Goal: Task Accomplishment & Management: Manage account settings

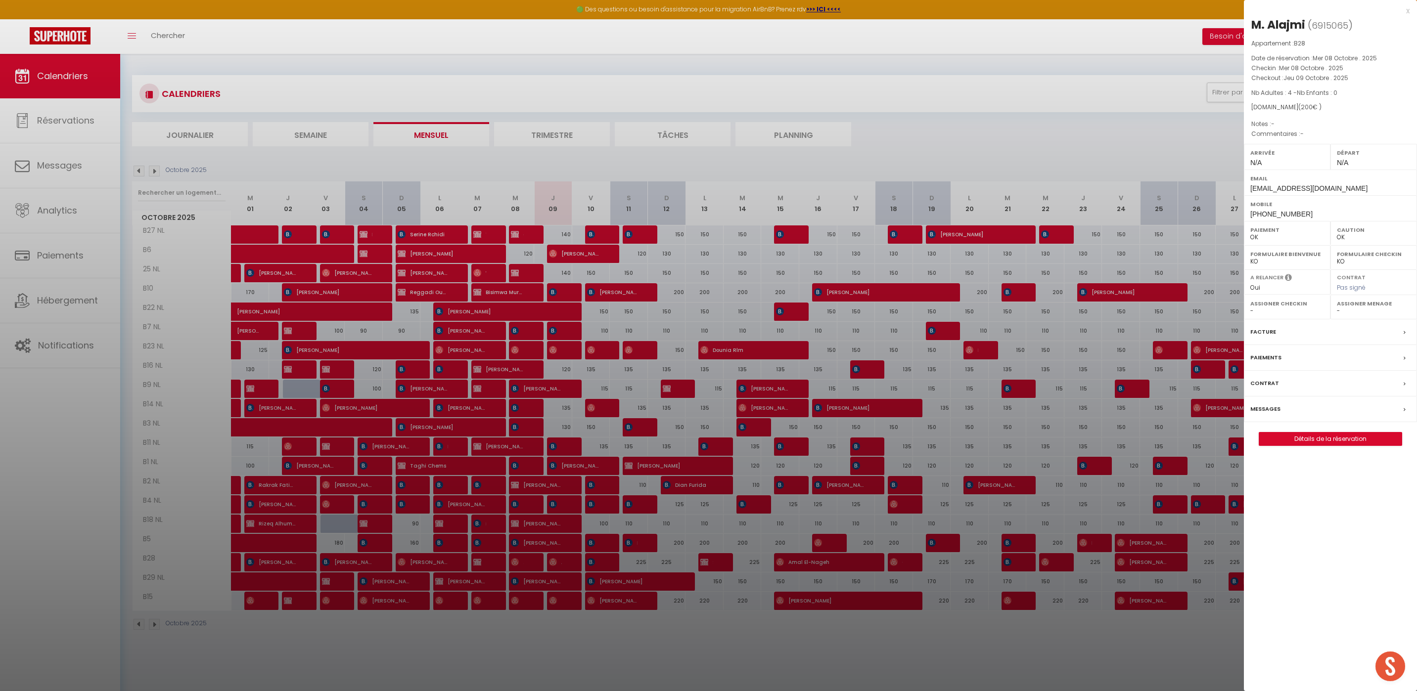
select select "0"
click at [1408, 12] on div "x" at bounding box center [1327, 11] width 166 height 12
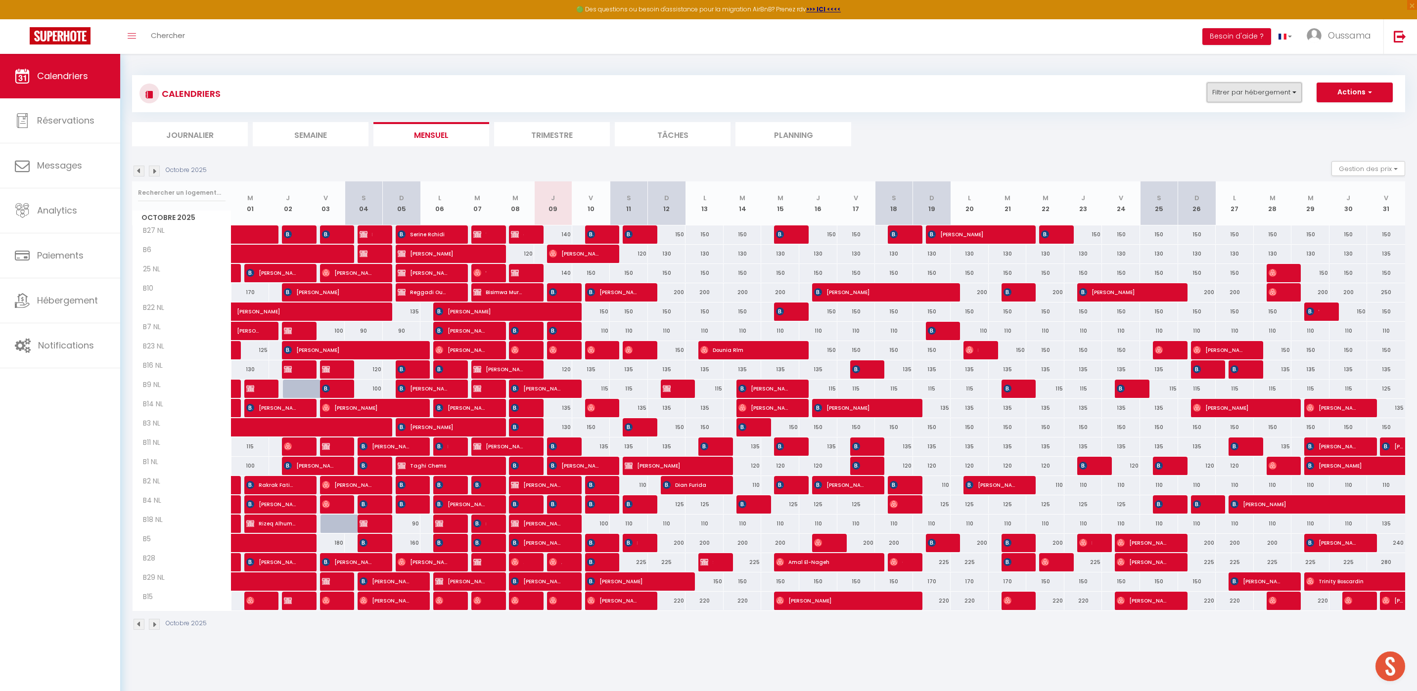
click at [1275, 99] on button "Filtrer par hébergement" at bounding box center [1254, 93] width 95 height 20
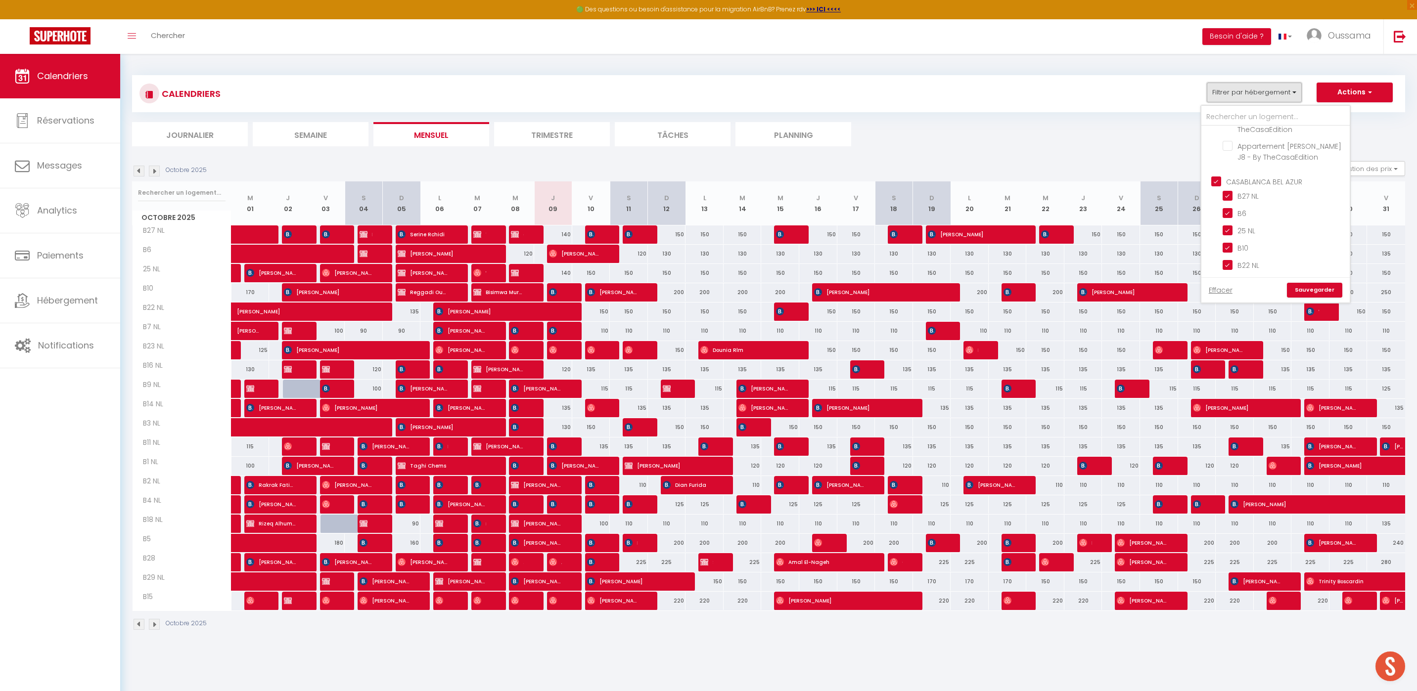
scroll to position [336, 0]
click at [1217, 176] on input "CASABLANCA BEL AZUR" at bounding box center [1285, 176] width 148 height 10
checkbox input "false"
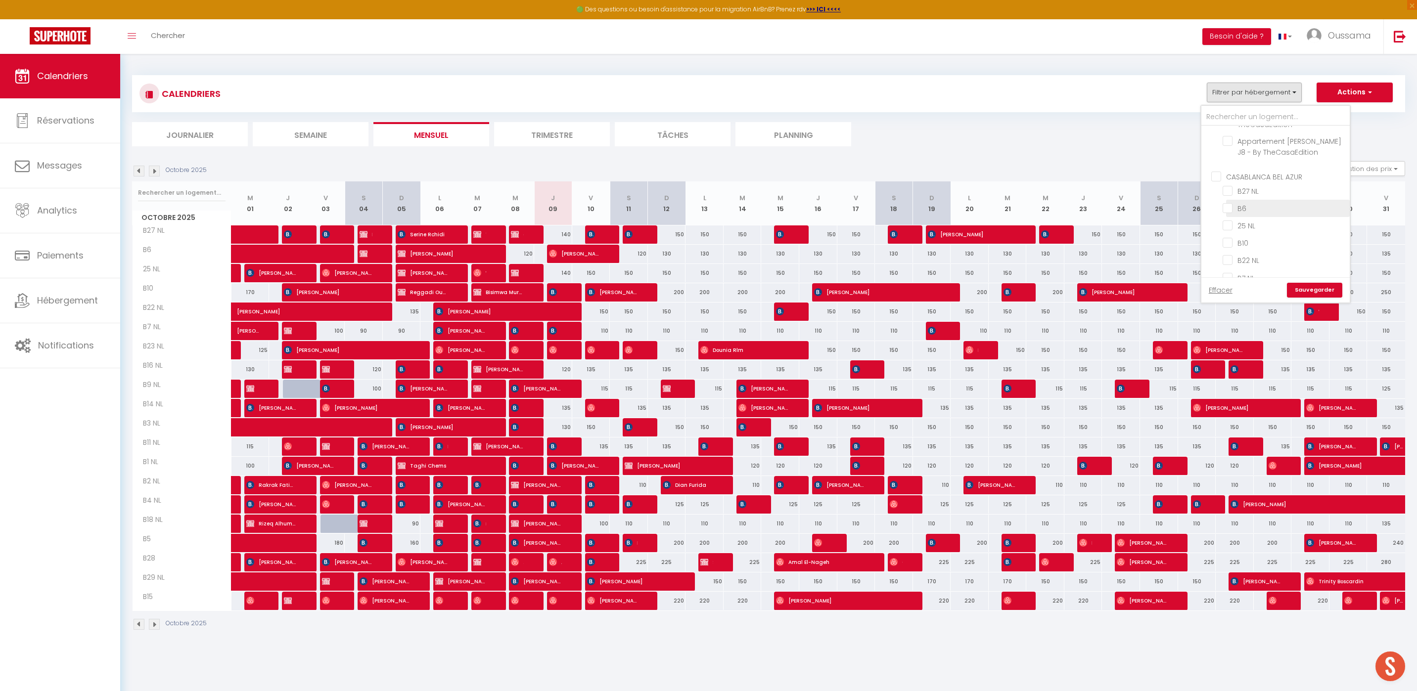
checkbox input "false"
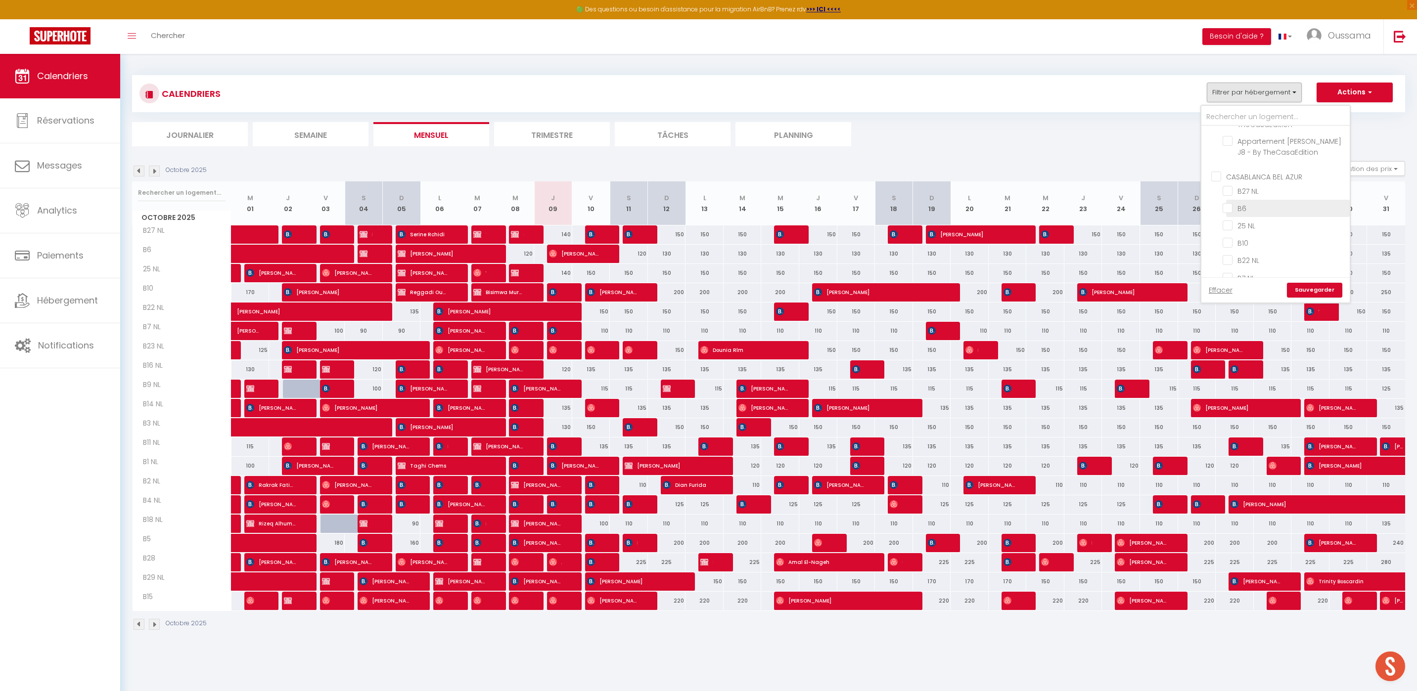
checkbox input "false"
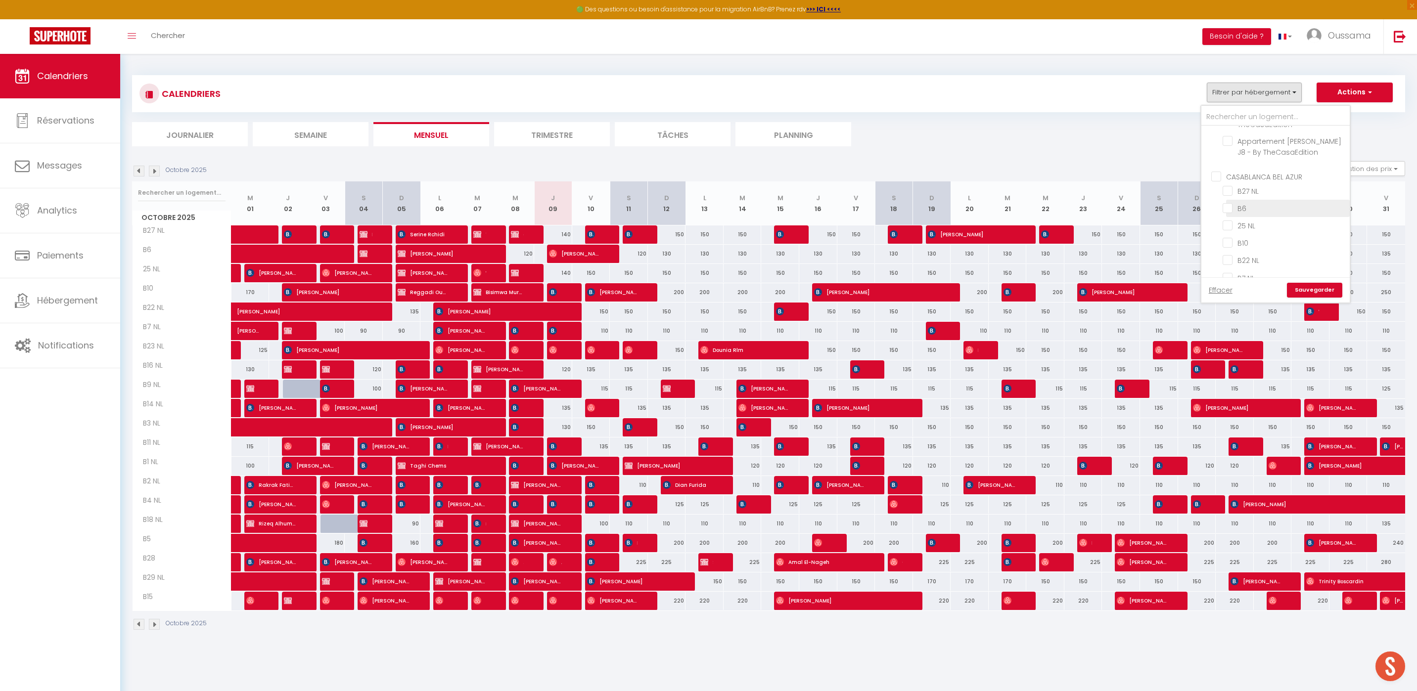
checkbox input "false"
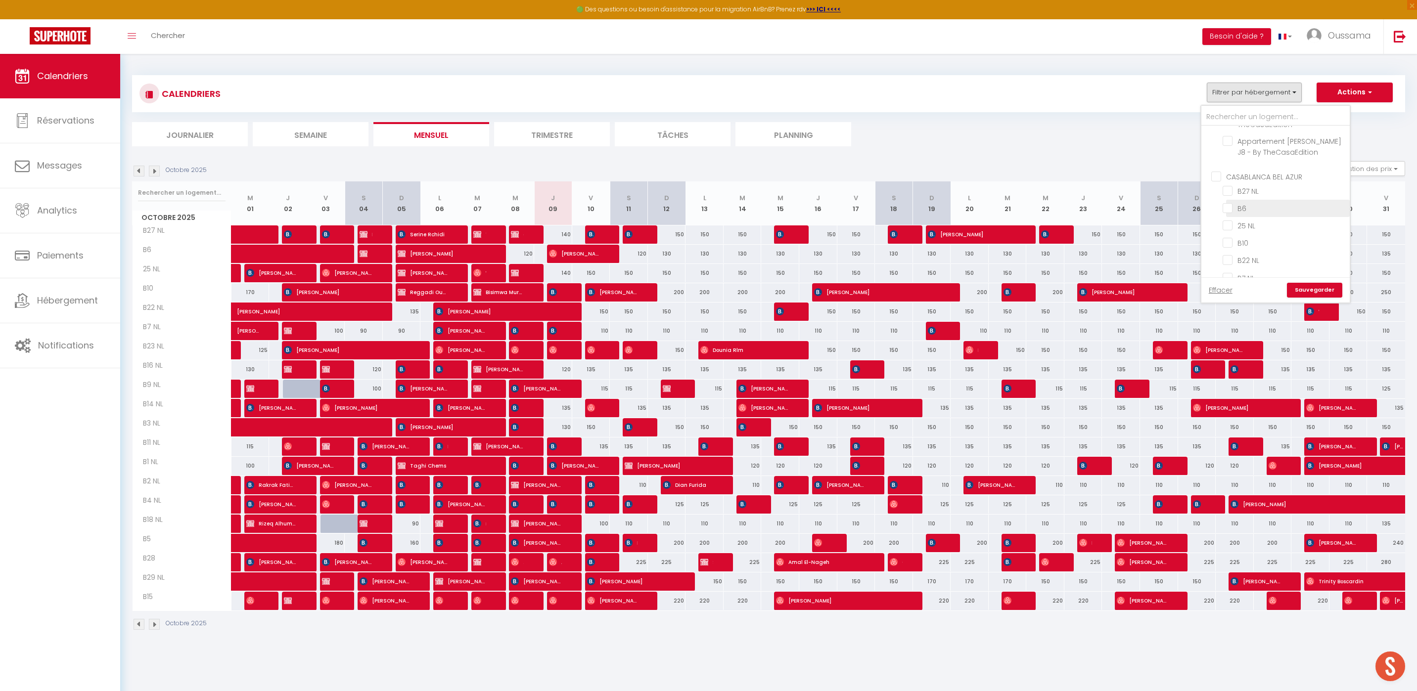
checkbox input "false"
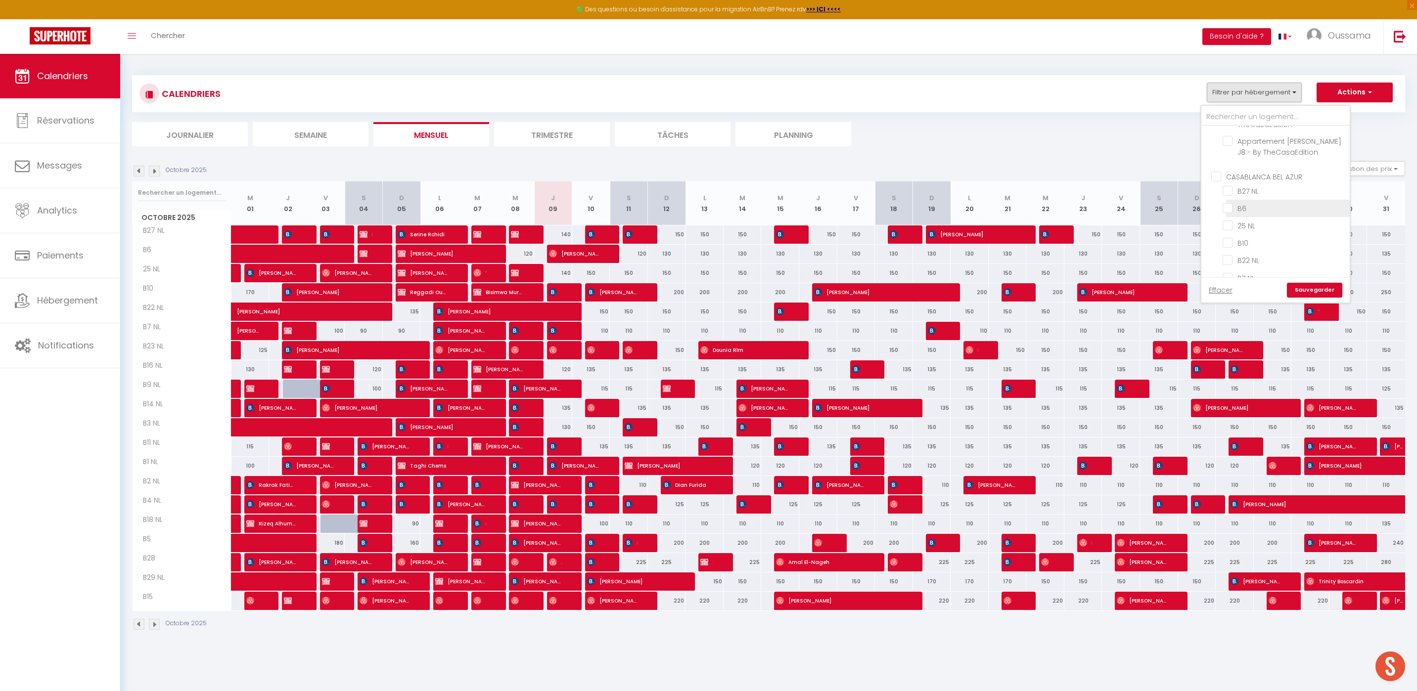
checkbox input "false"
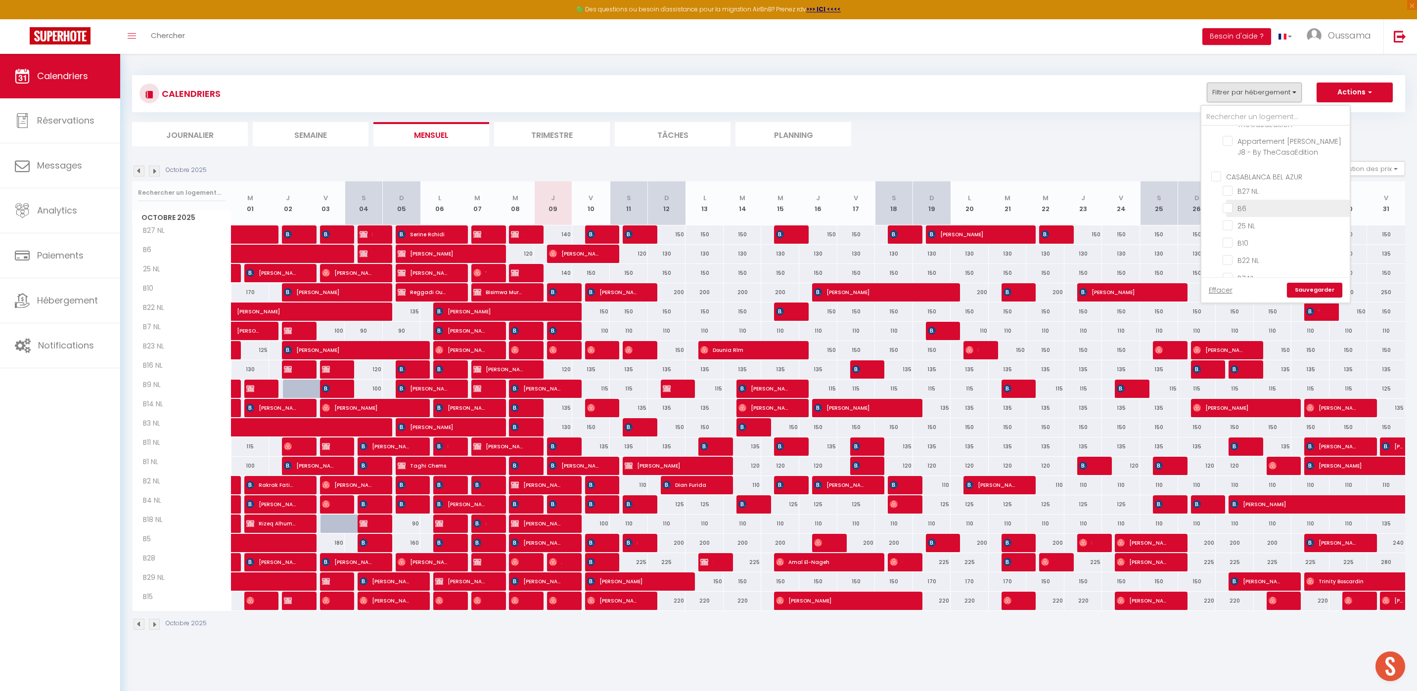
checkbox input "false"
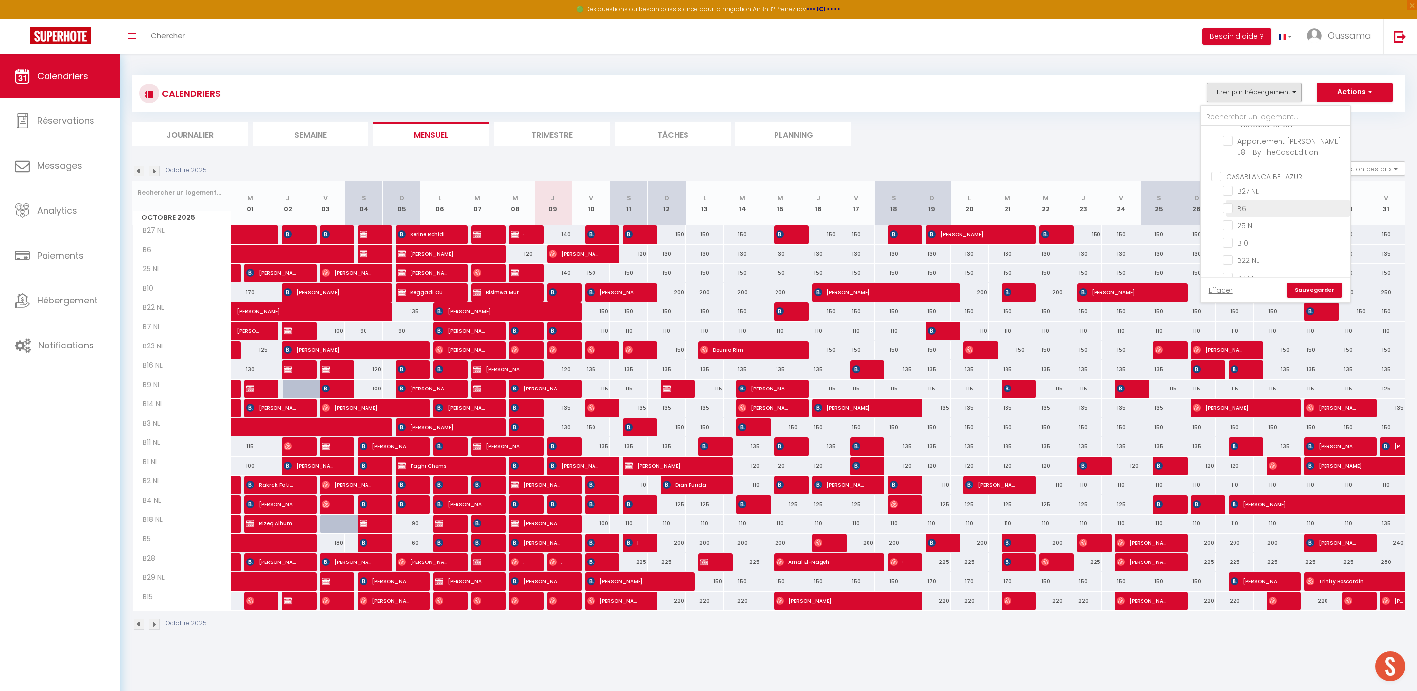
checkbox input "false"
click at [1216, 233] on input "CASABLANCA GAUTHIER" at bounding box center [1285, 238] width 148 height 10
checkbox input "true"
checkbox input "false"
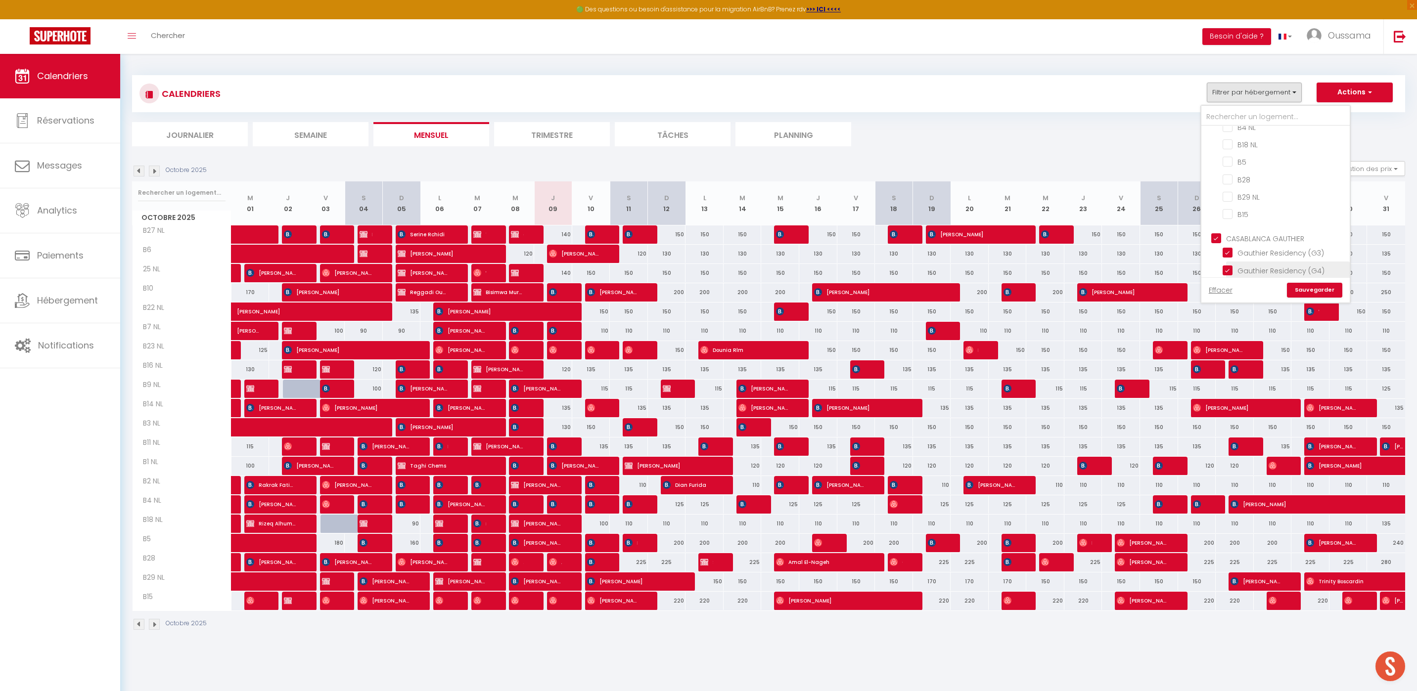
checkbox input "false"
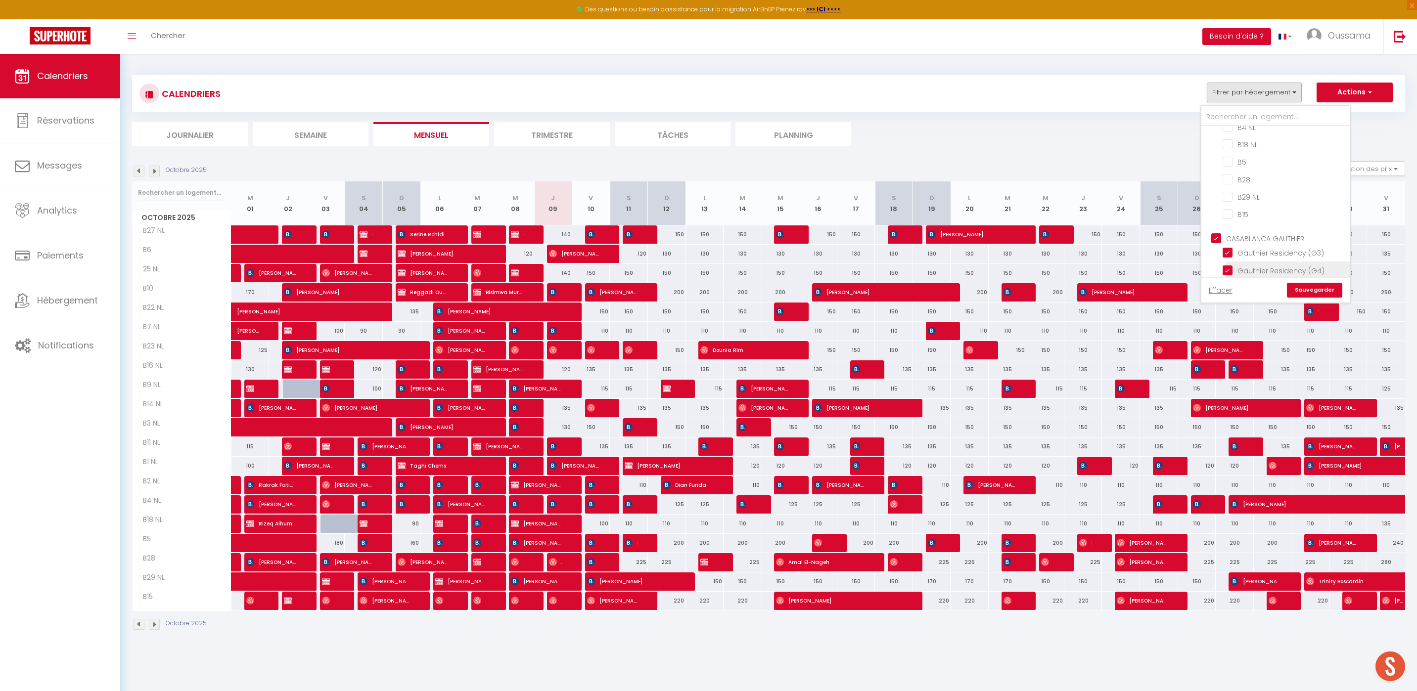
checkbox input "false"
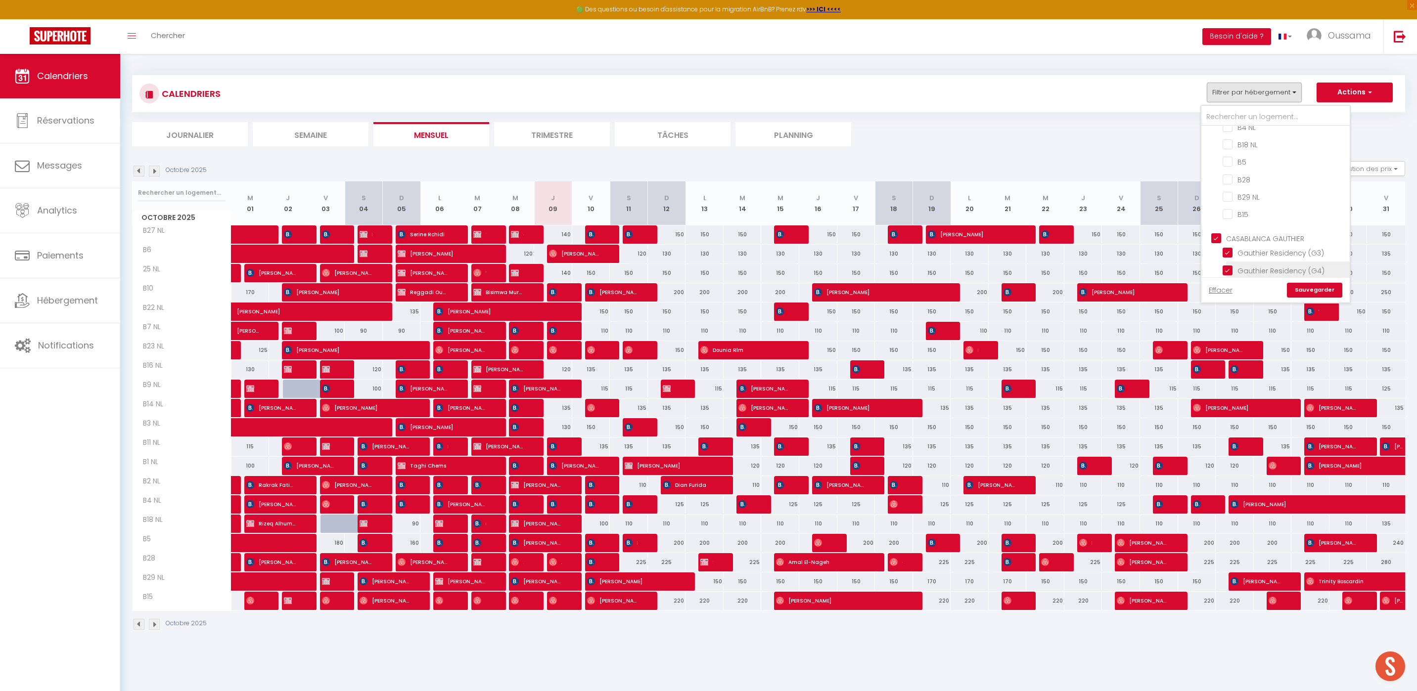
checkbox input "false"
checkbox input "true"
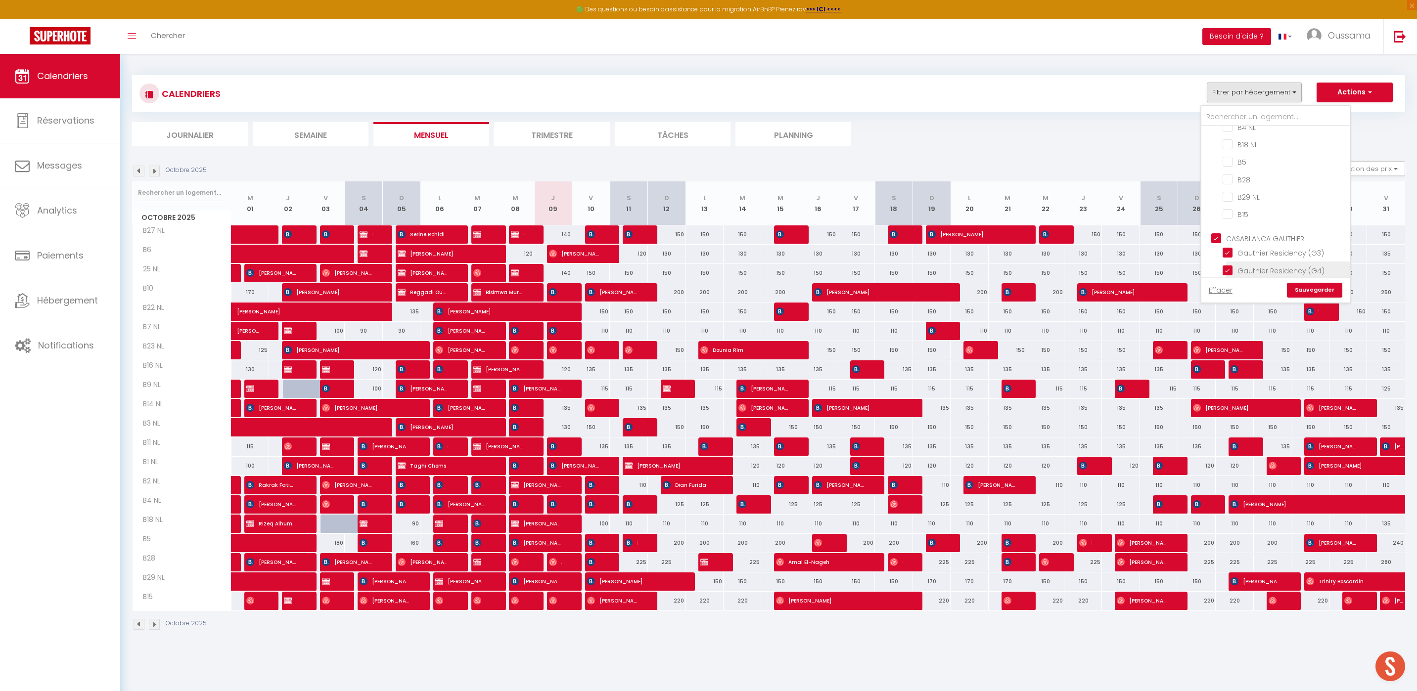
checkbox input "true"
checkbox input "false"
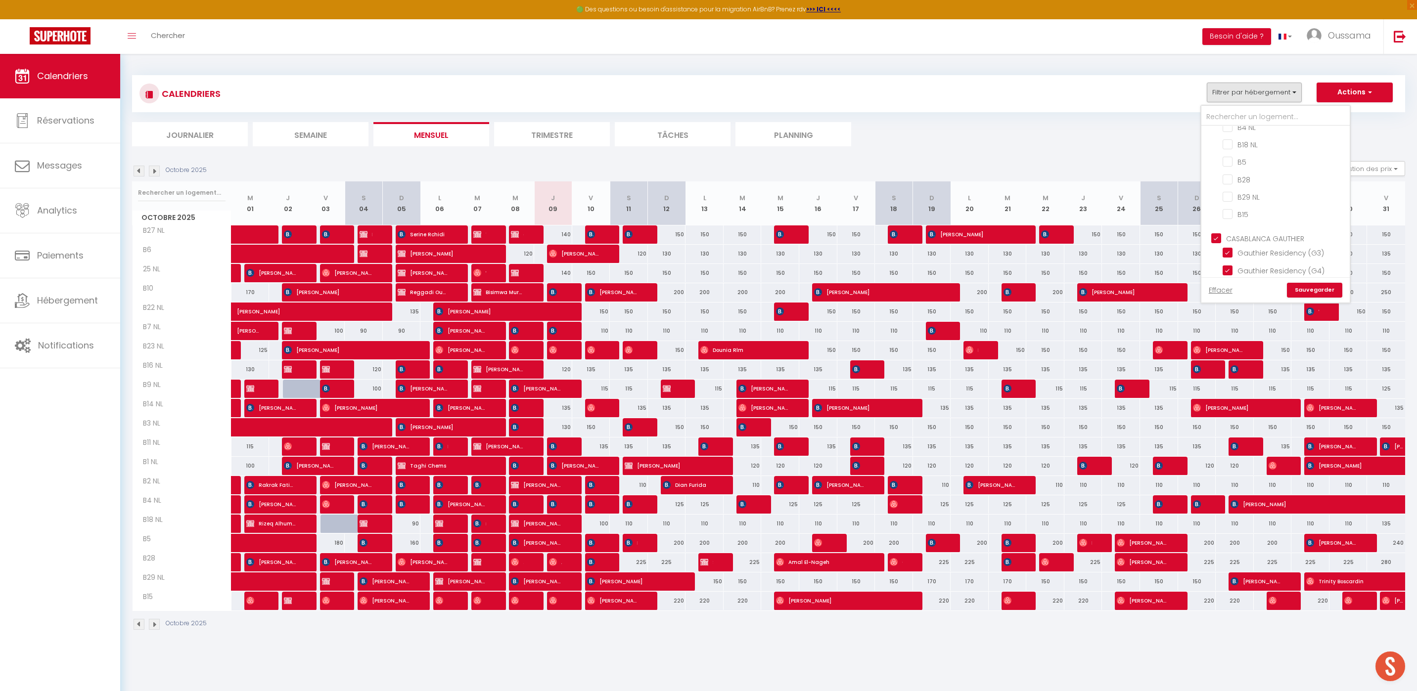
click at [1301, 287] on link "Sauvegarder" at bounding box center [1314, 290] width 55 height 15
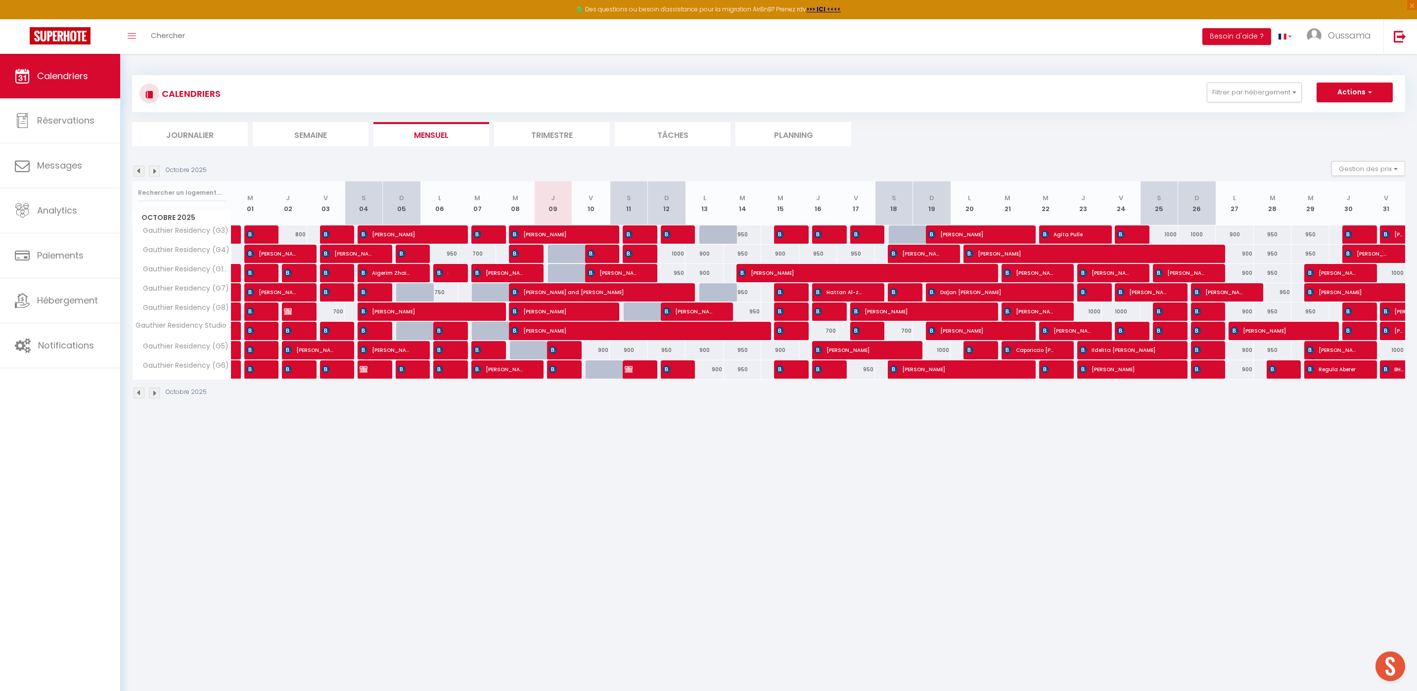
click at [562, 347] on div at bounding box center [566, 350] width 38 height 19
click at [556, 348] on img at bounding box center [553, 350] width 8 height 8
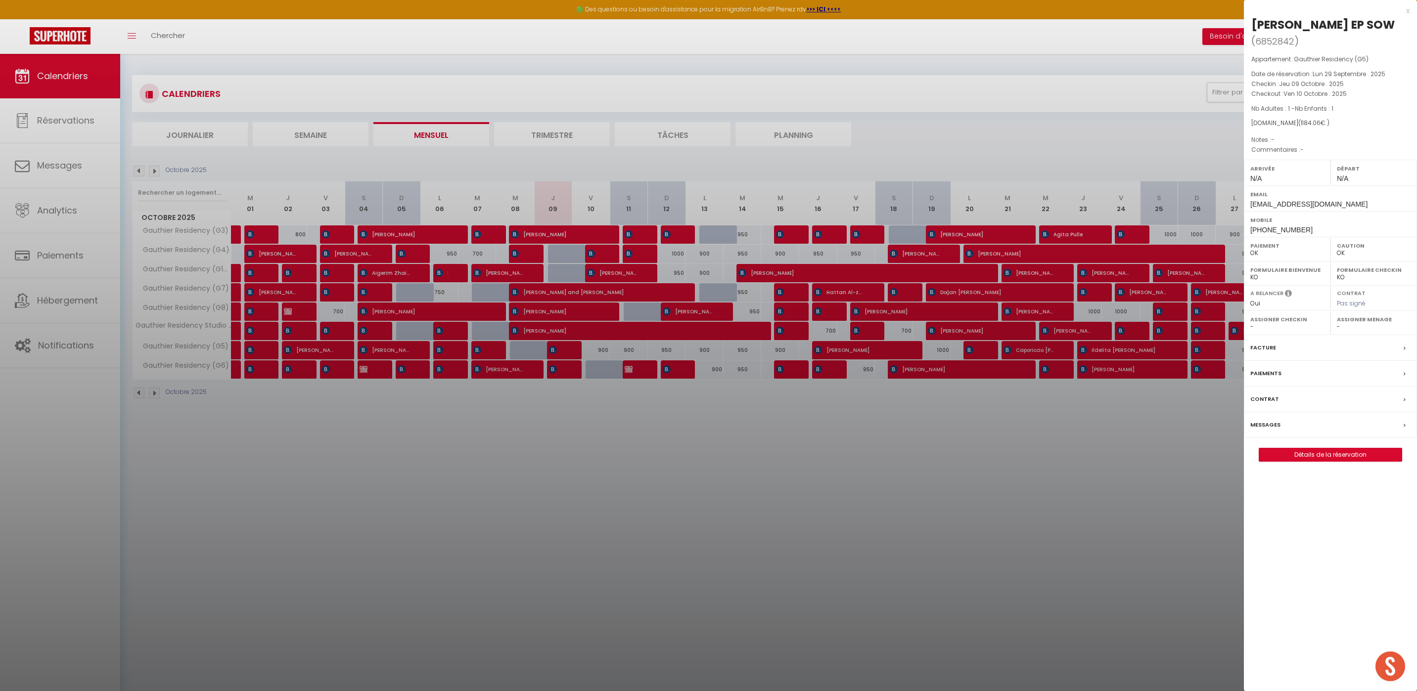
click at [769, 470] on div at bounding box center [708, 345] width 1417 height 691
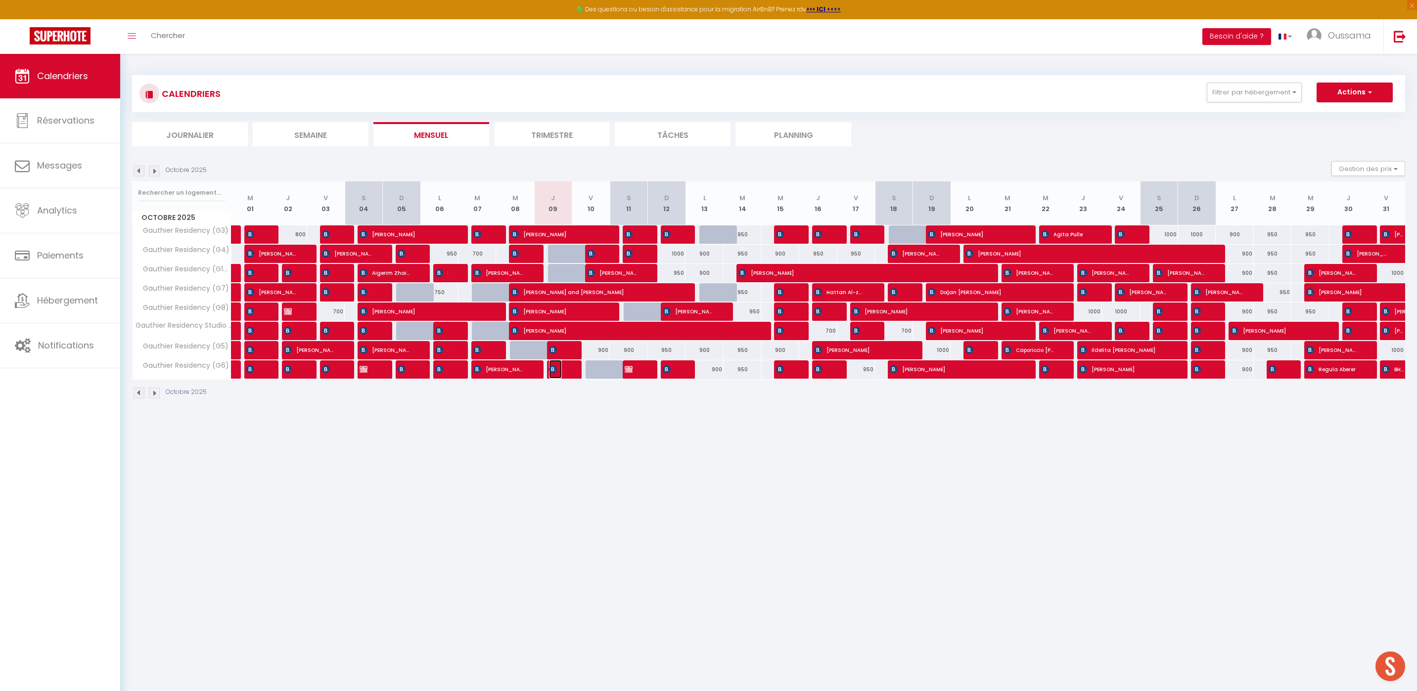
click at [560, 374] on span "[PERSON_NAME]" at bounding box center [555, 369] width 13 height 19
select select "KO"
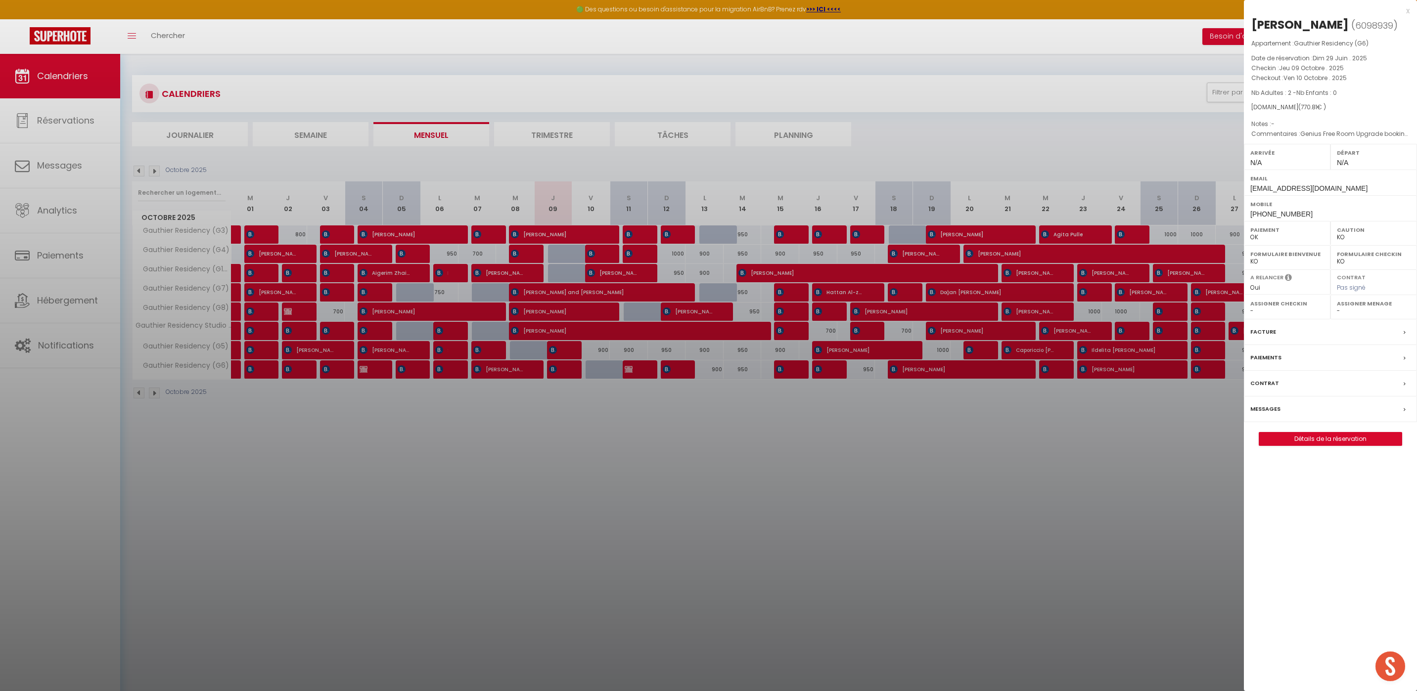
click at [670, 566] on div at bounding box center [708, 345] width 1417 height 691
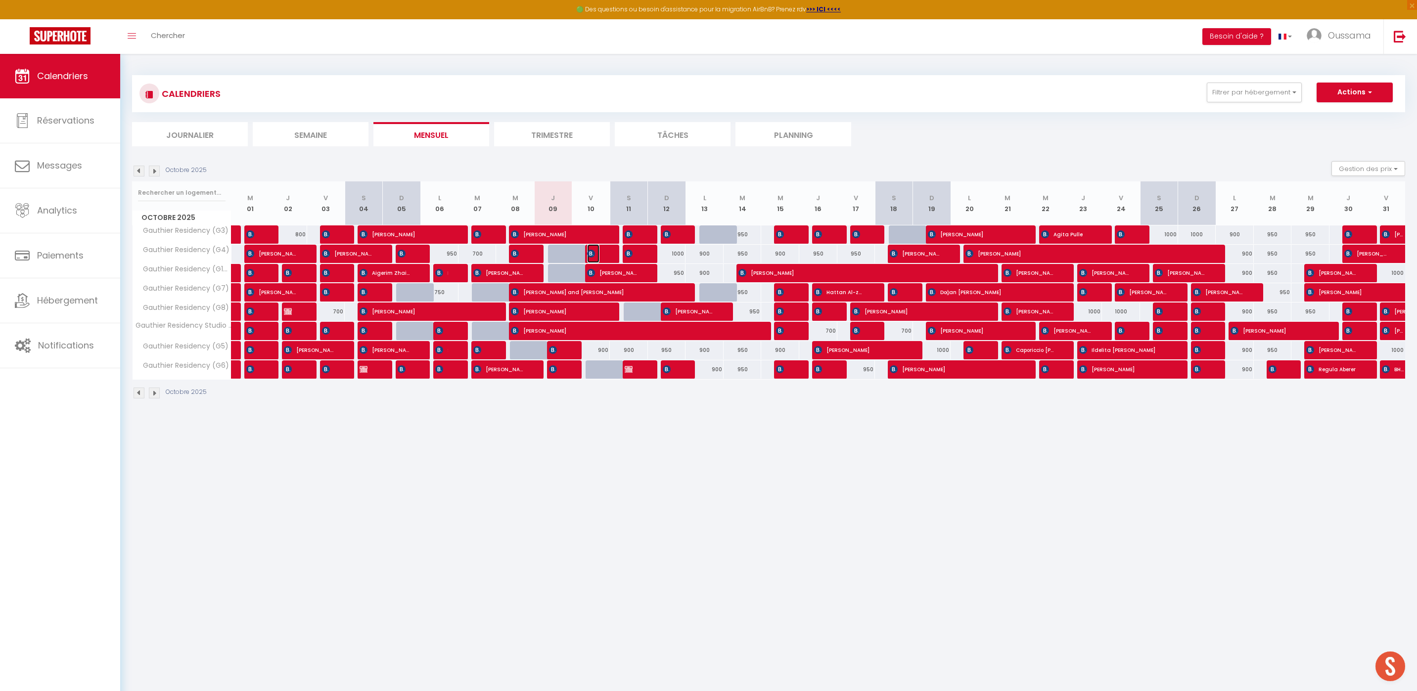
click at [591, 256] on img at bounding box center [591, 254] width 8 height 8
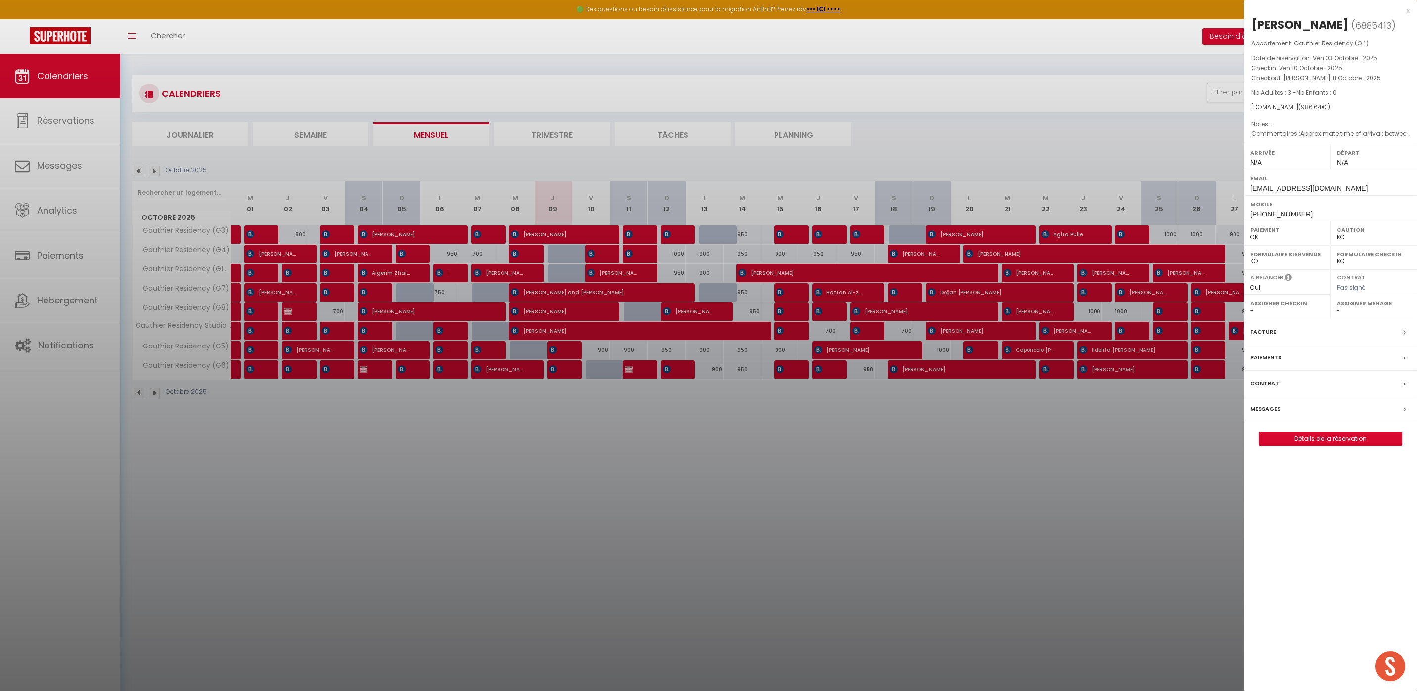
click at [607, 342] on div at bounding box center [708, 345] width 1417 height 691
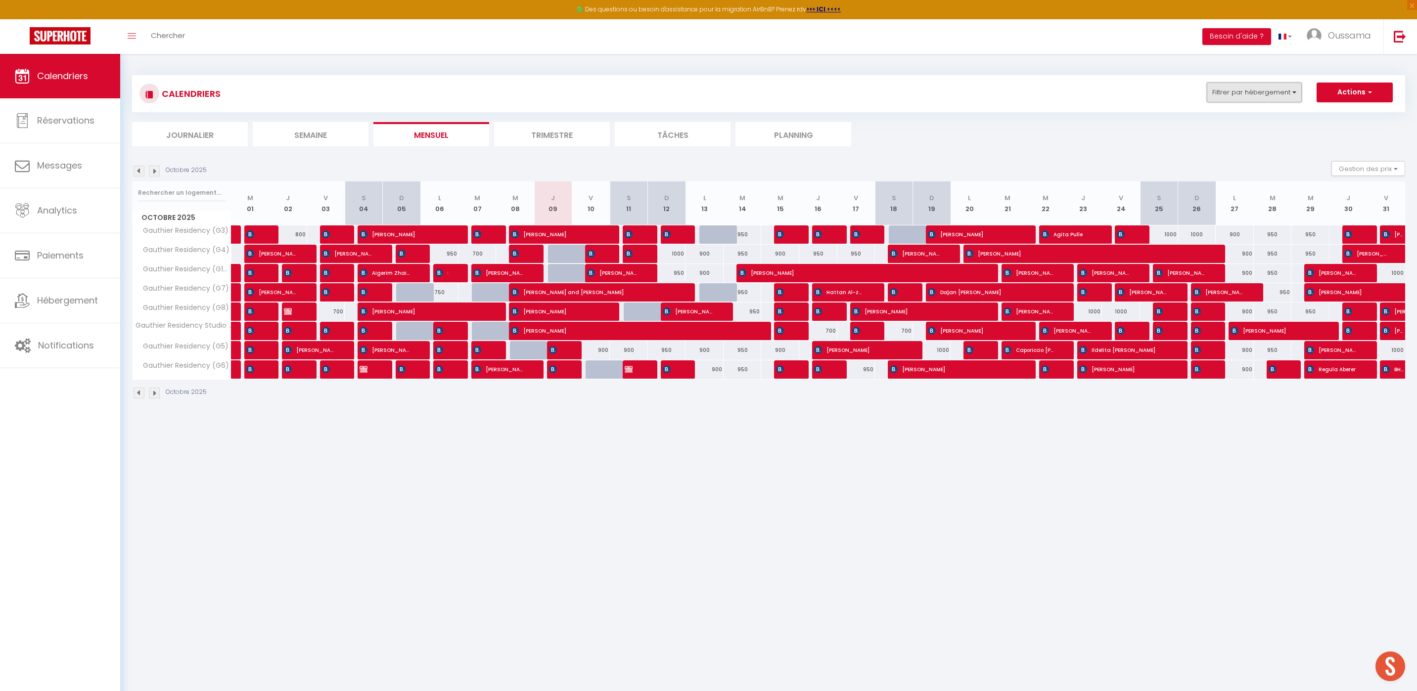
click at [1277, 98] on button "Filtrer par hébergement" at bounding box center [1254, 93] width 95 height 20
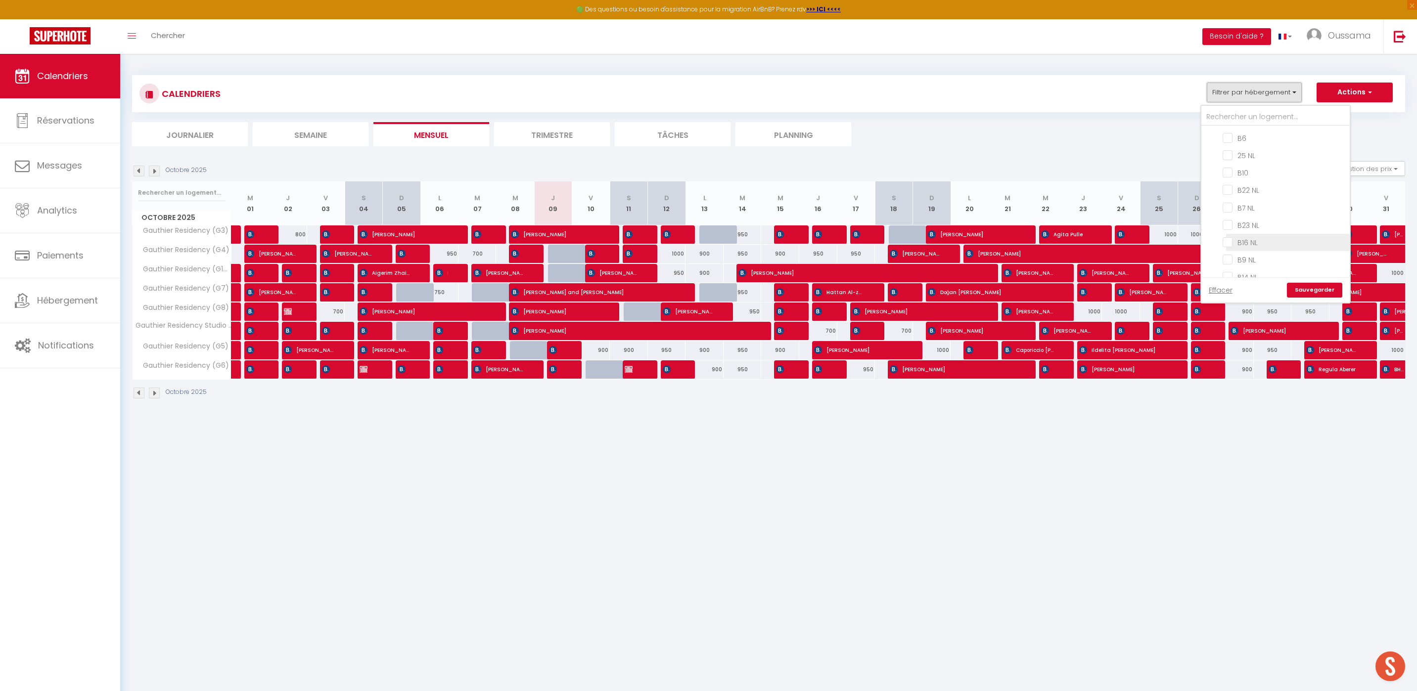
scroll to position [370, 0]
click at [1214, 140] on input "CASABLANCA BEL AZUR" at bounding box center [1285, 142] width 148 height 10
checkbox input "true"
checkbox input "false"
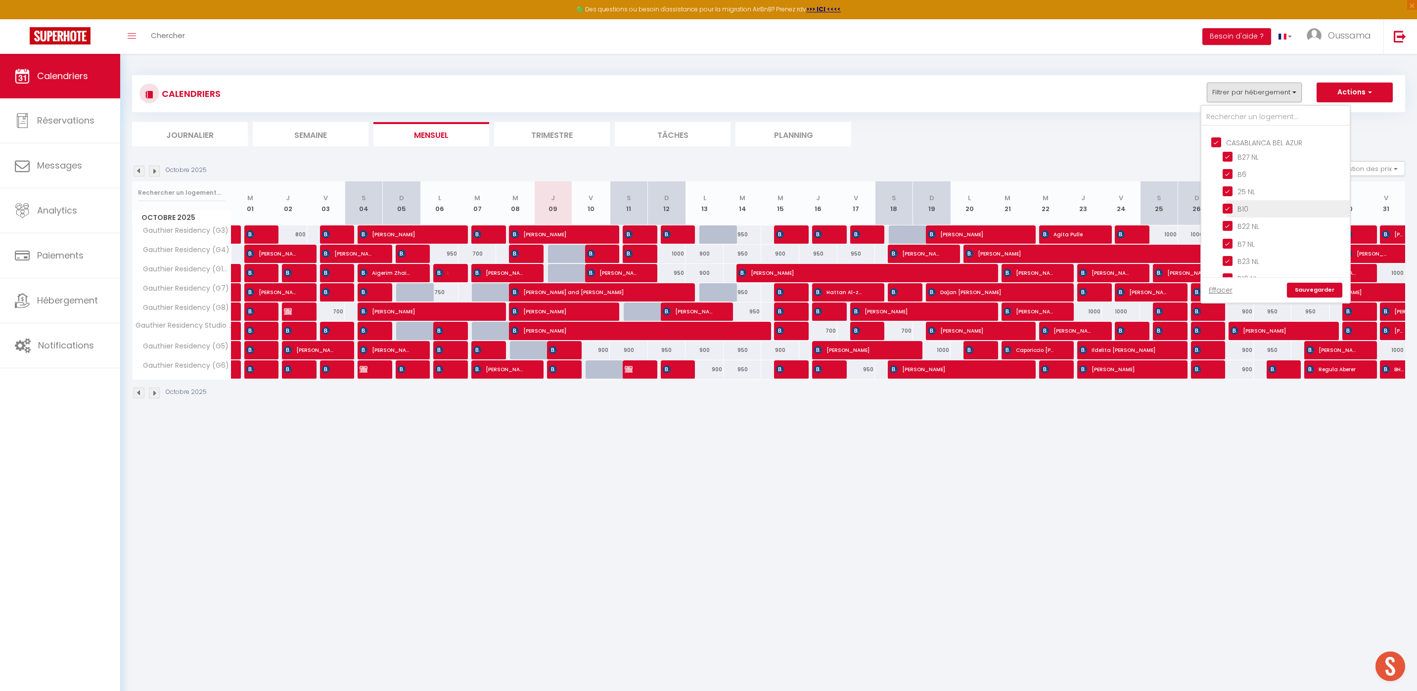
checkbox input "false"
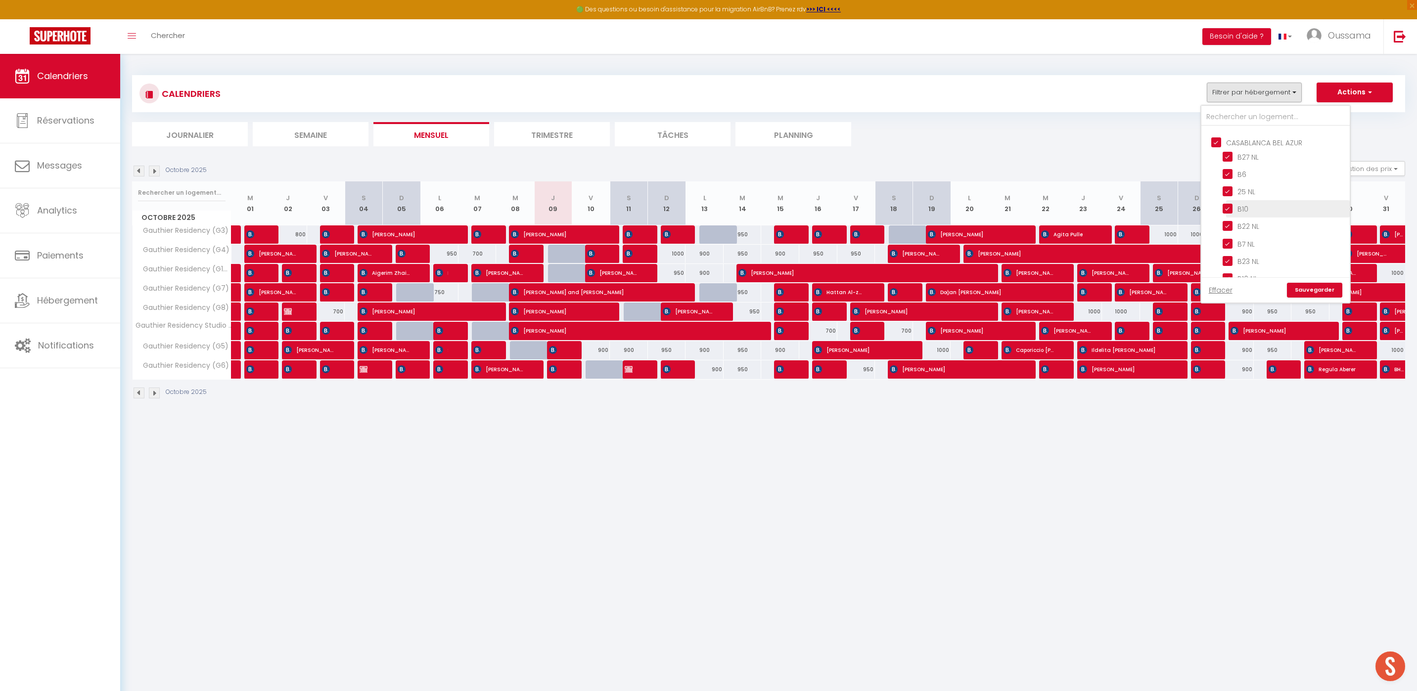
checkbox input "false"
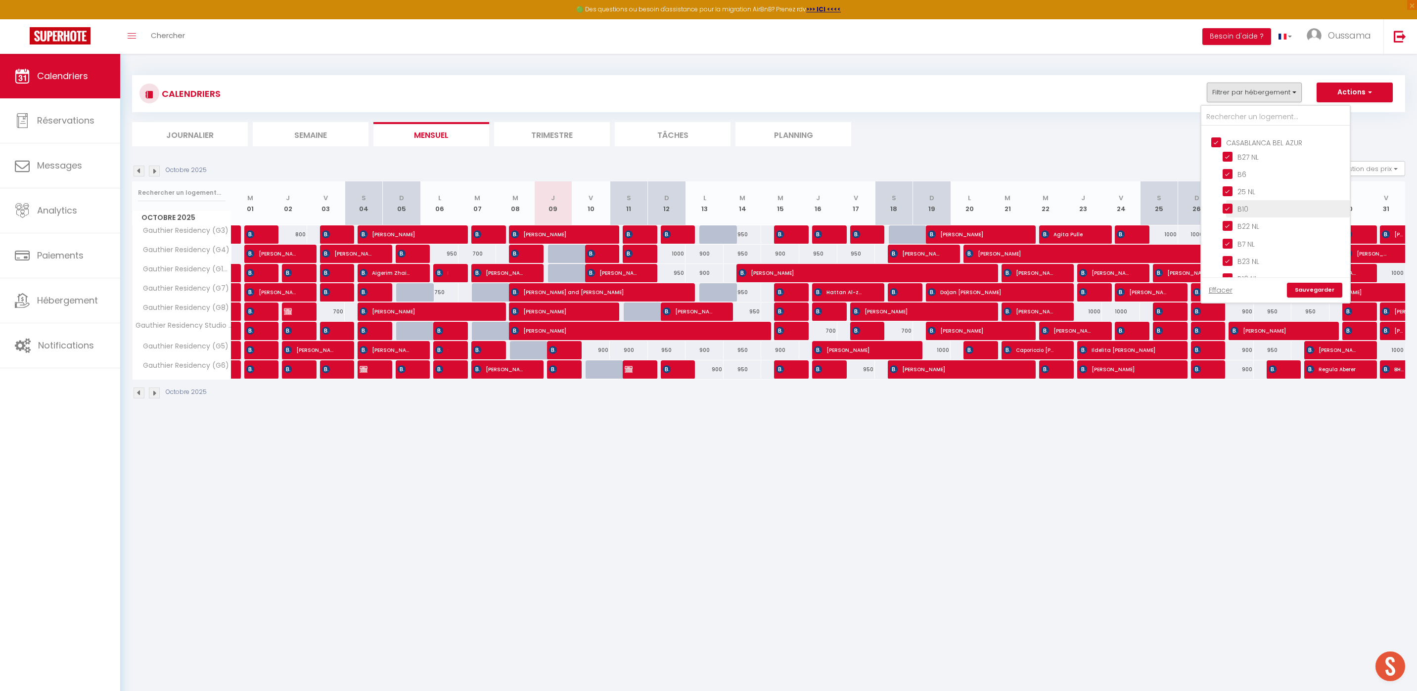
checkbox input "true"
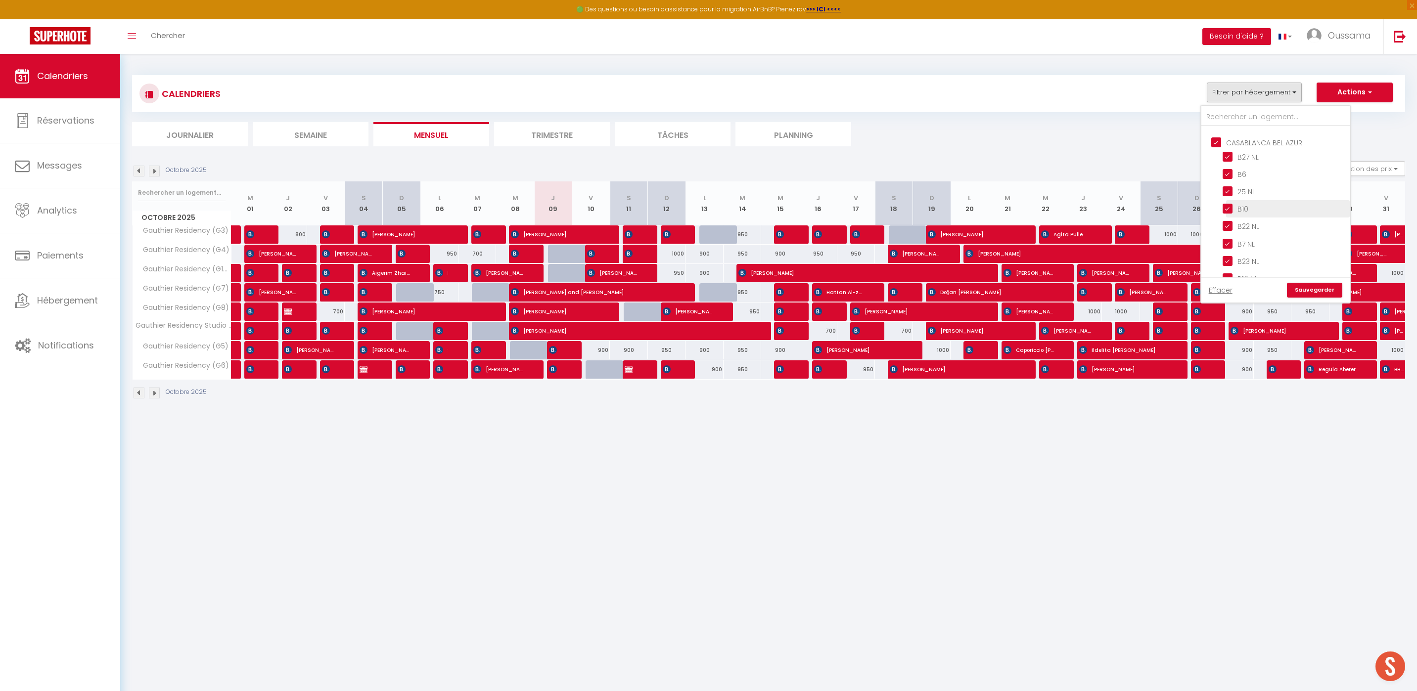
checkbox input "true"
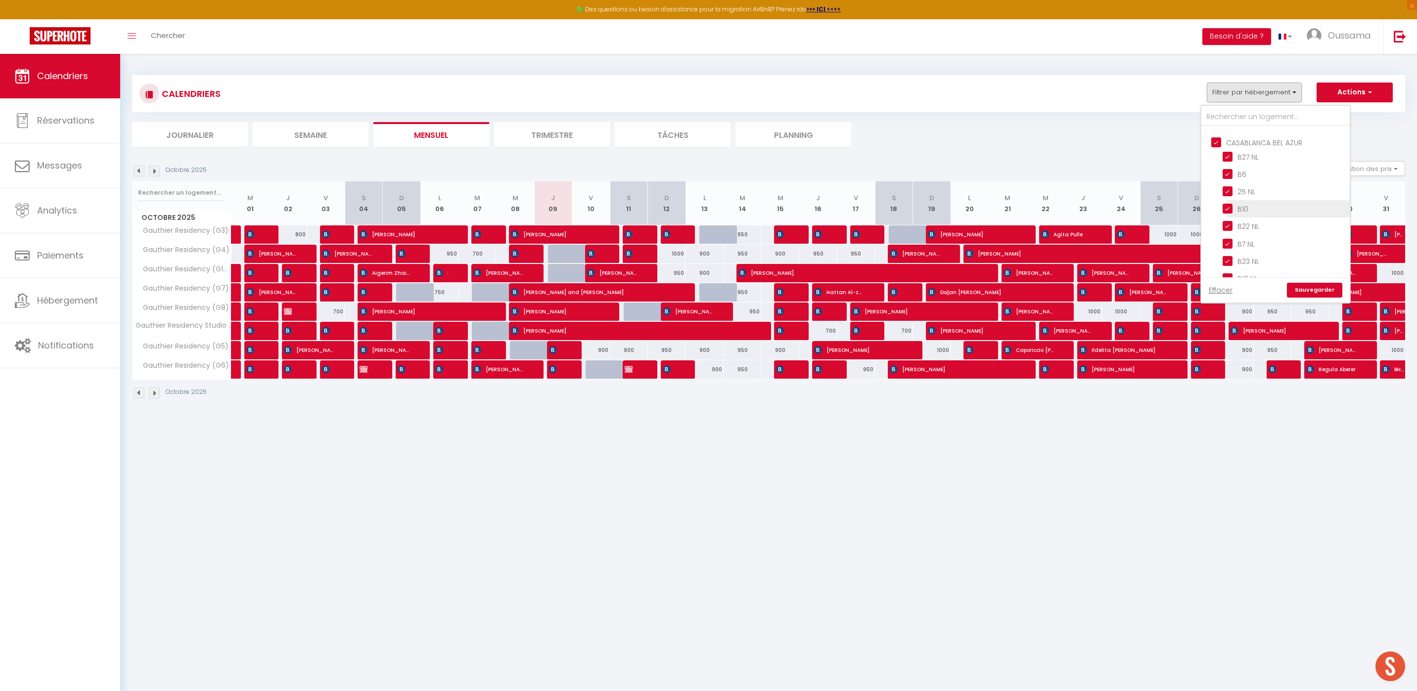
checkbox input "true"
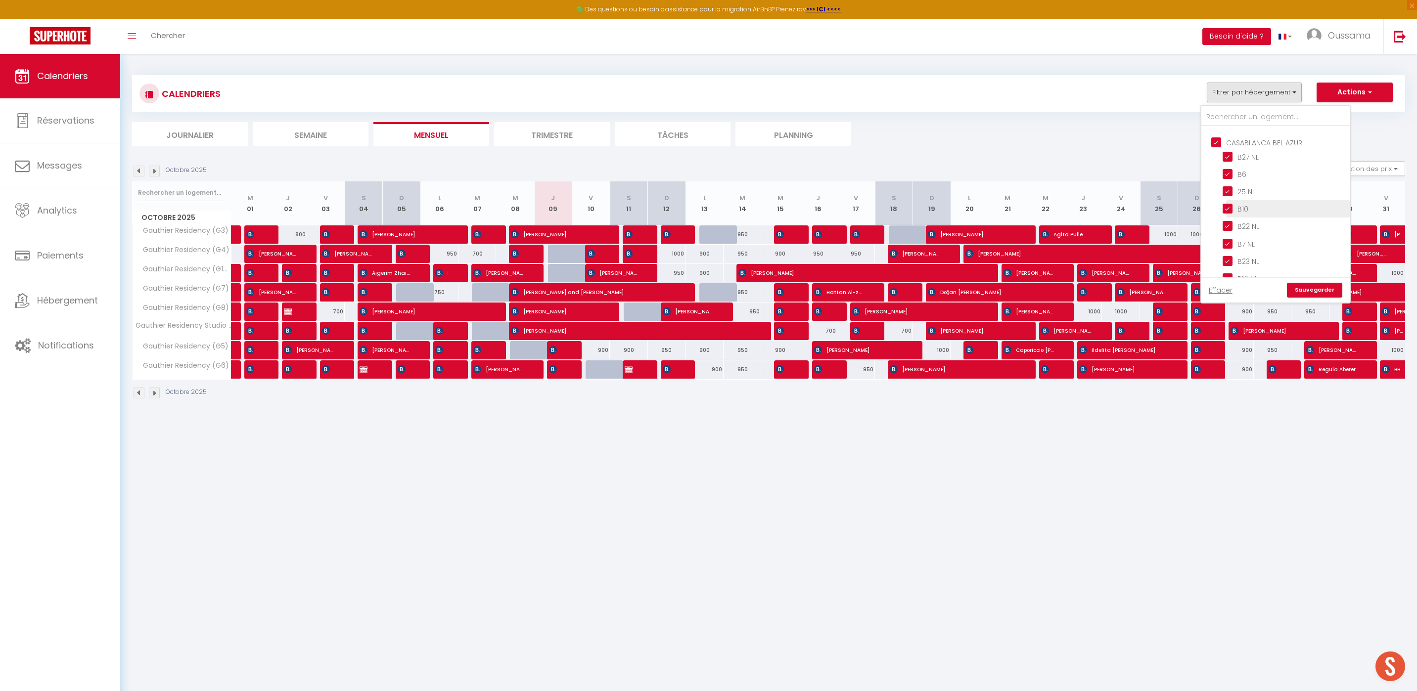
checkbox input "true"
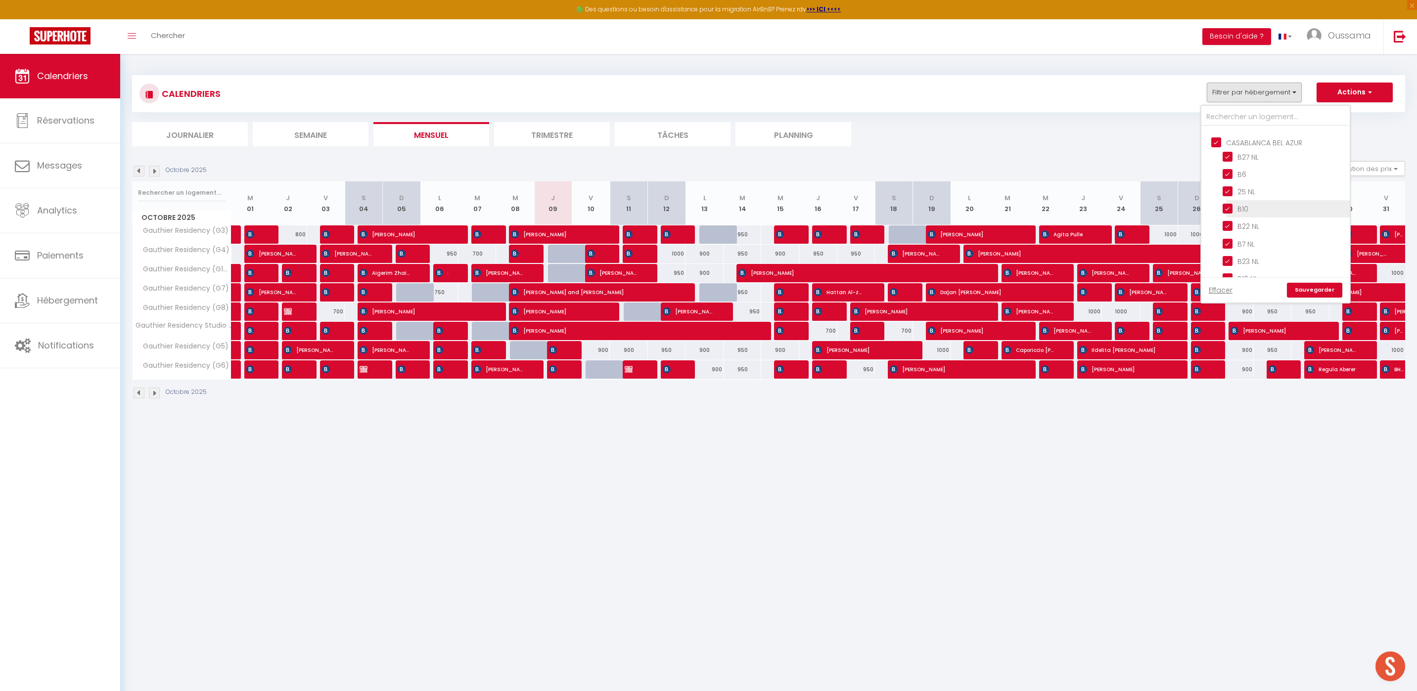
checkbox input "false"
click at [1219, 172] on input "CASABLANCA GAUTHIER" at bounding box center [1285, 177] width 148 height 10
checkbox input "false"
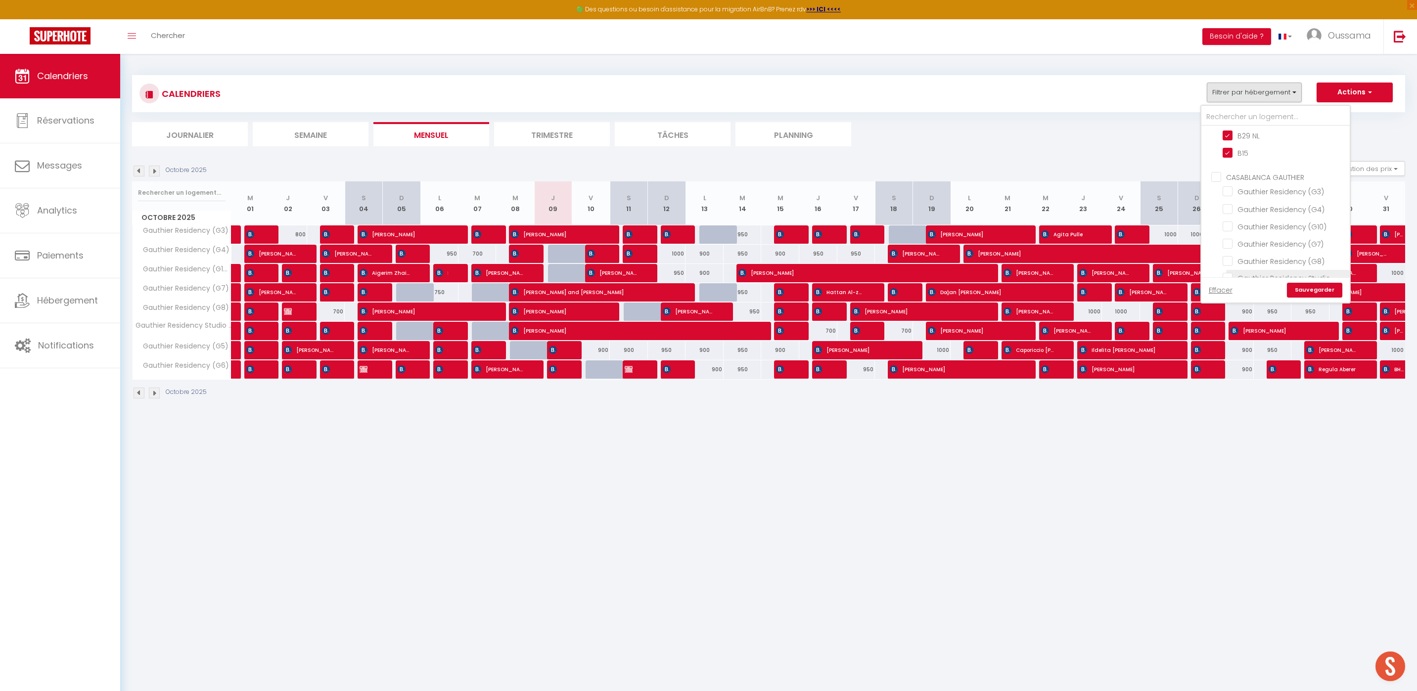
checkbox input "false"
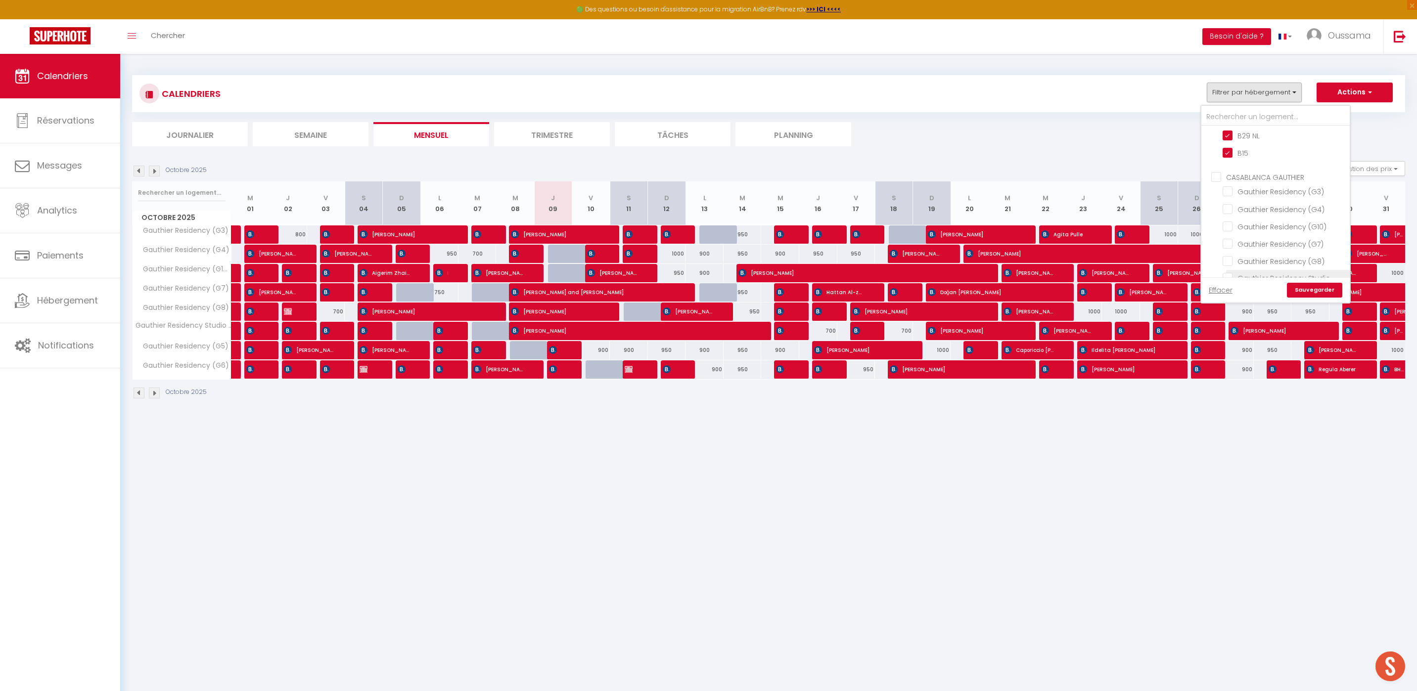
checkbox input "false"
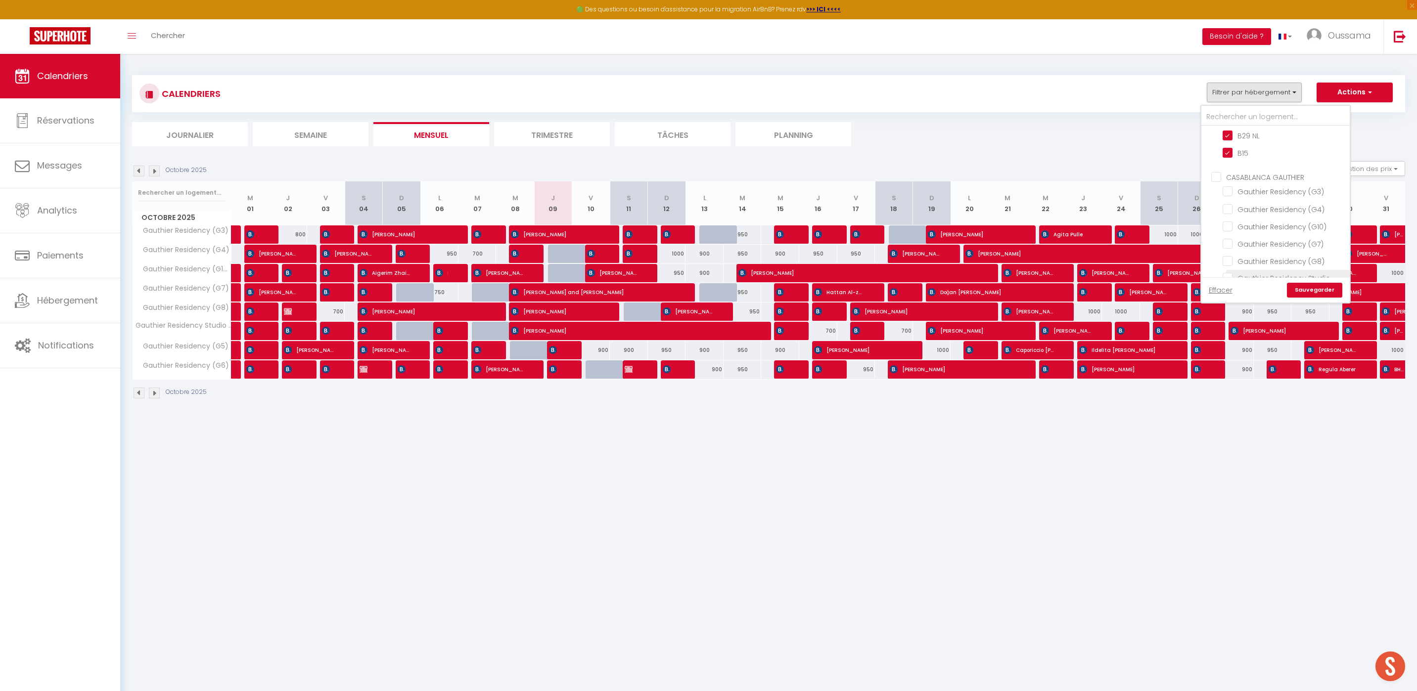
checkbox input "false"
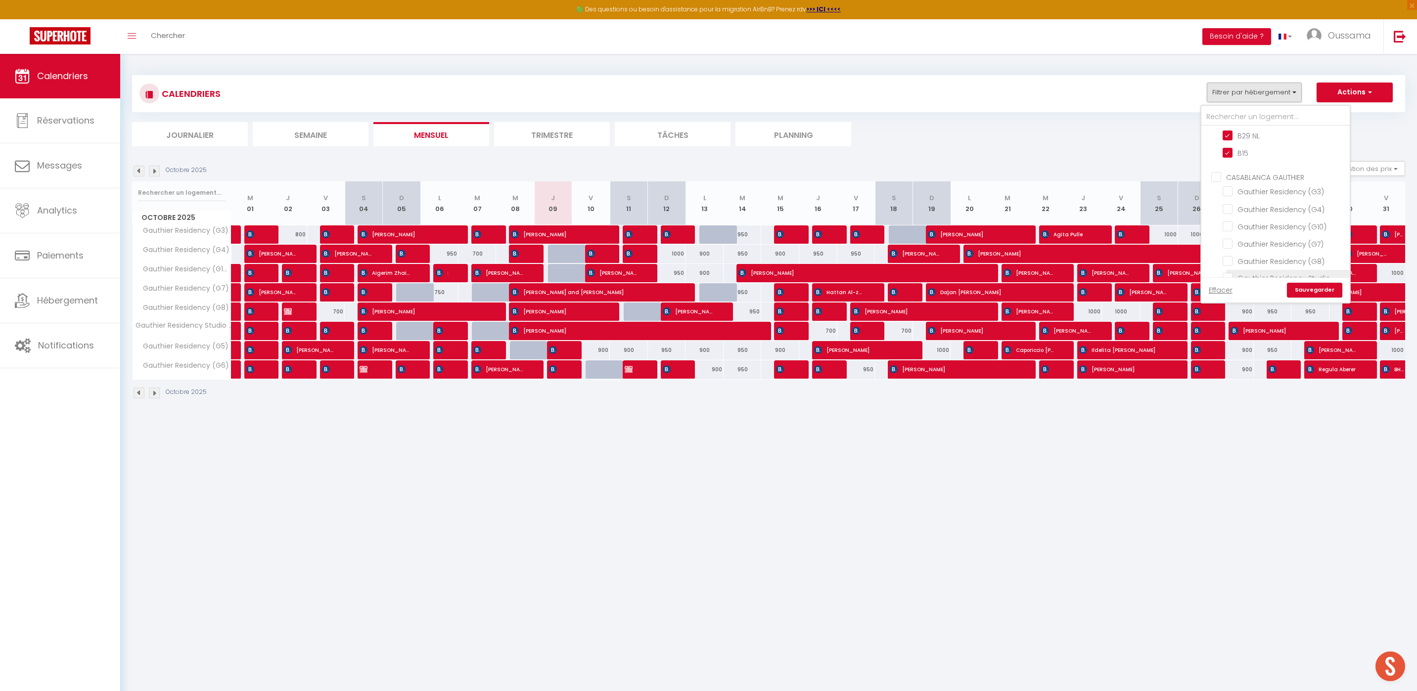
checkbox input "false"
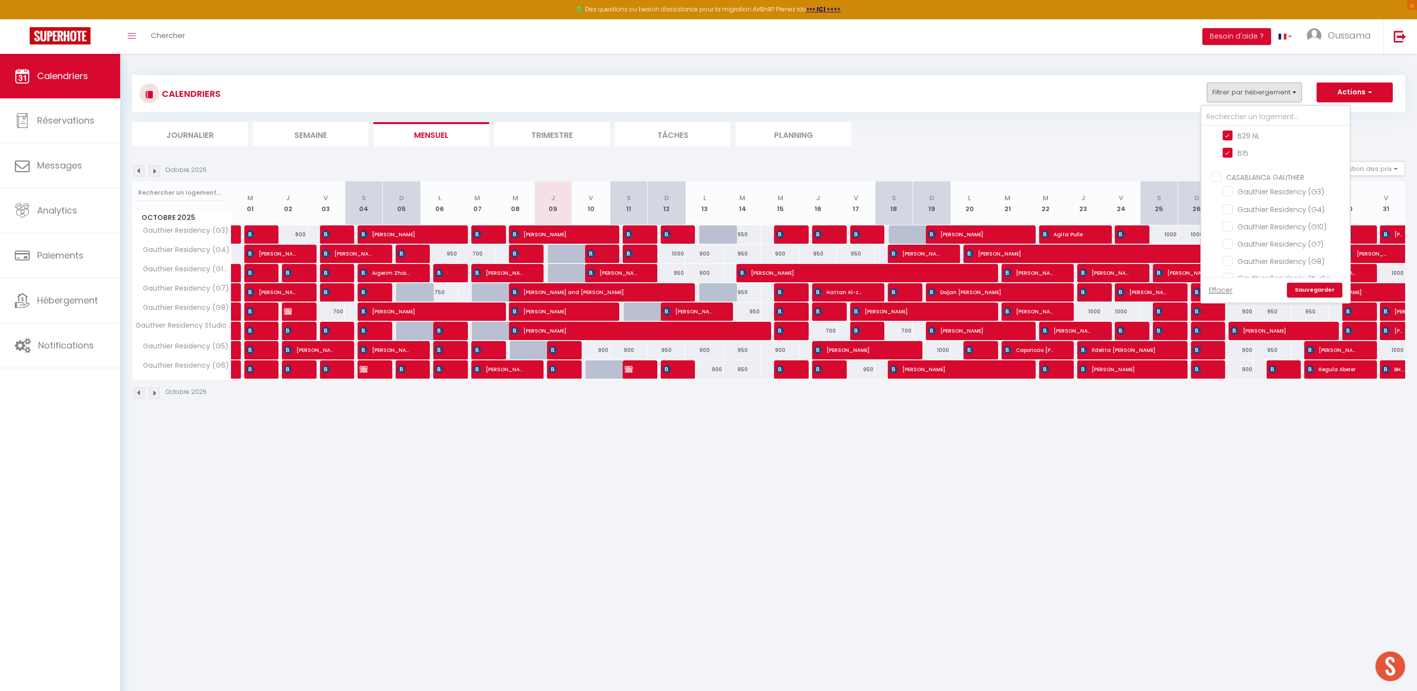
click at [1304, 292] on link "Sauvegarder" at bounding box center [1314, 290] width 55 height 15
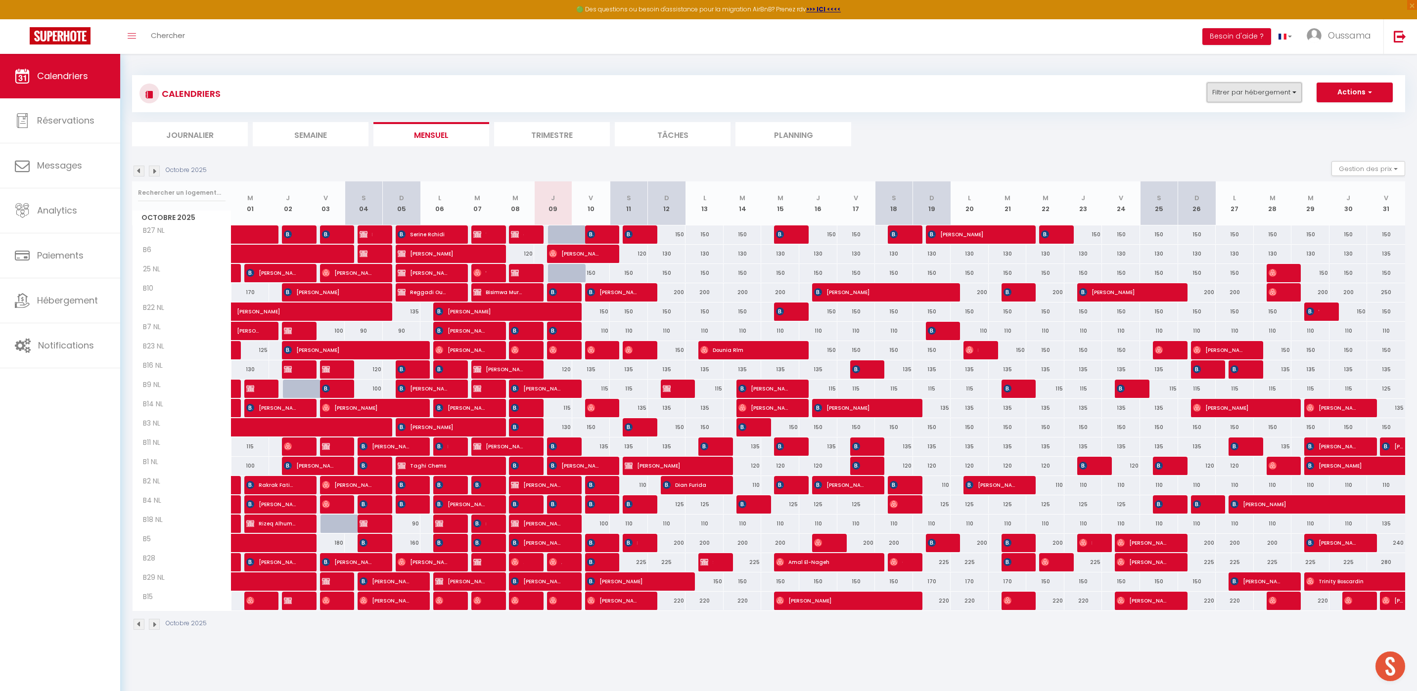
click at [1265, 96] on button "Filtrer par hébergement" at bounding box center [1254, 93] width 95 height 20
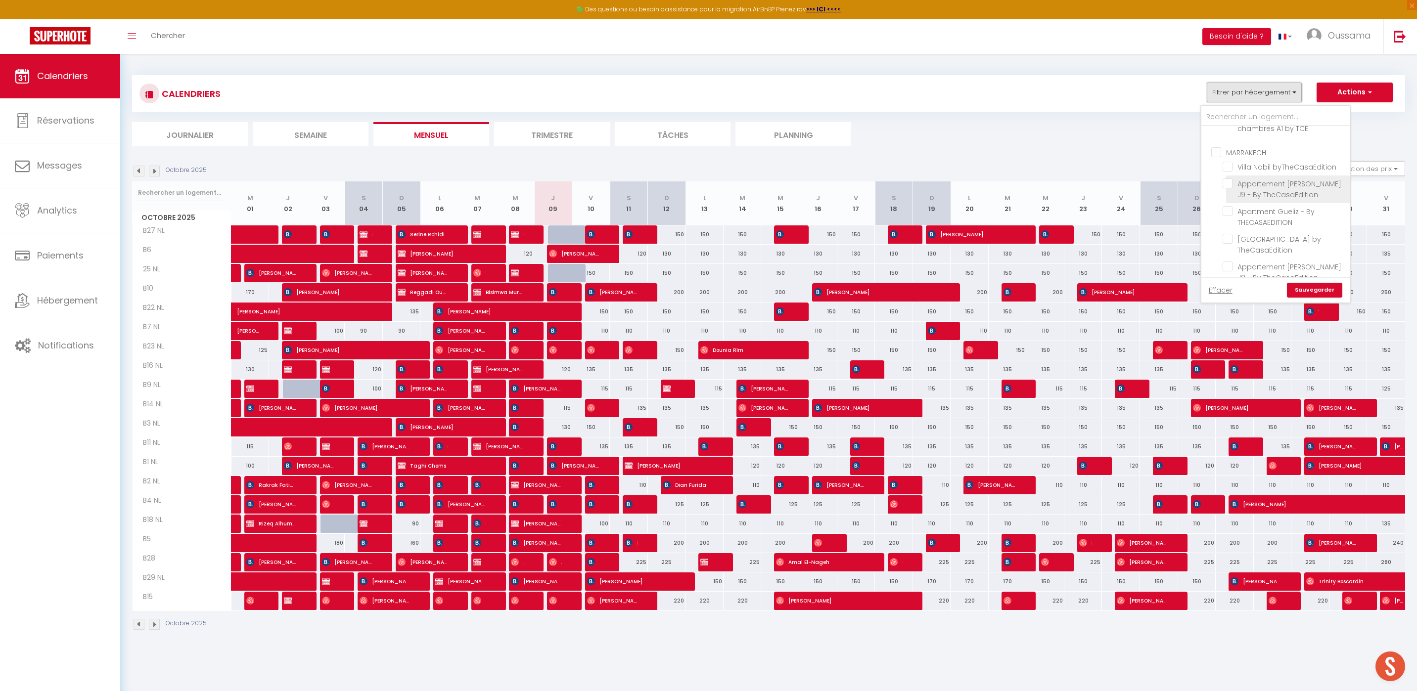
scroll to position [305, 0]
click at [1217, 207] on input "CASABLANCA BEL AZUR" at bounding box center [1285, 206] width 148 height 10
checkbox input "false"
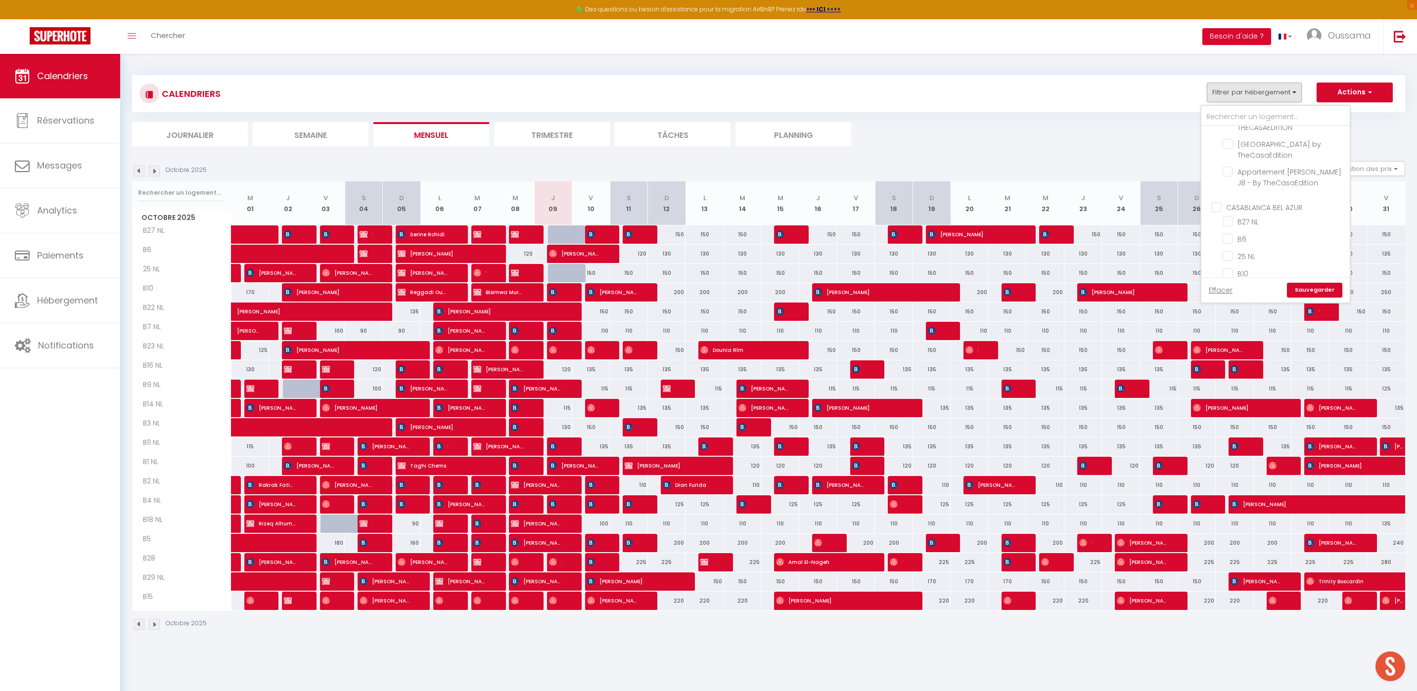
checkbox input "false"
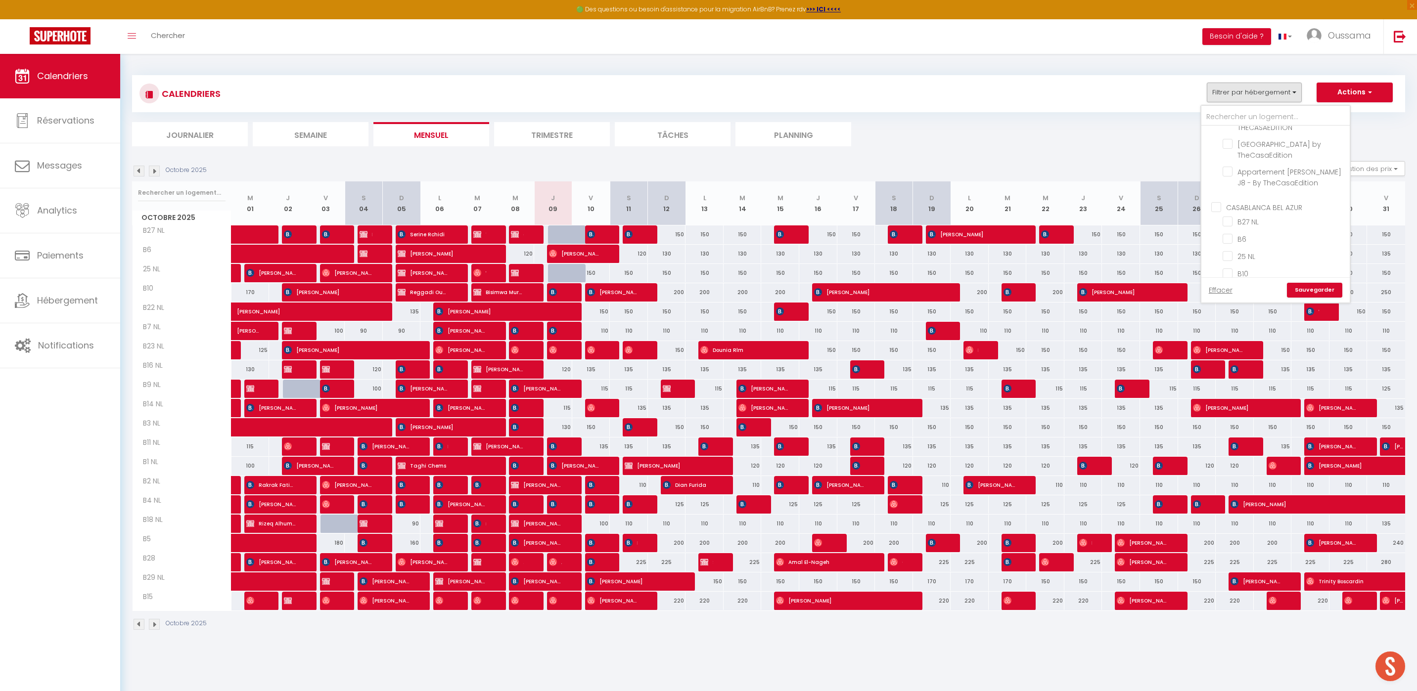
checkbox input "false"
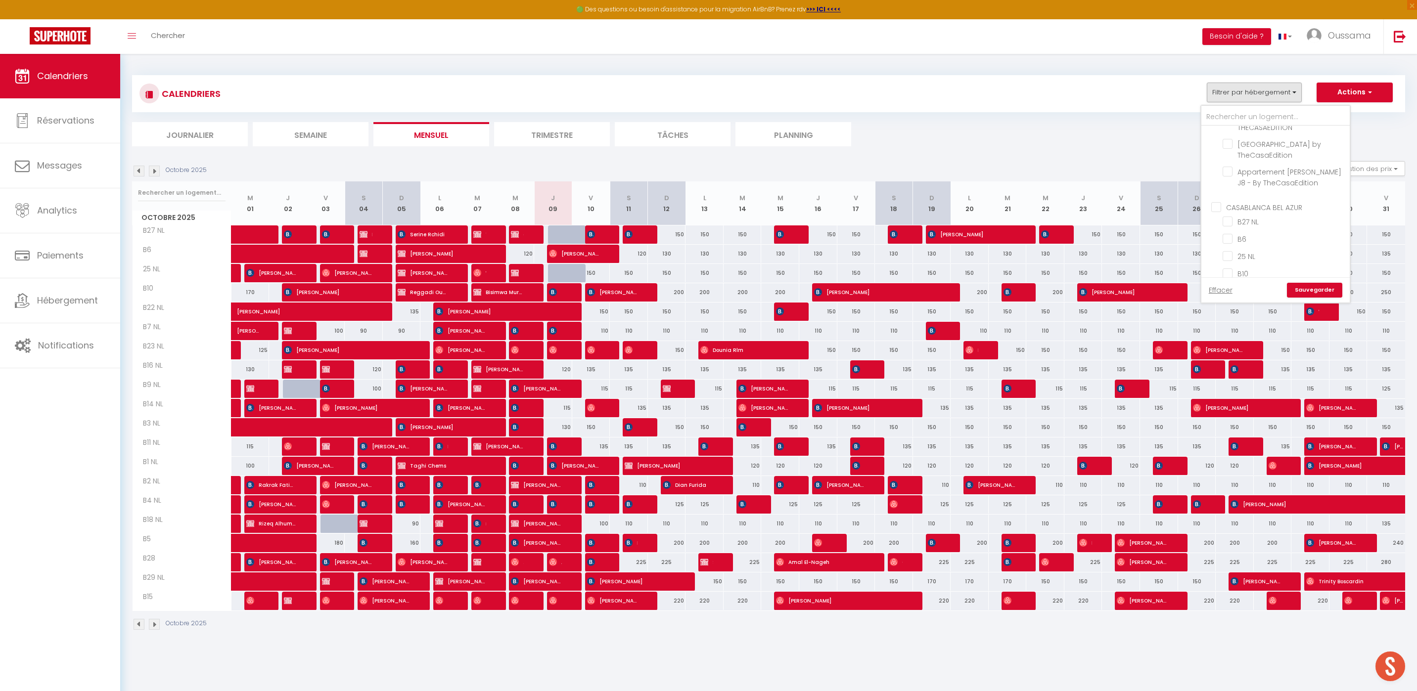
checkbox input "false"
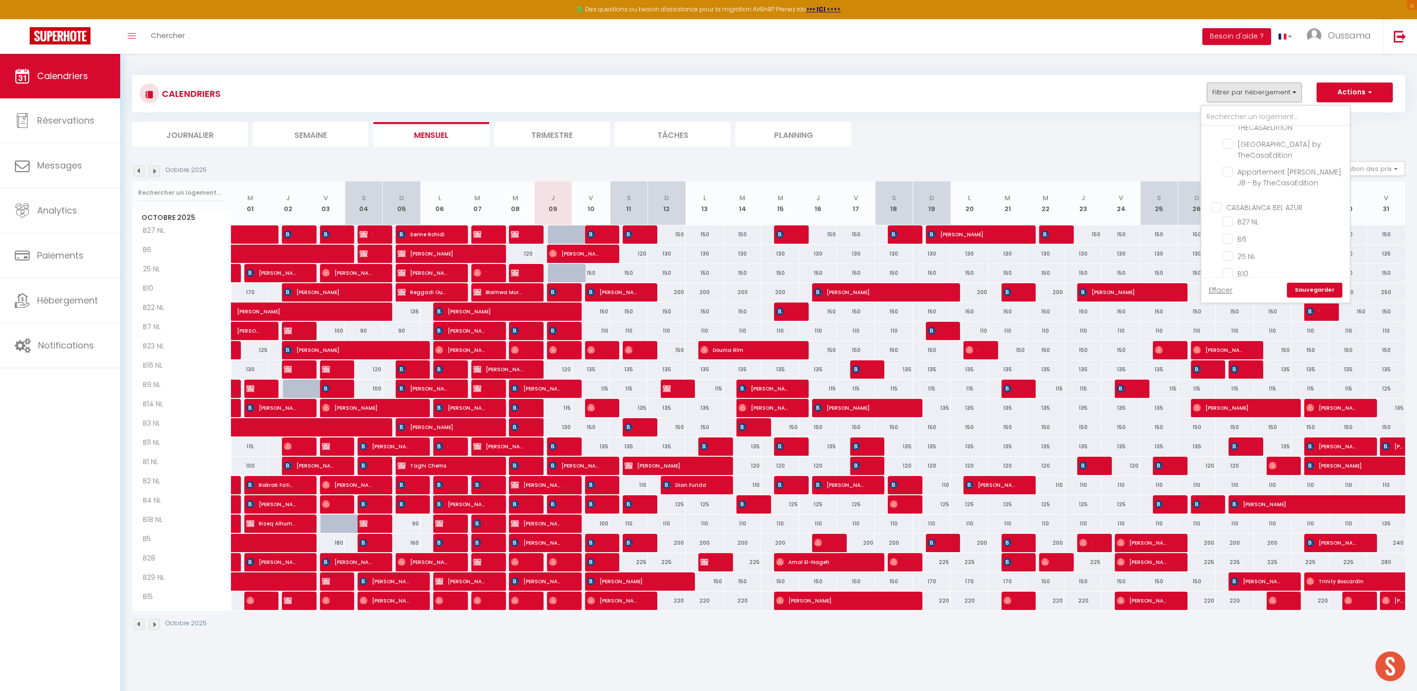
checkbox input "false"
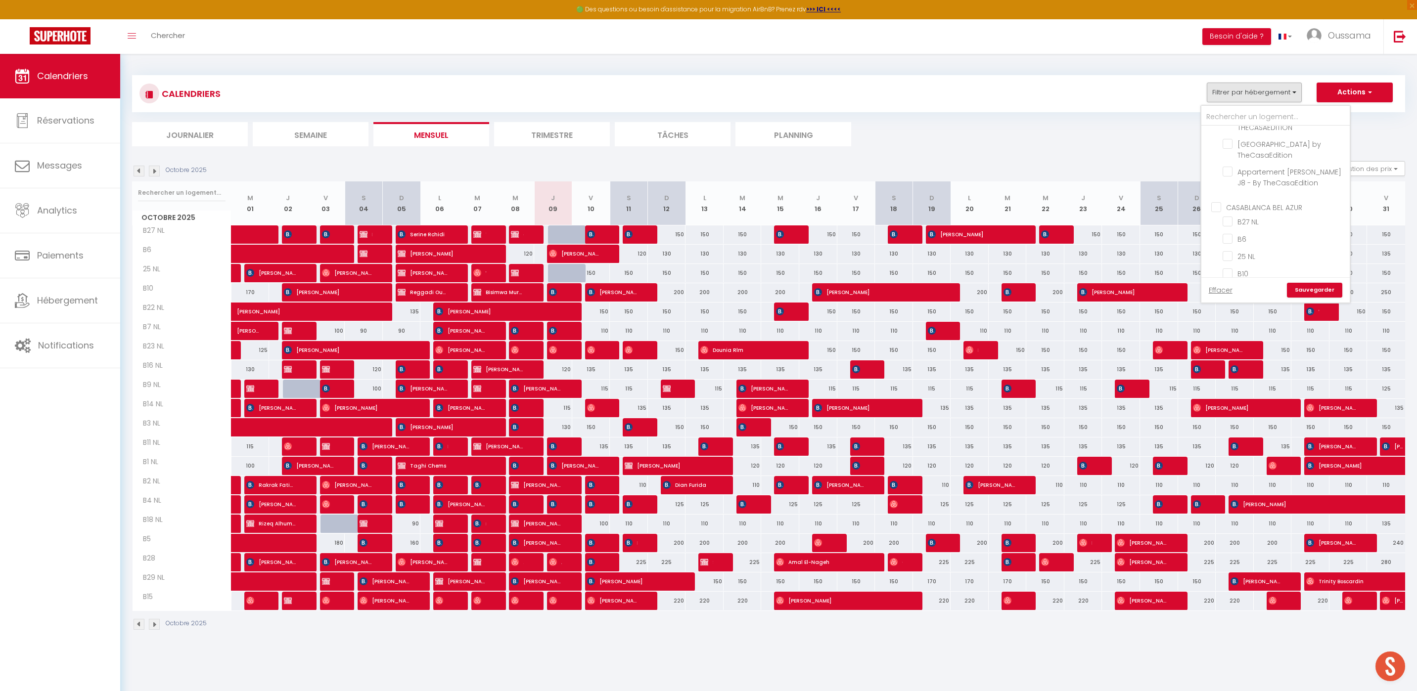
checkbox input "false"
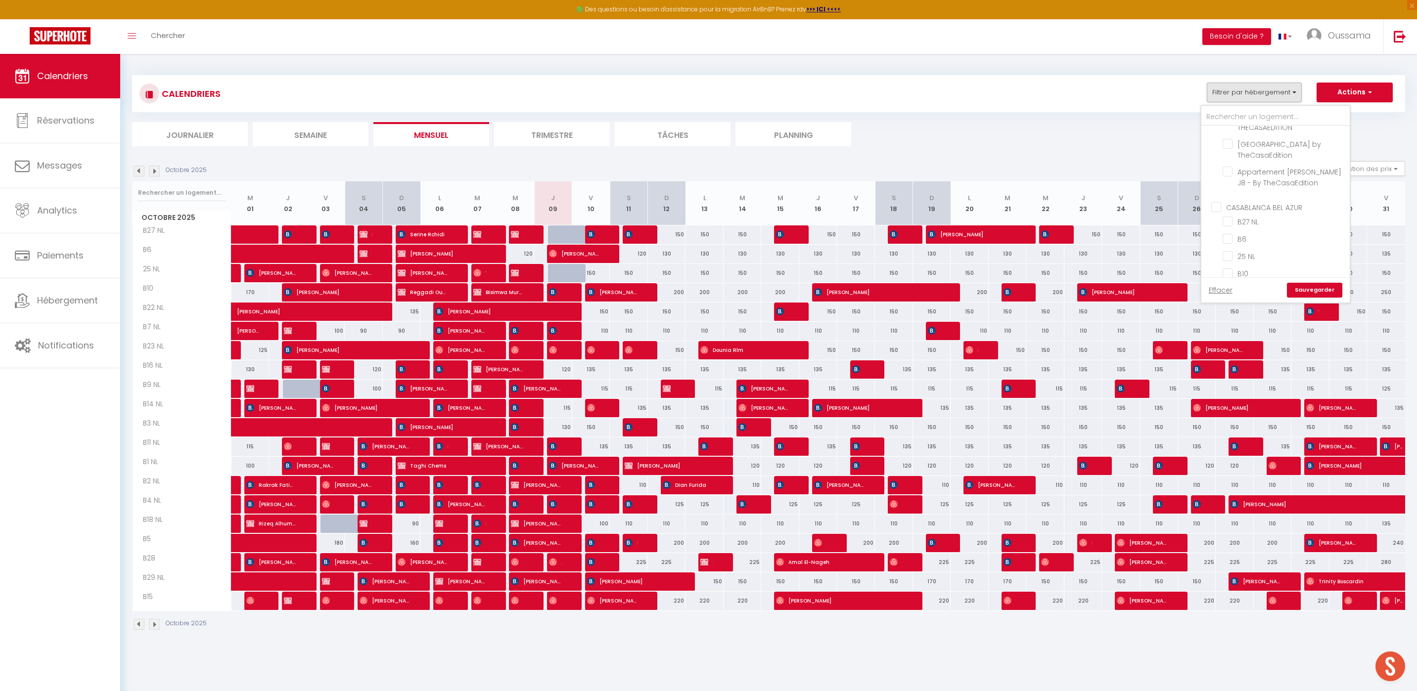
checkbox input "false"
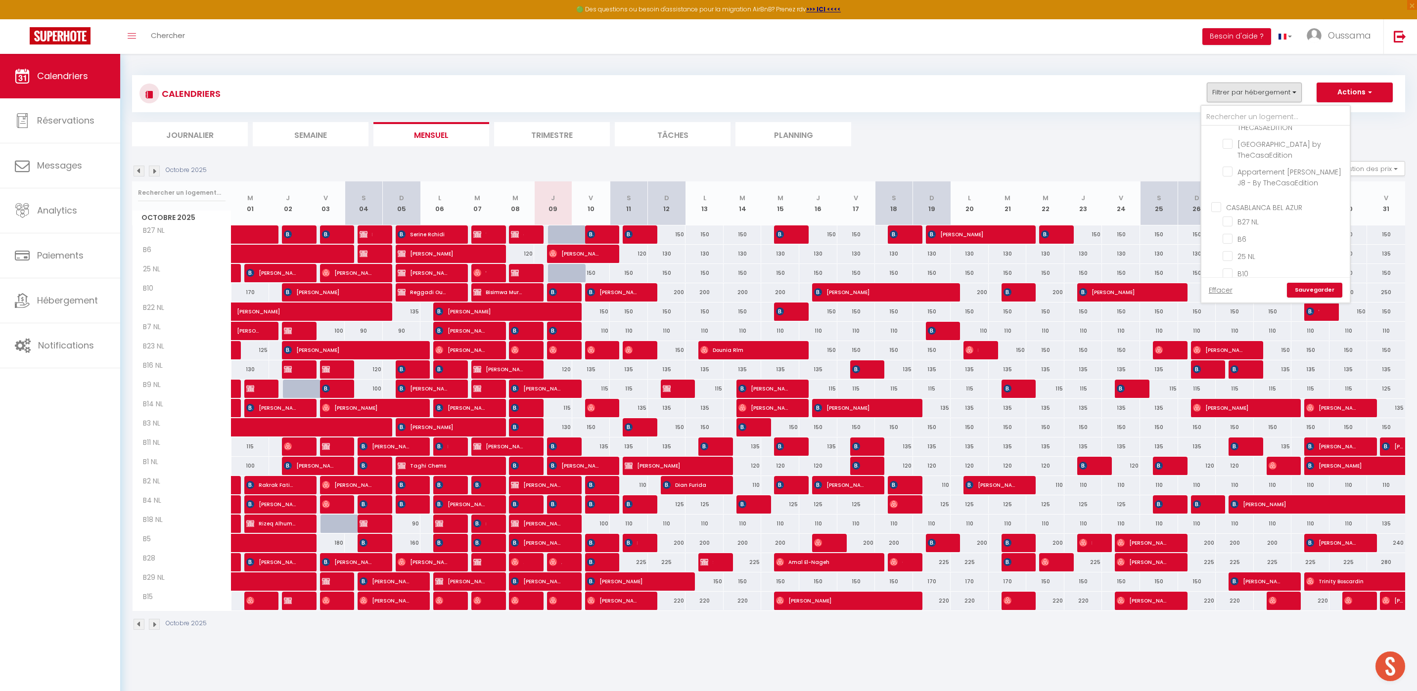
checkbox input "false"
click at [1211, 225] on ul "CASABLANCA [PERSON_NAME] [PERSON_NAME] Residency (G3) [PERSON_NAME] Residency (…" at bounding box center [1275, 306] width 148 height 171
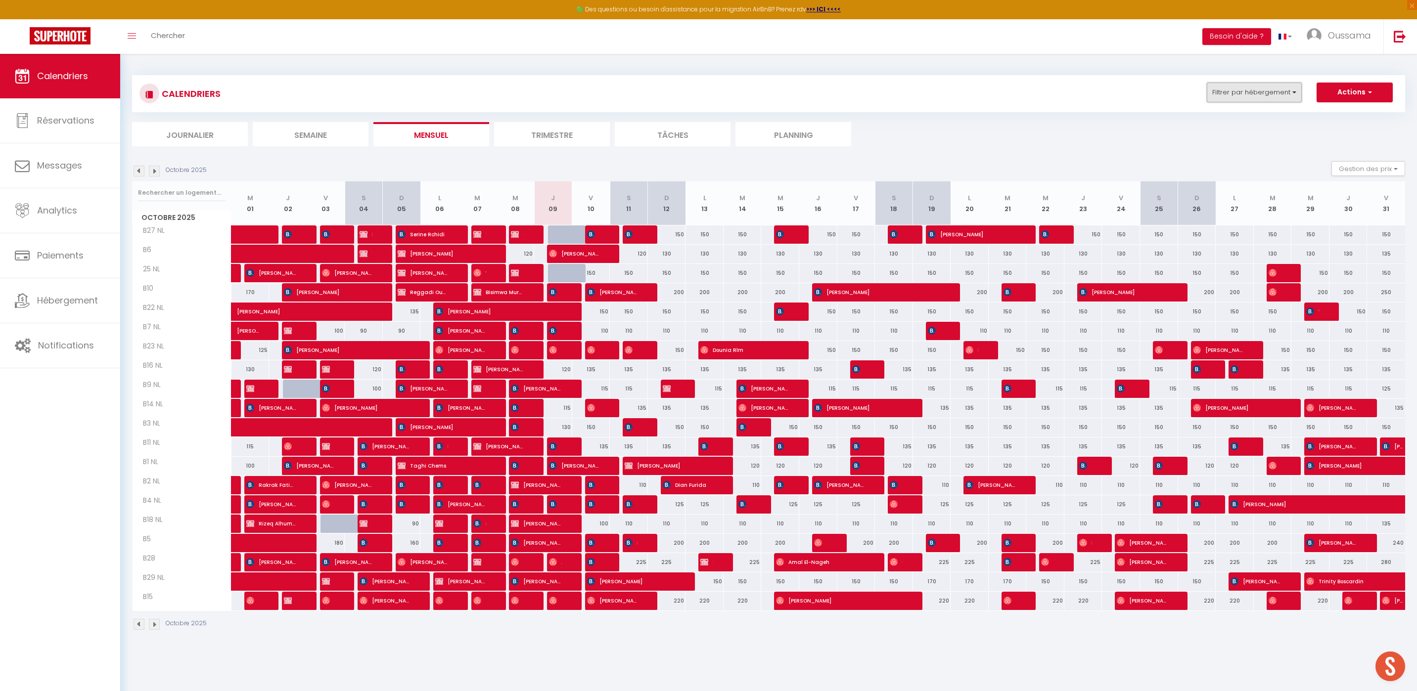
click at [1256, 84] on button "Filtrer par hébergement" at bounding box center [1254, 93] width 95 height 20
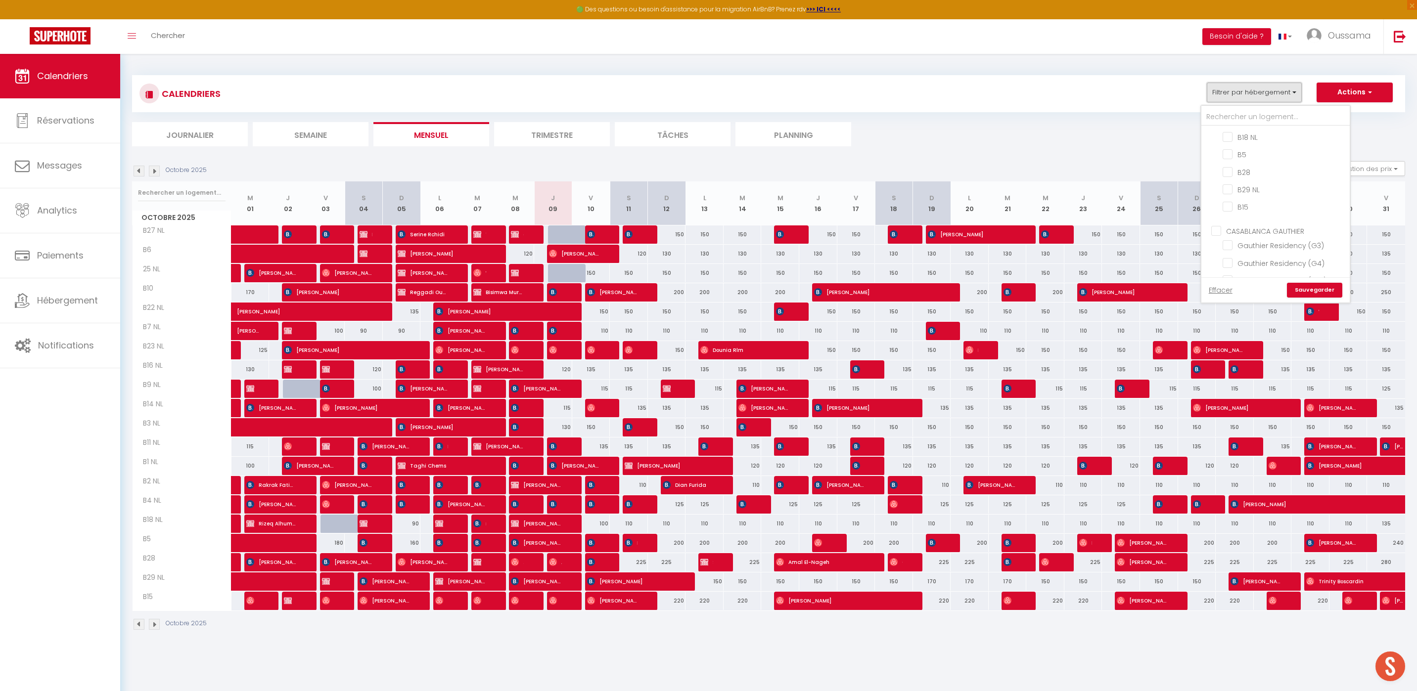
scroll to position [672, 0]
click at [1216, 205] on input "CASABLANCA GAUTHIER" at bounding box center [1285, 209] width 148 height 10
checkbox input "true"
checkbox input "false"
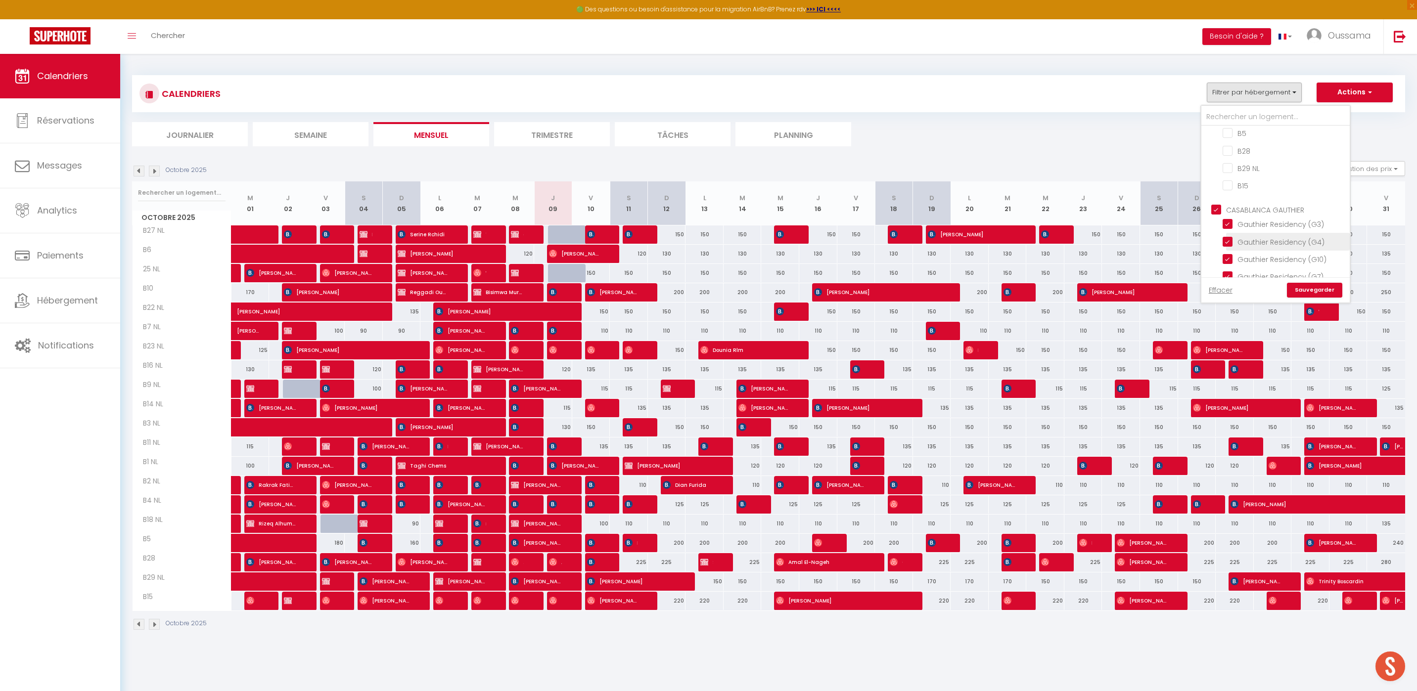
checkbox input "false"
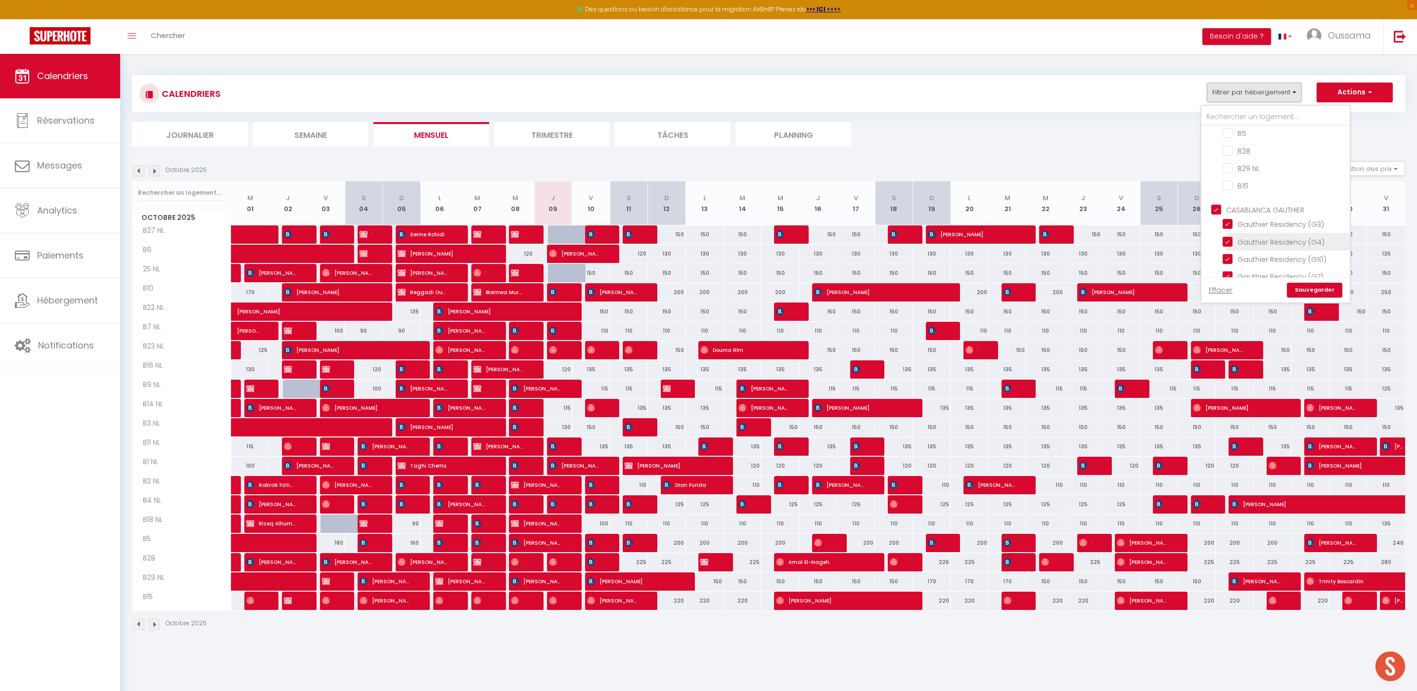
checkbox input "false"
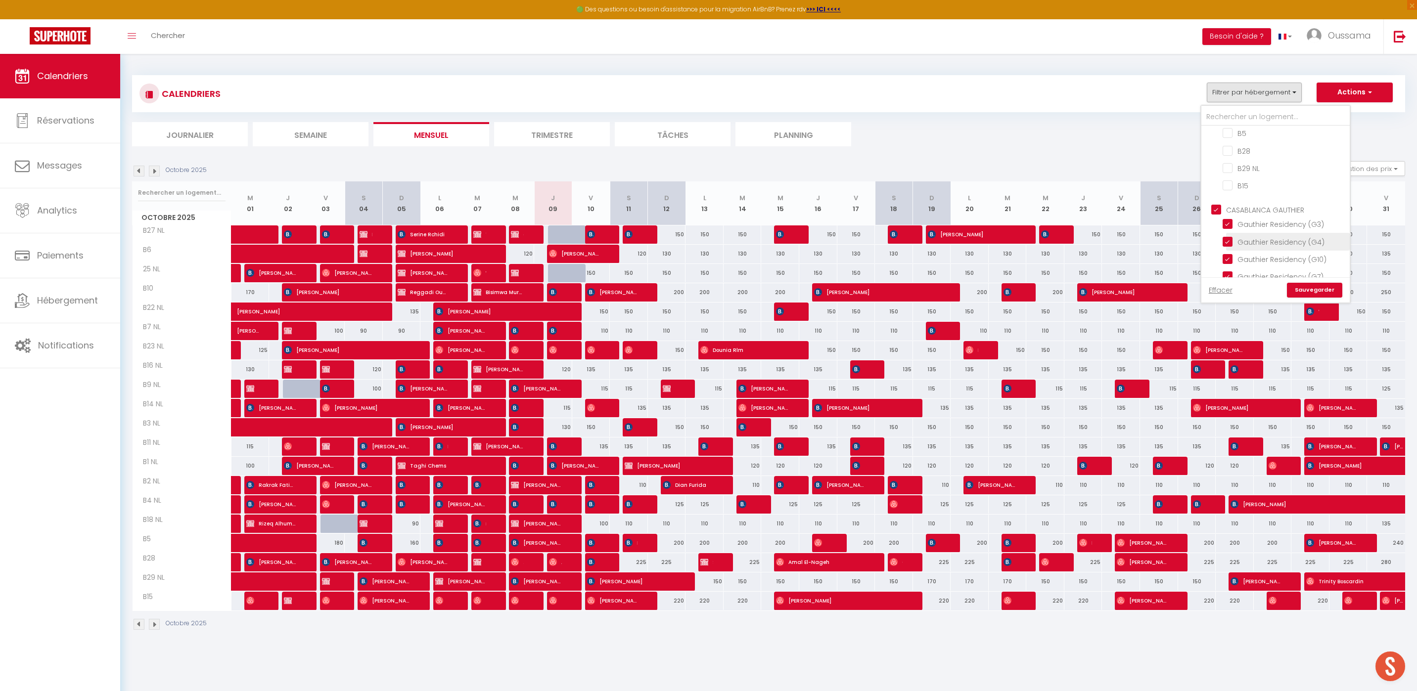
checkbox input "true"
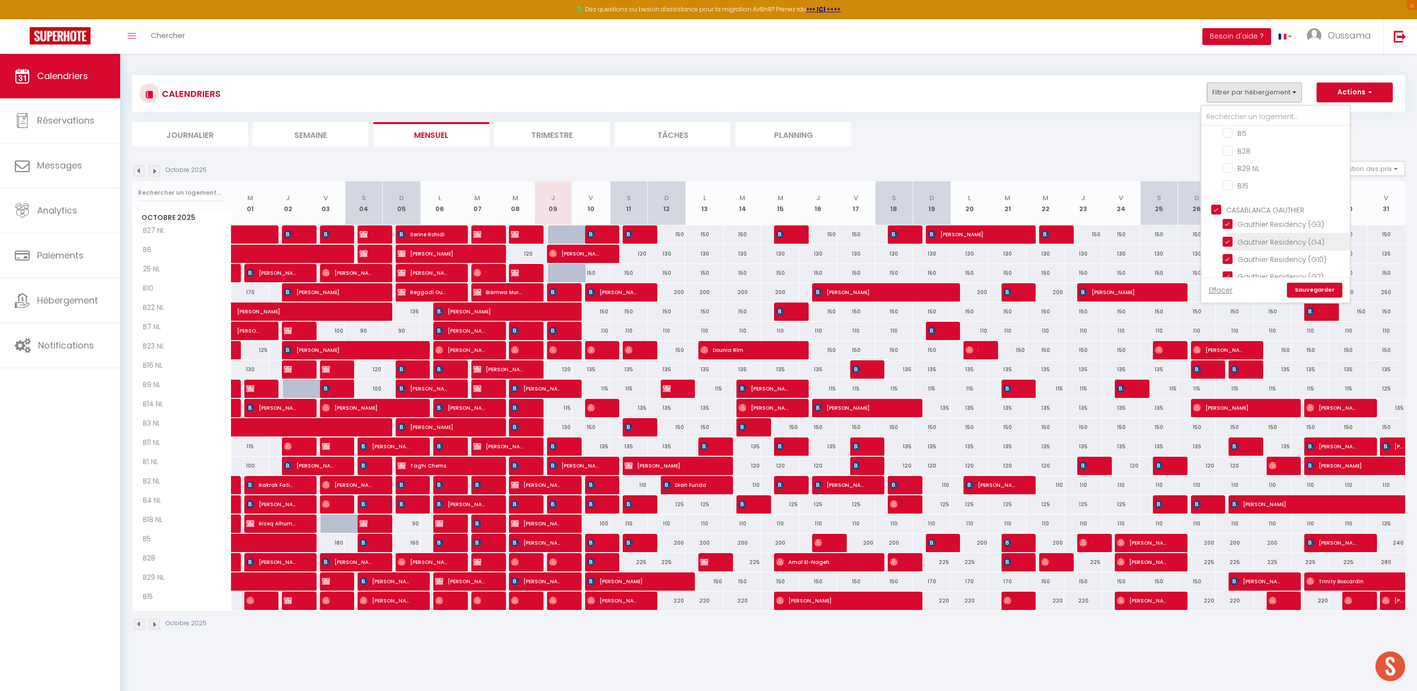
checkbox input "true"
checkbox input "false"
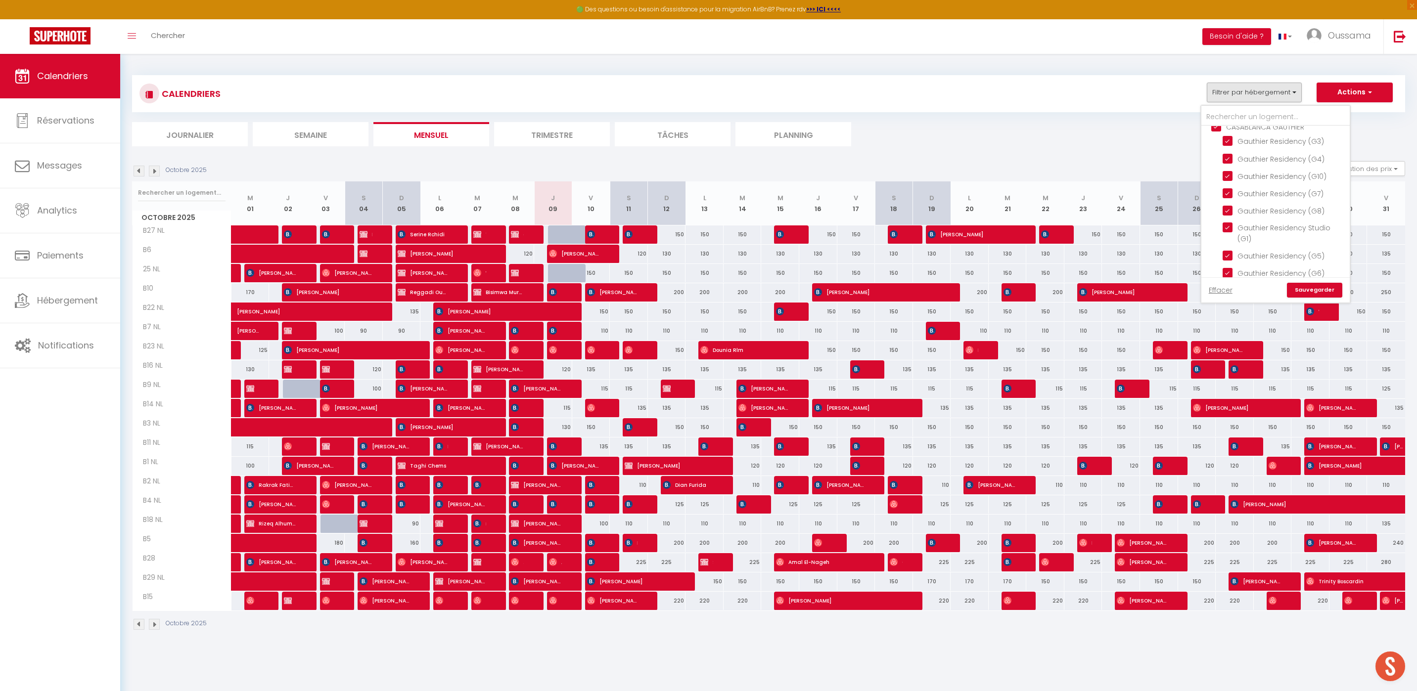
click at [1321, 293] on link "Sauvegarder" at bounding box center [1314, 290] width 55 height 15
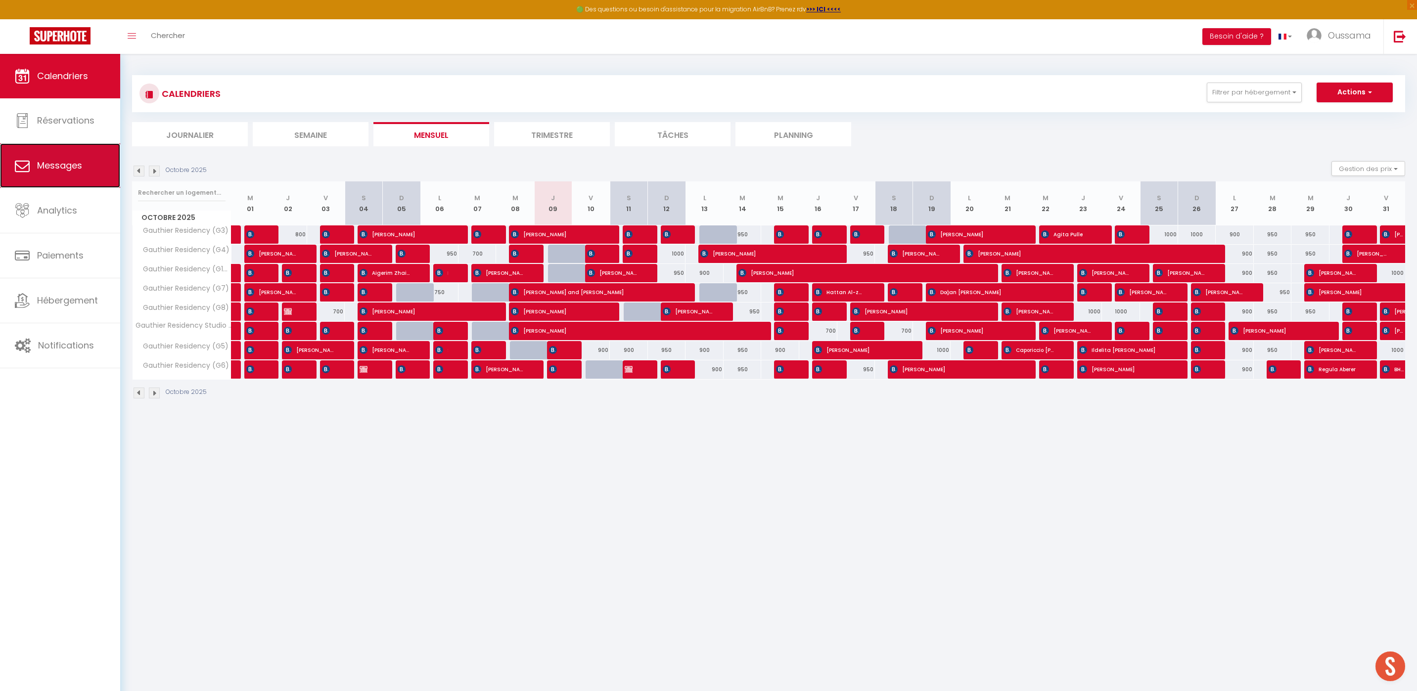
click at [80, 170] on span "Messages" at bounding box center [59, 165] width 45 height 12
select select "message"
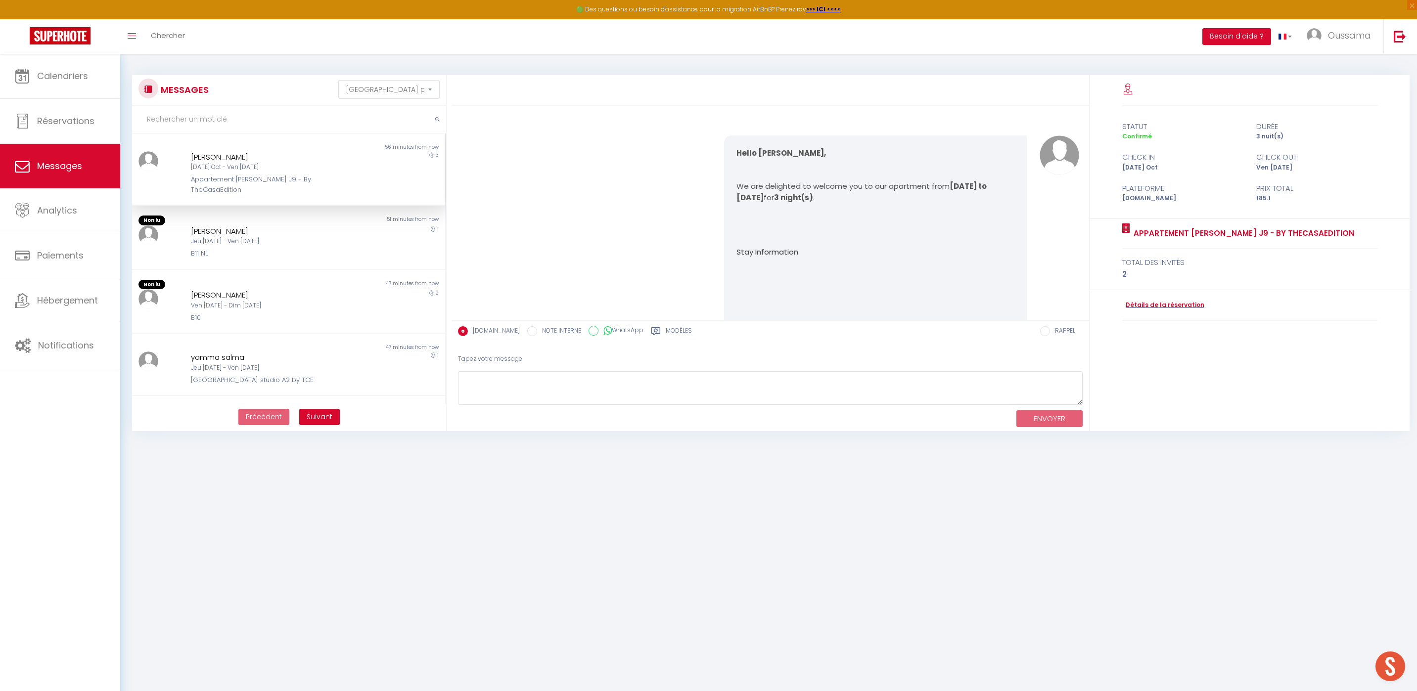
scroll to position [1566, 0]
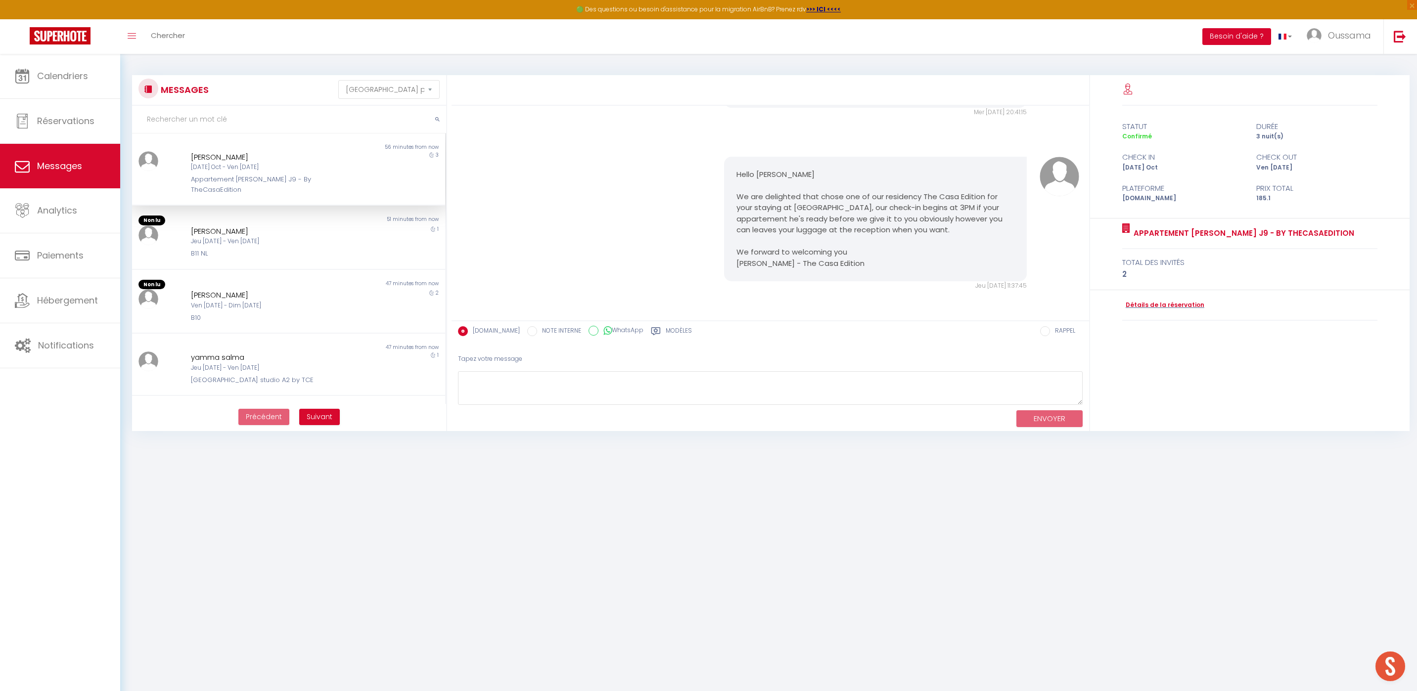
click at [1235, 41] on button "Besoin d'aide ?" at bounding box center [1236, 36] width 69 height 17
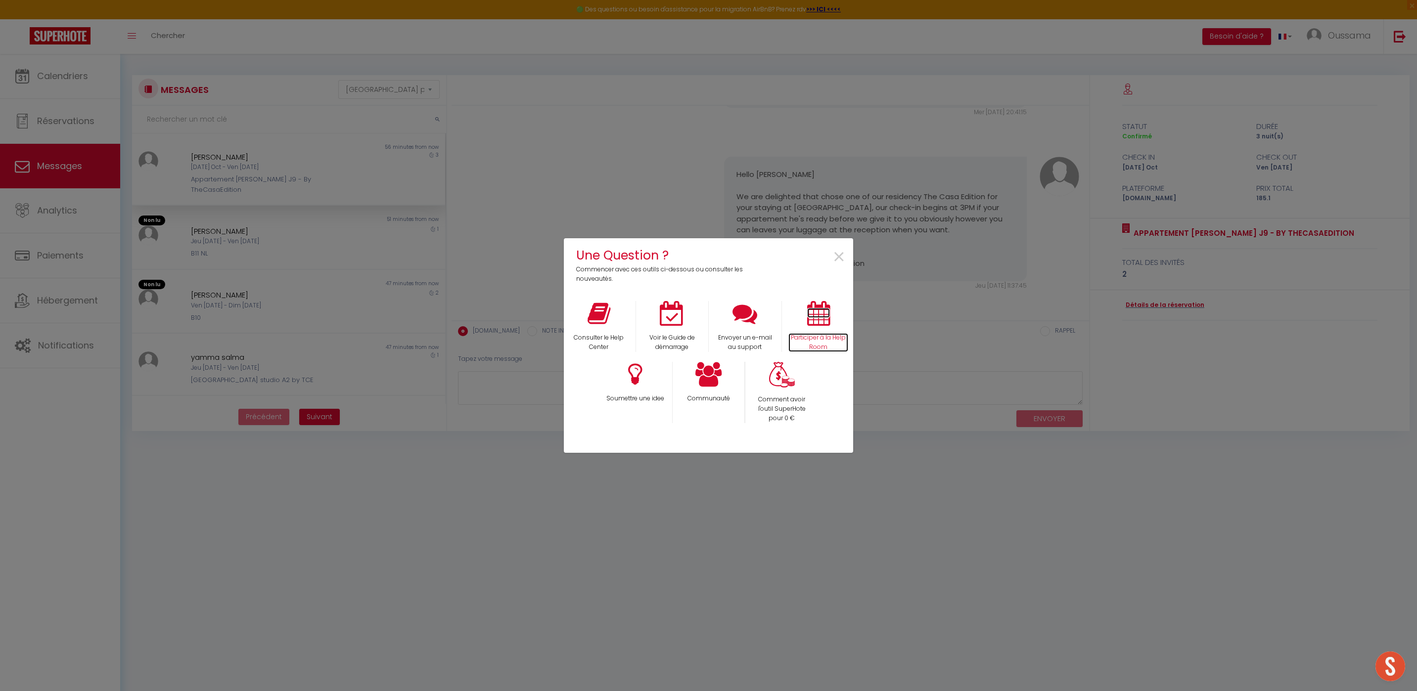
click at [807, 348] on p "Participer à la Help Room" at bounding box center [818, 342] width 60 height 19
click at [739, 329] on div "Envoyer un e-mail au support" at bounding box center [745, 326] width 73 height 51
click at [741, 340] on p "Envoyer un e-mail au support" at bounding box center [745, 342] width 60 height 19
click at [844, 255] on span "×" at bounding box center [838, 257] width 13 height 31
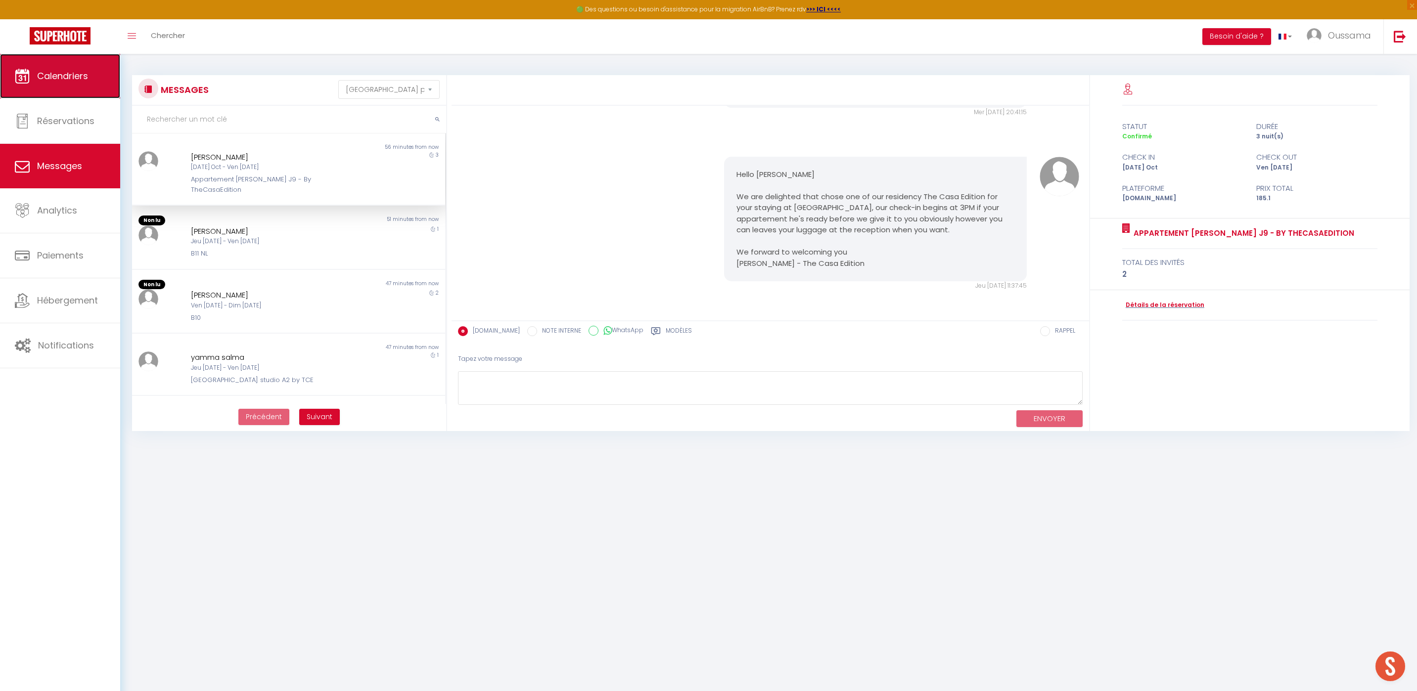
click at [48, 72] on span "Calendriers" at bounding box center [62, 76] width 51 height 12
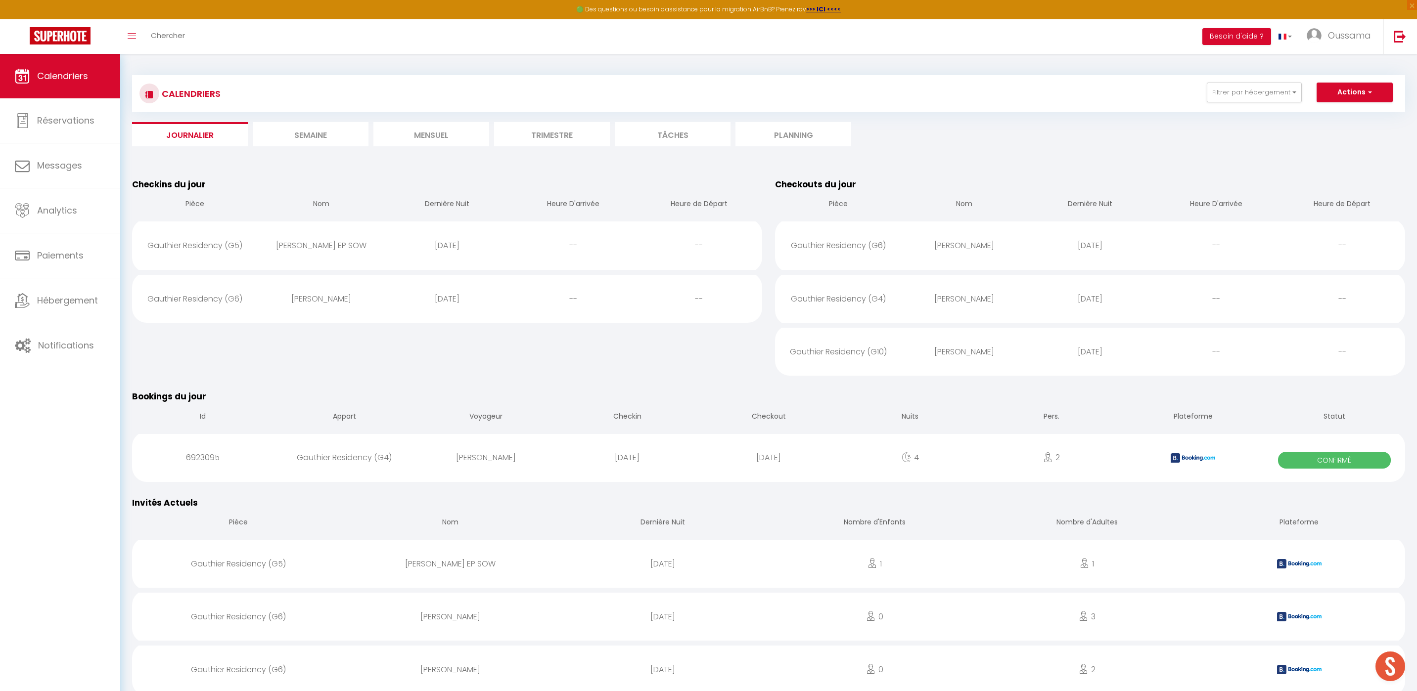
click at [423, 139] on li "Mensuel" at bounding box center [431, 134] width 116 height 24
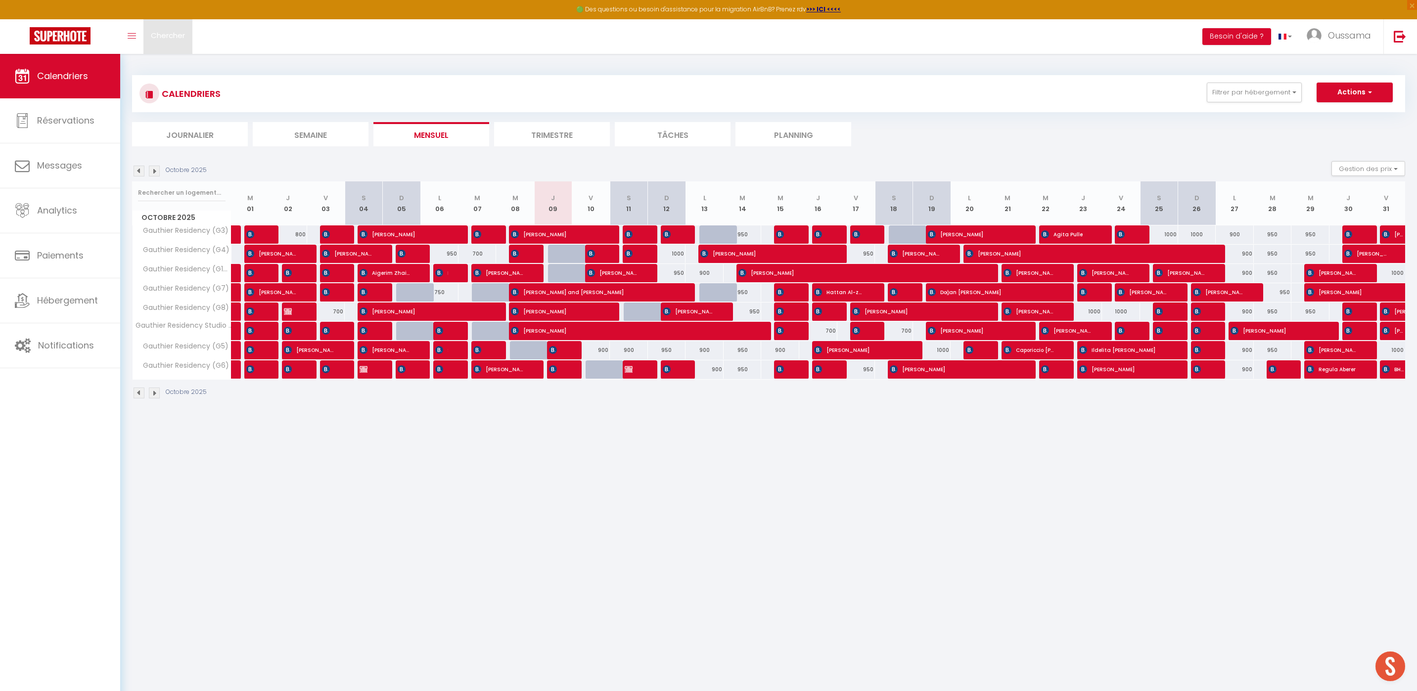
click at [148, 40] on link "Chercher" at bounding box center [167, 36] width 49 height 35
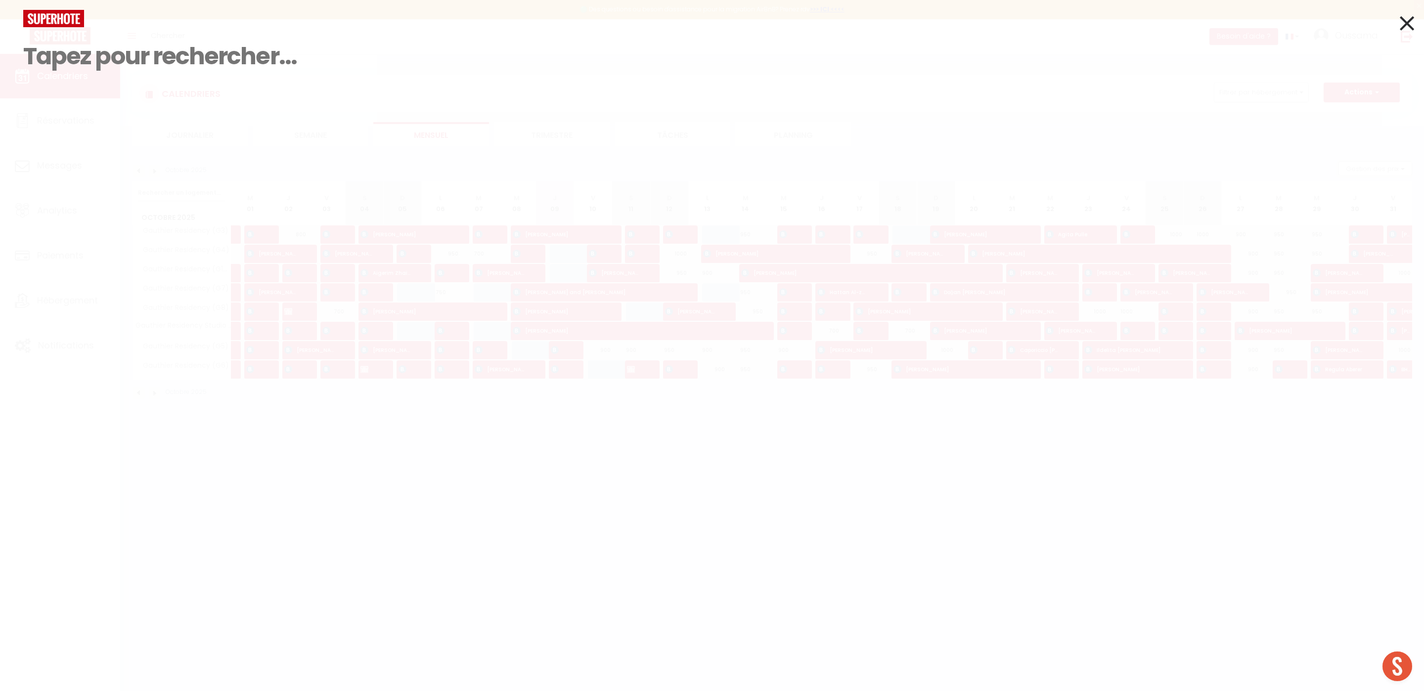
click at [206, 49] on input at bounding box center [712, 56] width 1378 height 58
paste input "‪[PHONE_NUMBER]‬"
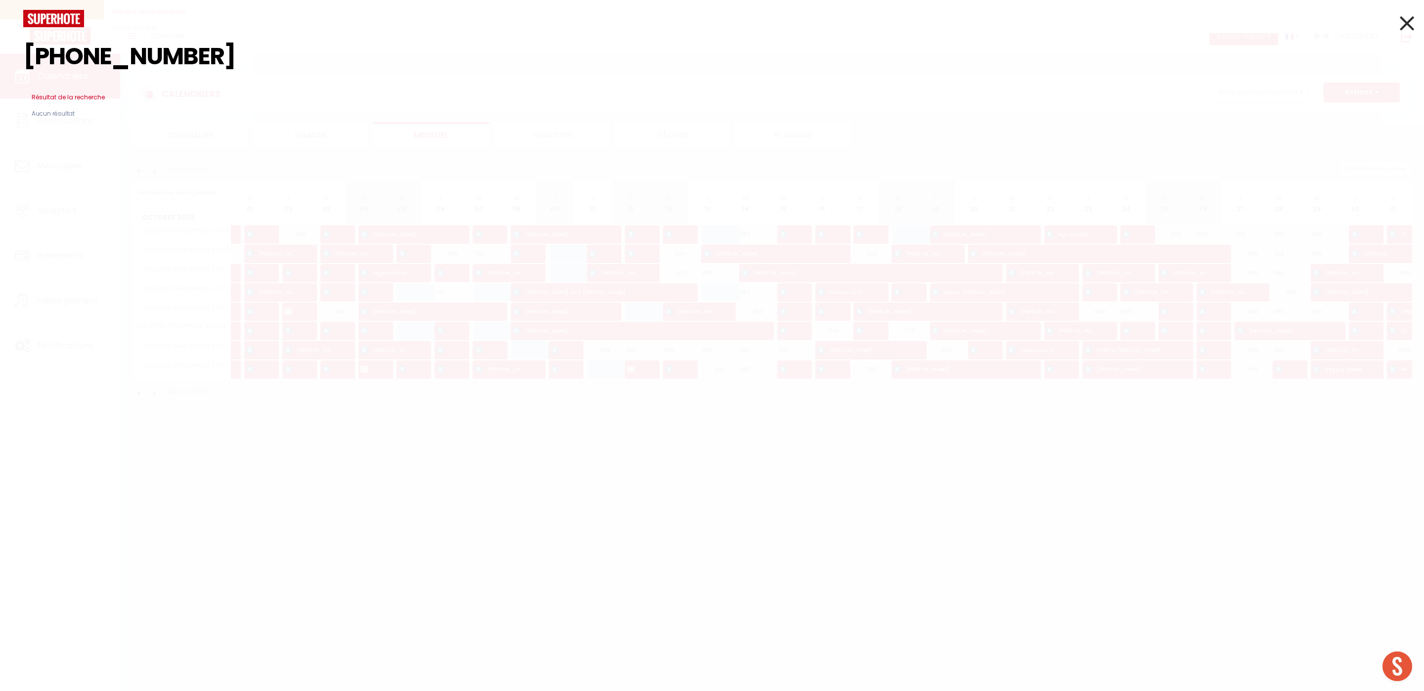
type input "‪[PHONE_NUMBER]‬"
click at [42, 39] on input "‪[PHONE_NUMBER]‬" at bounding box center [712, 56] width 1378 height 58
click at [46, 24] on img at bounding box center [53, 18] width 61 height 17
click at [47, 22] on img at bounding box center [53, 18] width 61 height 17
click at [1410, 16] on icon at bounding box center [1407, 23] width 14 height 25
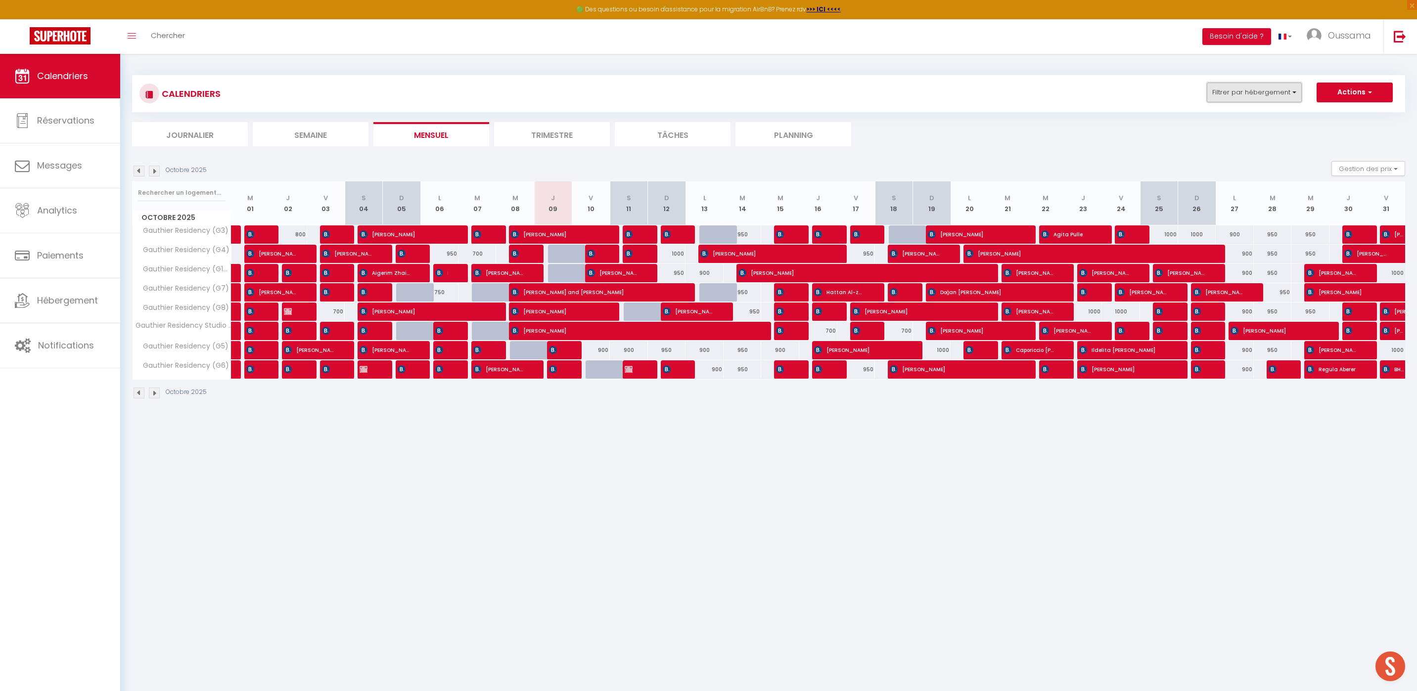
click at [1265, 97] on button "Filtrer par hébergement" at bounding box center [1254, 93] width 95 height 20
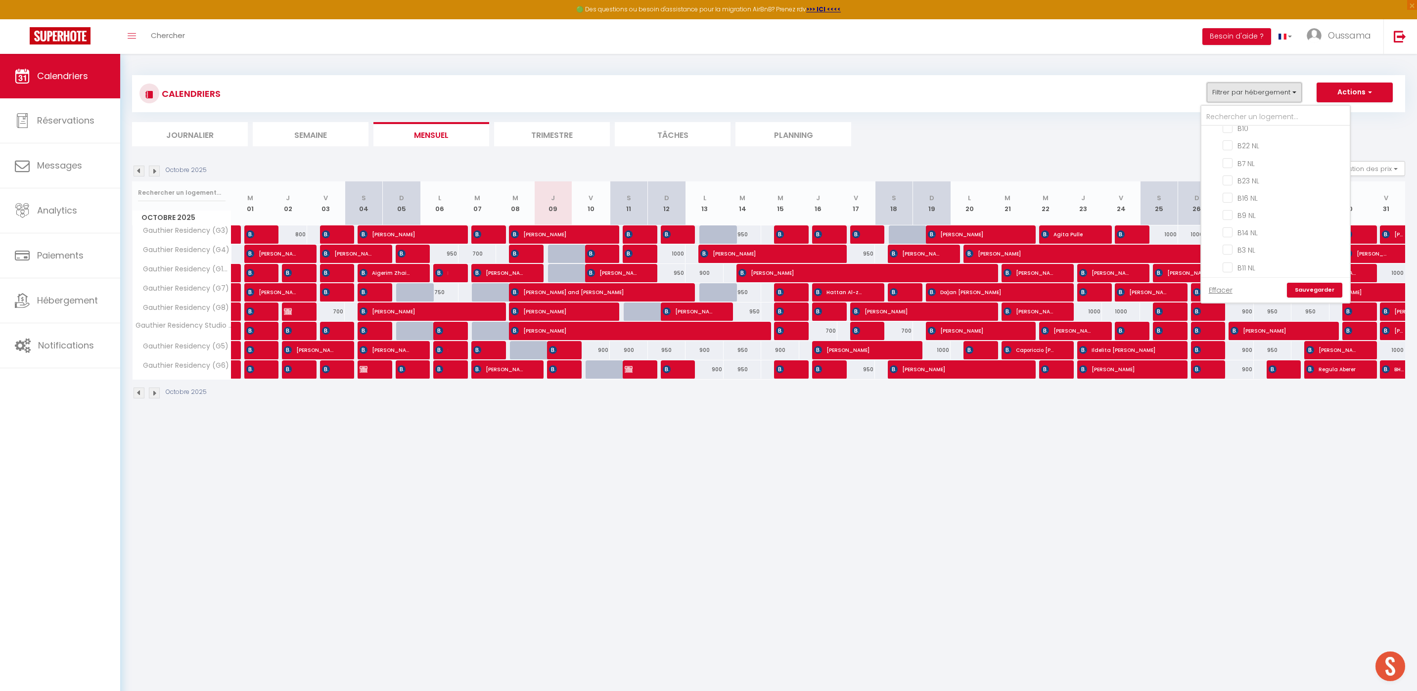
scroll to position [312, 0]
click at [1214, 198] on input "CASABLANCA BEL AZUR" at bounding box center [1285, 200] width 148 height 10
checkbox input "true"
checkbox input "false"
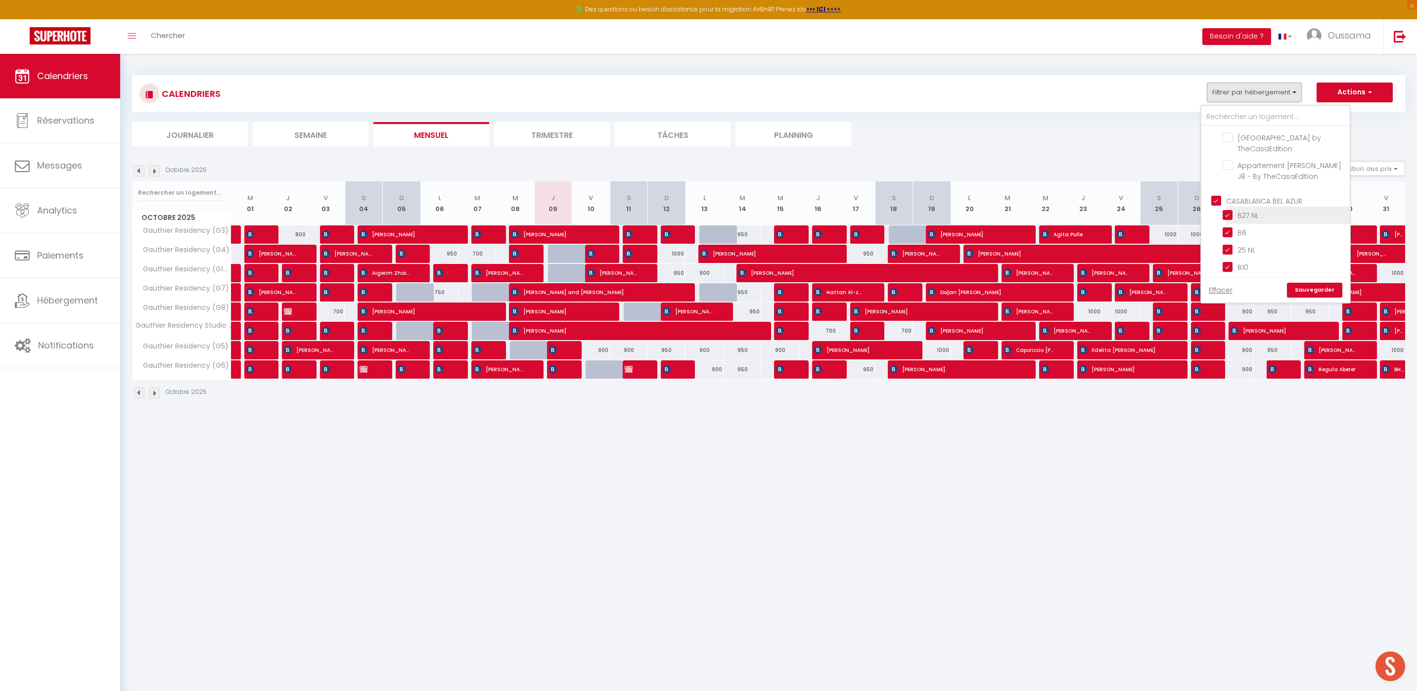
checkbox input "false"
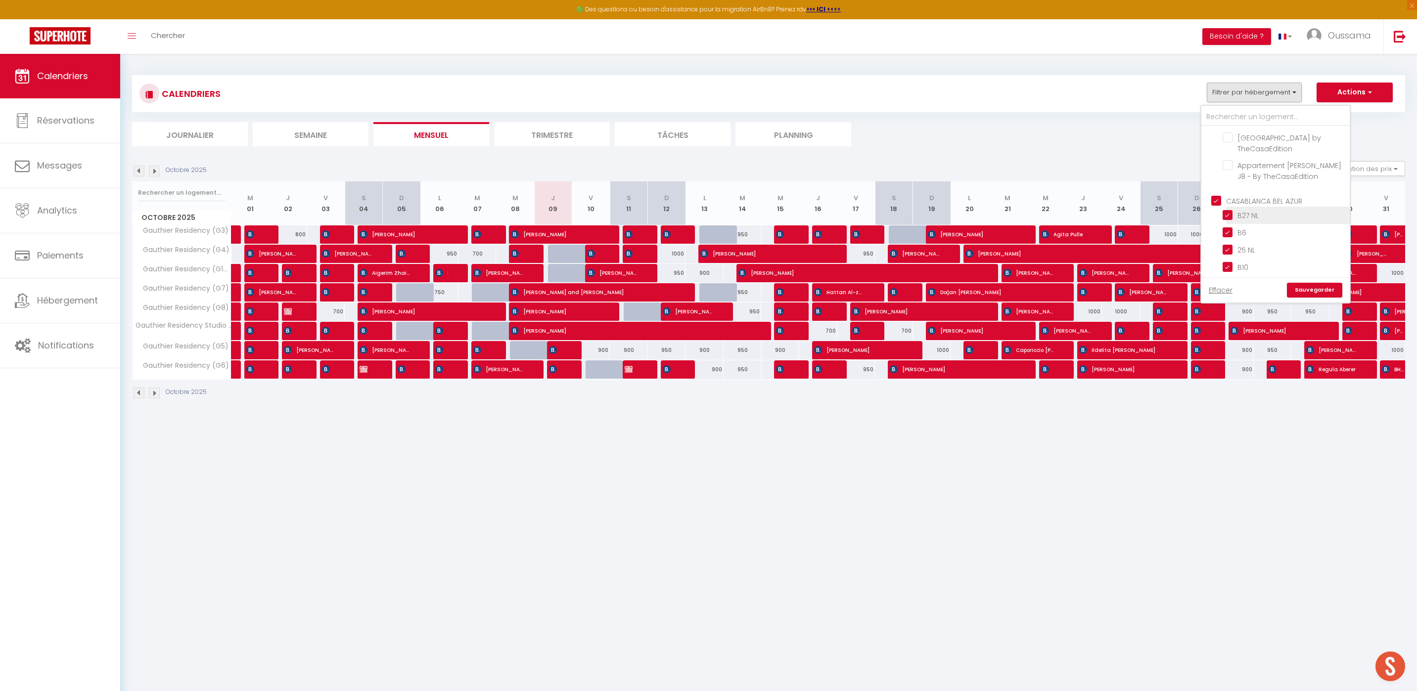
checkbox input "false"
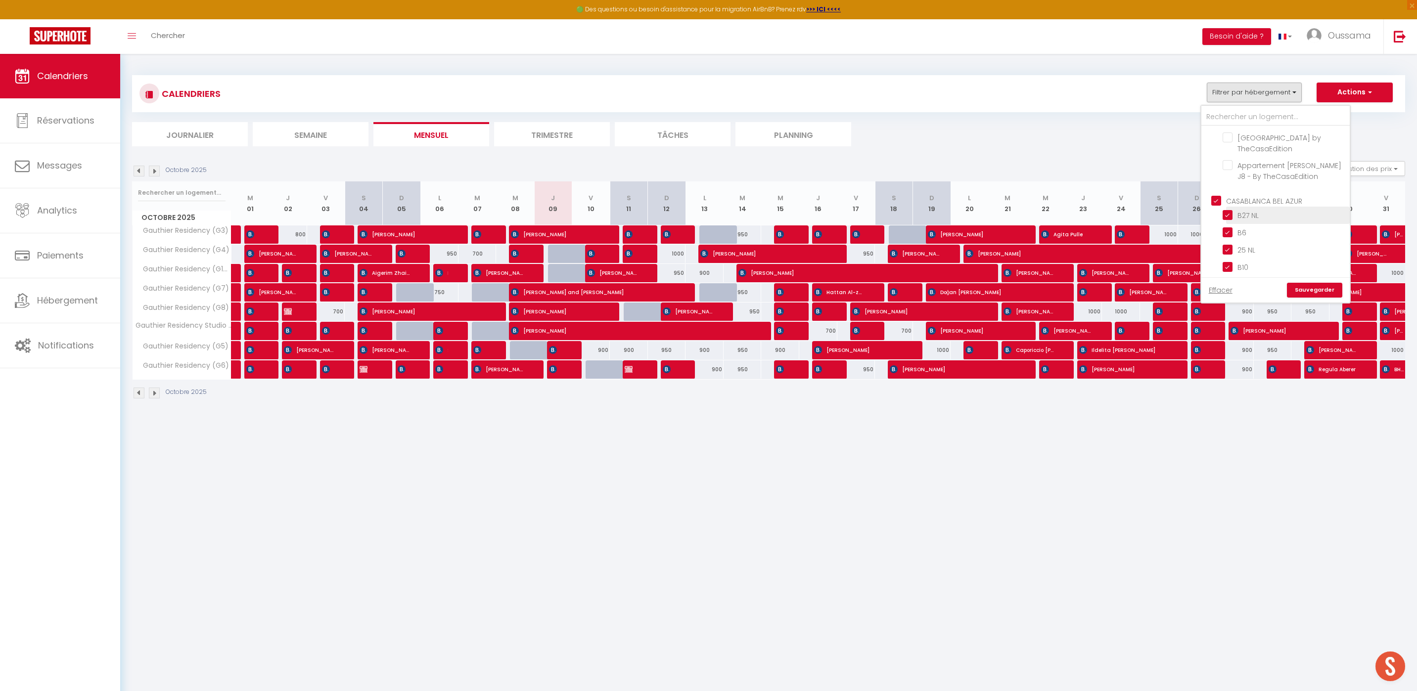
checkbox input "true"
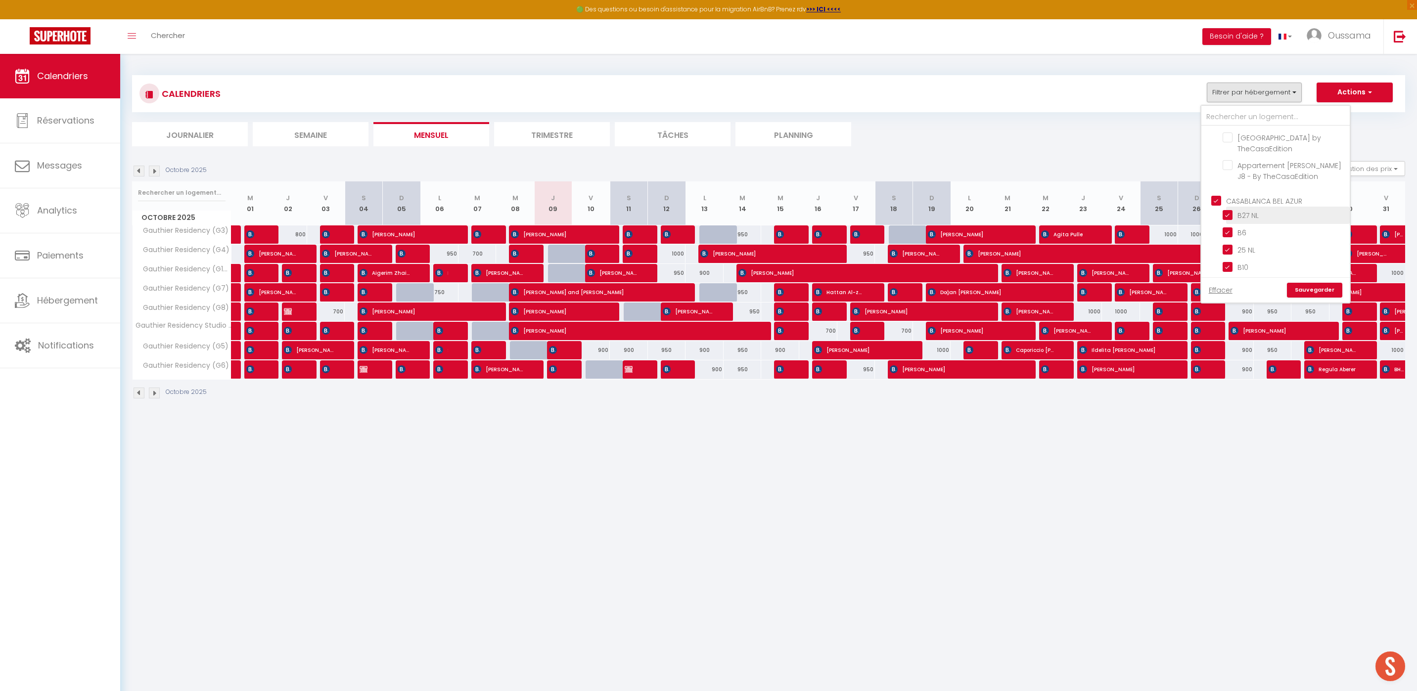
checkbox input "true"
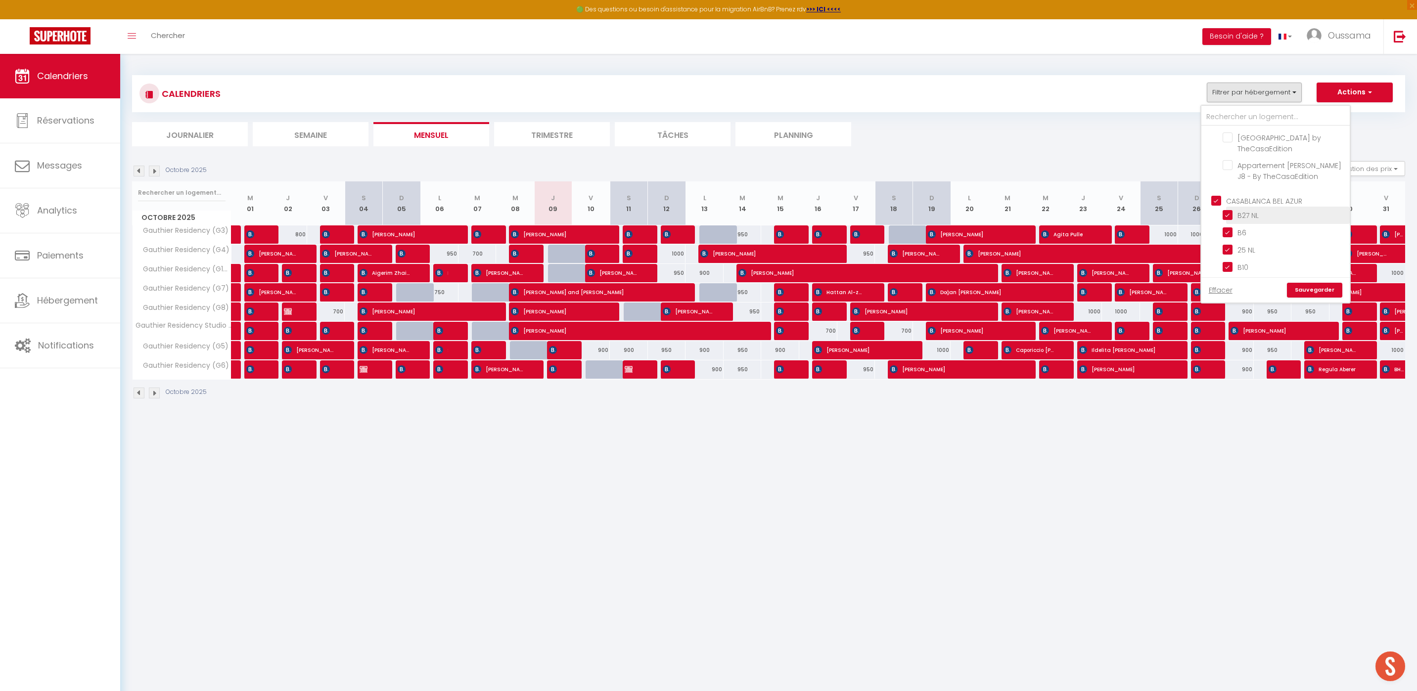
checkbox input "true"
click at [1218, 225] on input "CASABLANCA GAUTHIER" at bounding box center [1285, 230] width 148 height 10
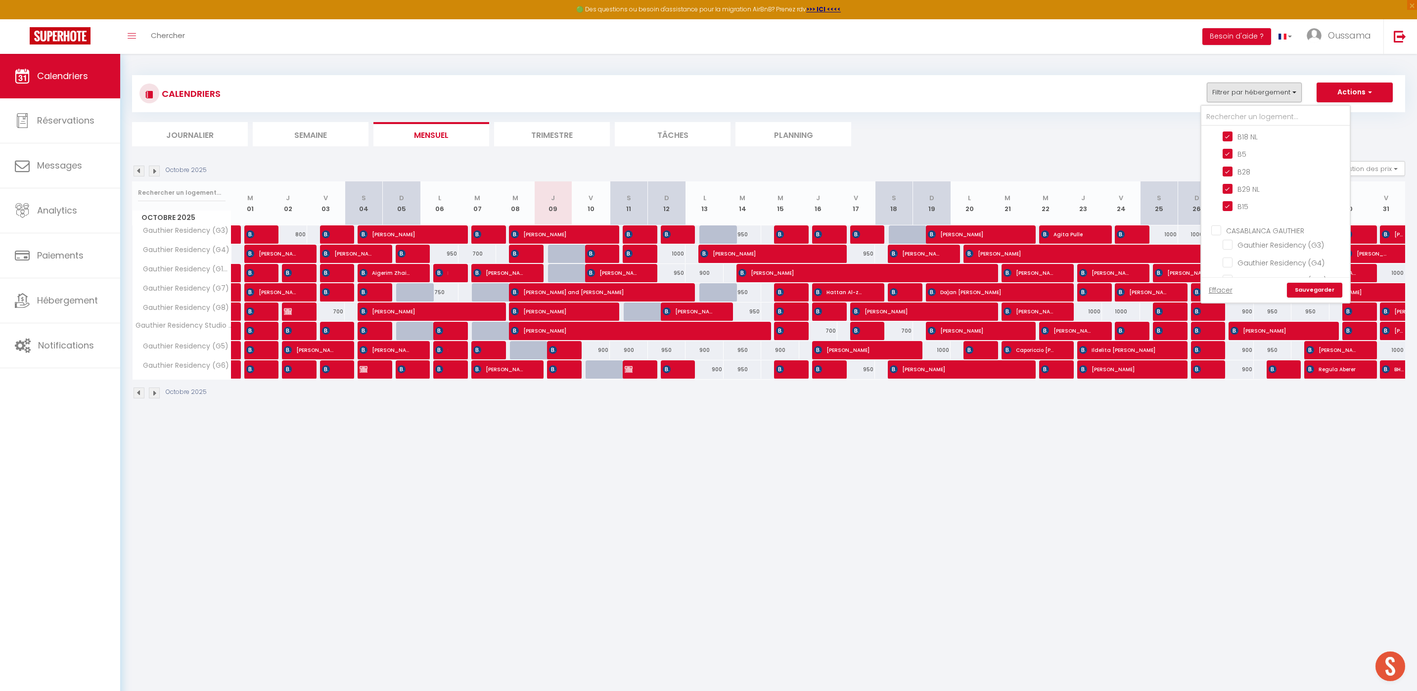
click at [1310, 286] on link "Sauvegarder" at bounding box center [1314, 290] width 55 height 15
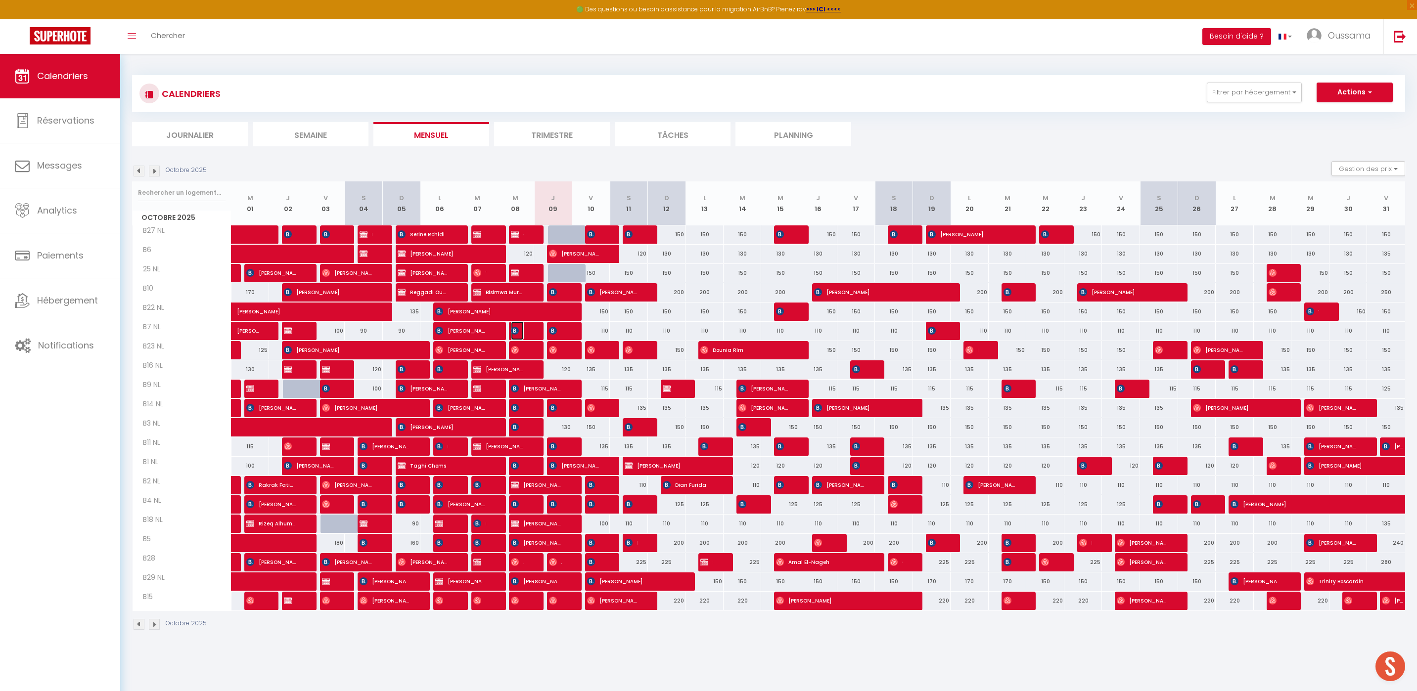
click at [517, 330] on img at bounding box center [515, 331] width 8 height 8
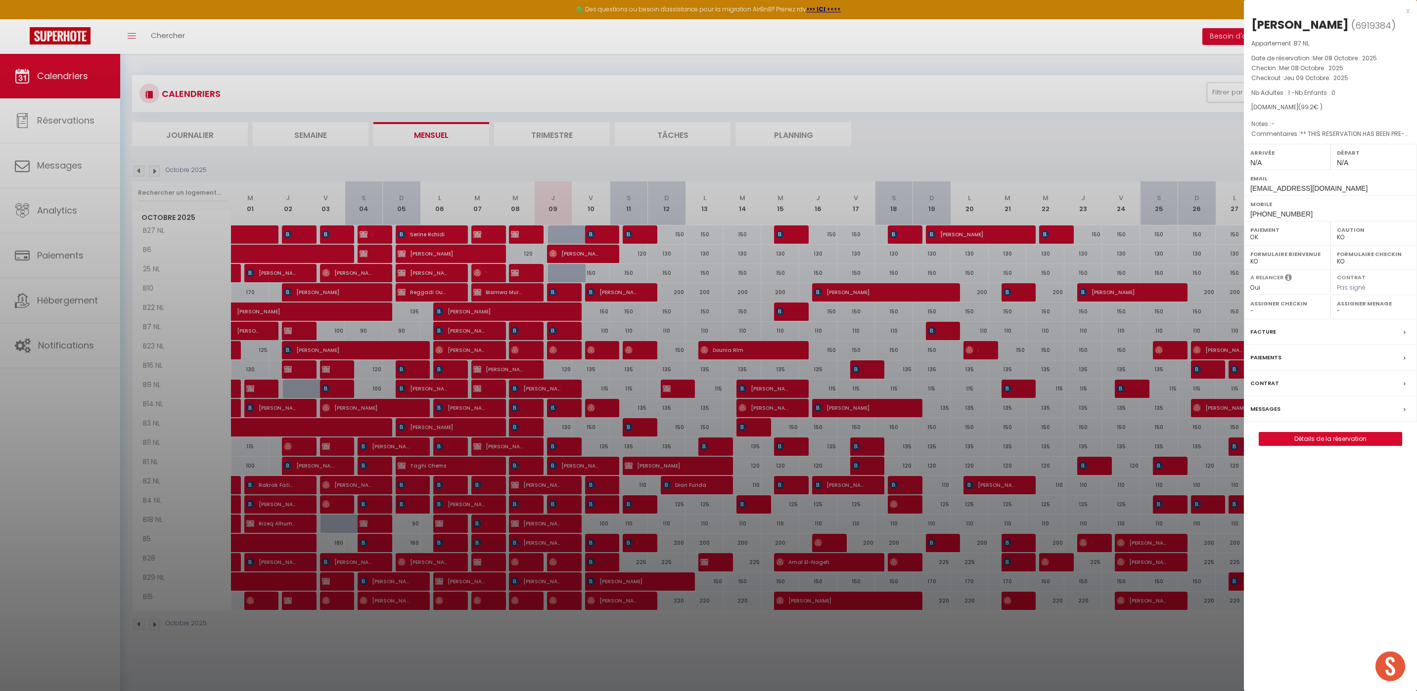
click at [750, 330] on div at bounding box center [708, 345] width 1417 height 691
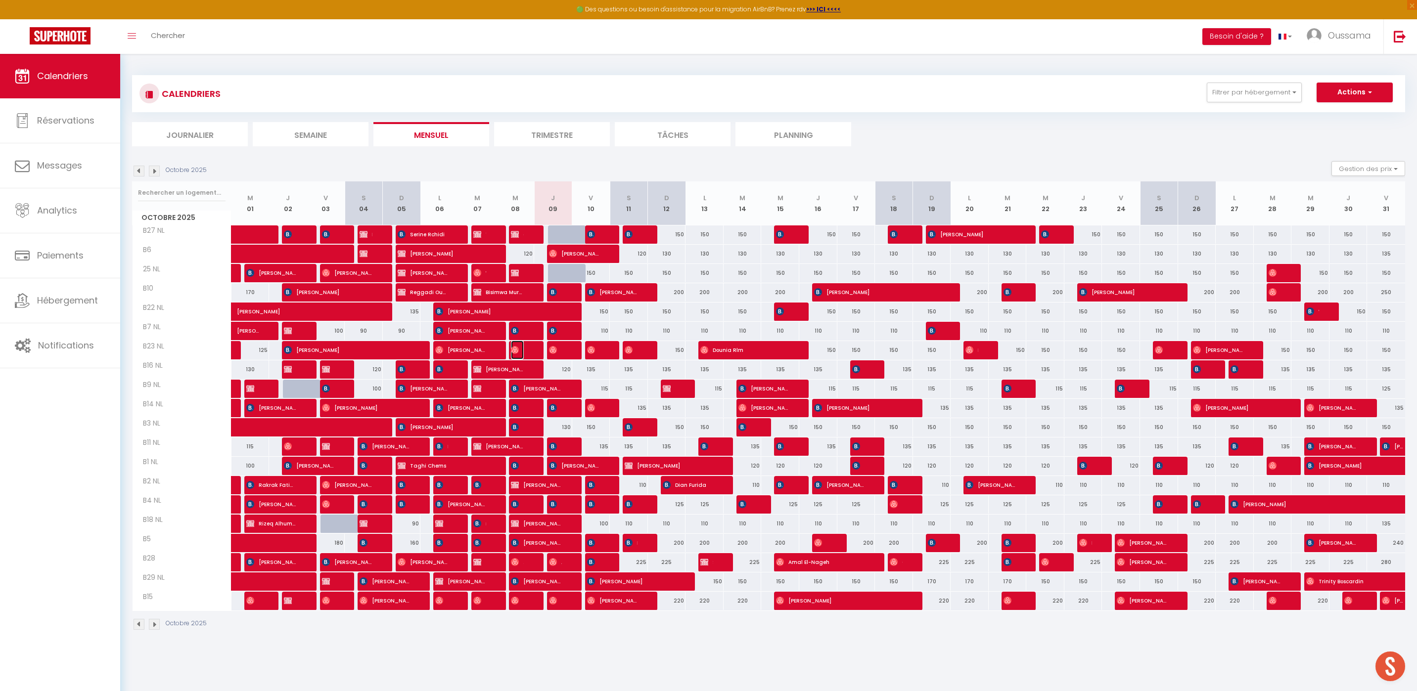
click at [522, 346] on span "[PERSON_NAME]" at bounding box center [517, 350] width 13 height 19
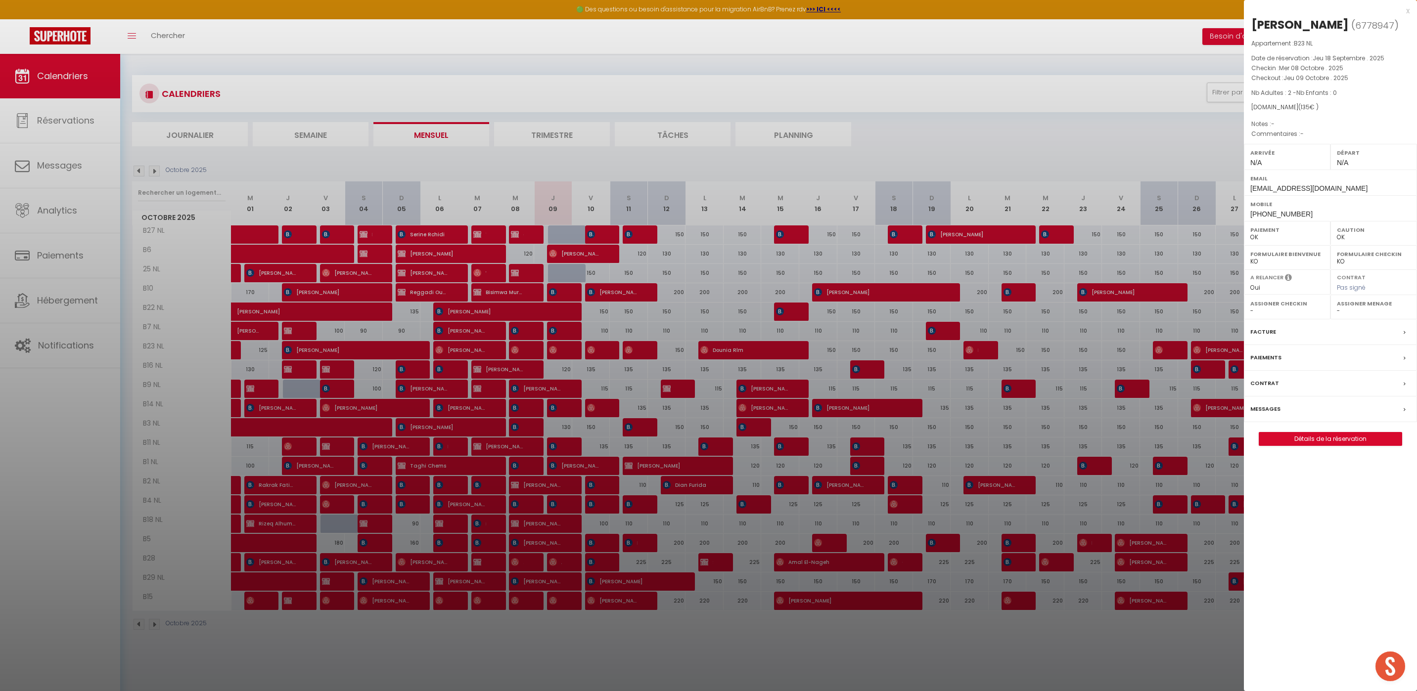
click at [654, 348] on div at bounding box center [708, 345] width 1417 height 691
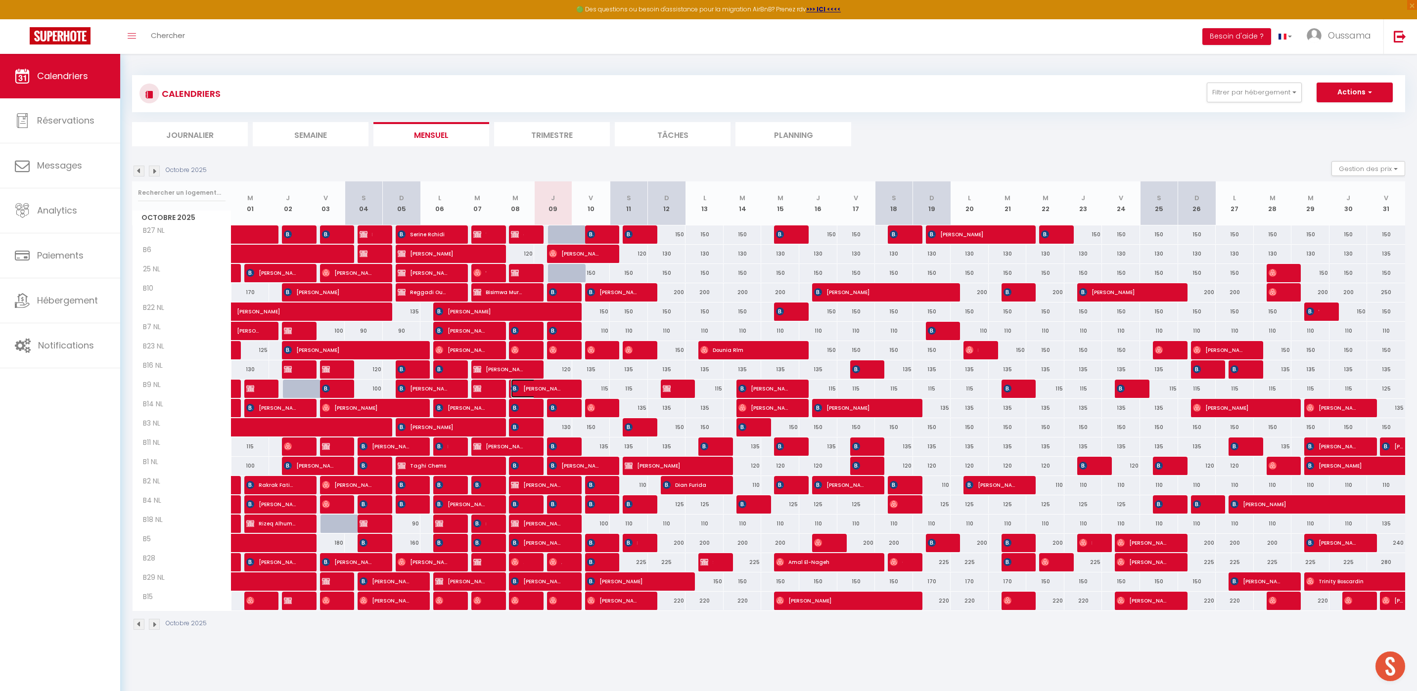
click at [523, 388] on span "[PERSON_NAME]" at bounding box center [536, 388] width 51 height 19
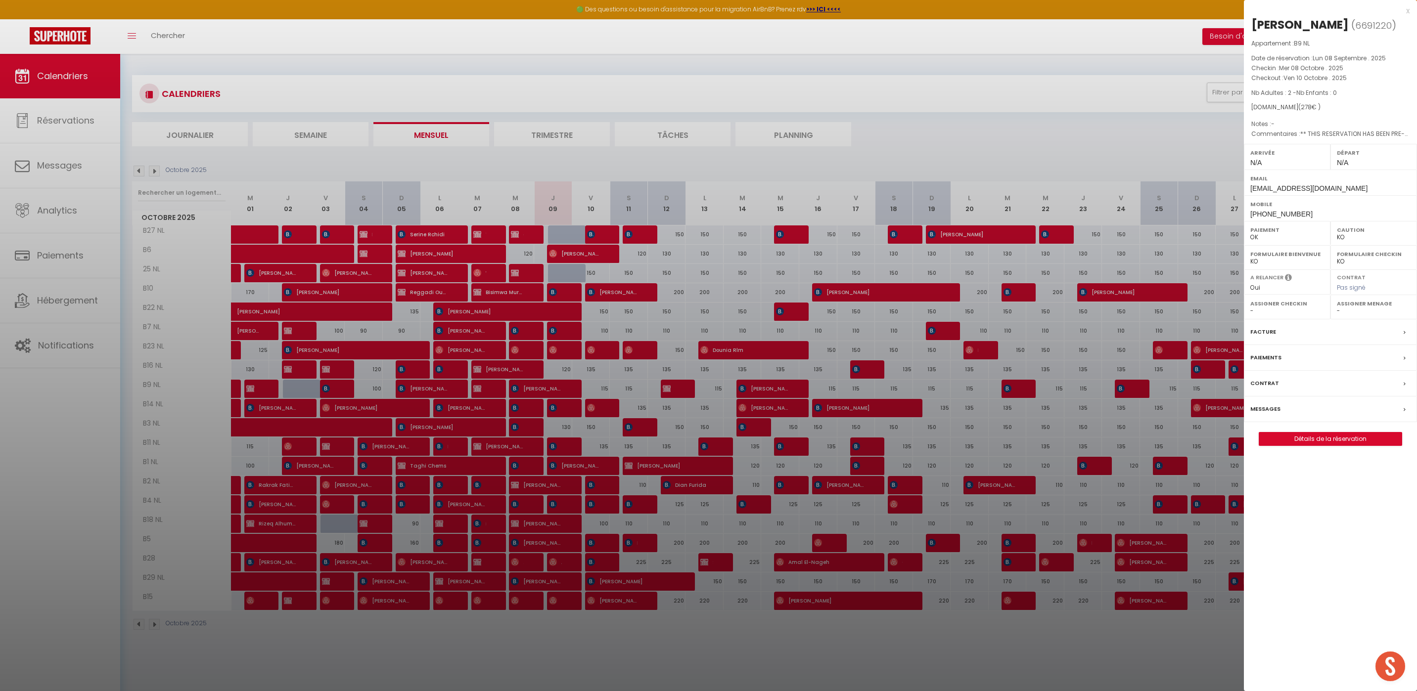
click at [657, 371] on div at bounding box center [708, 345] width 1417 height 691
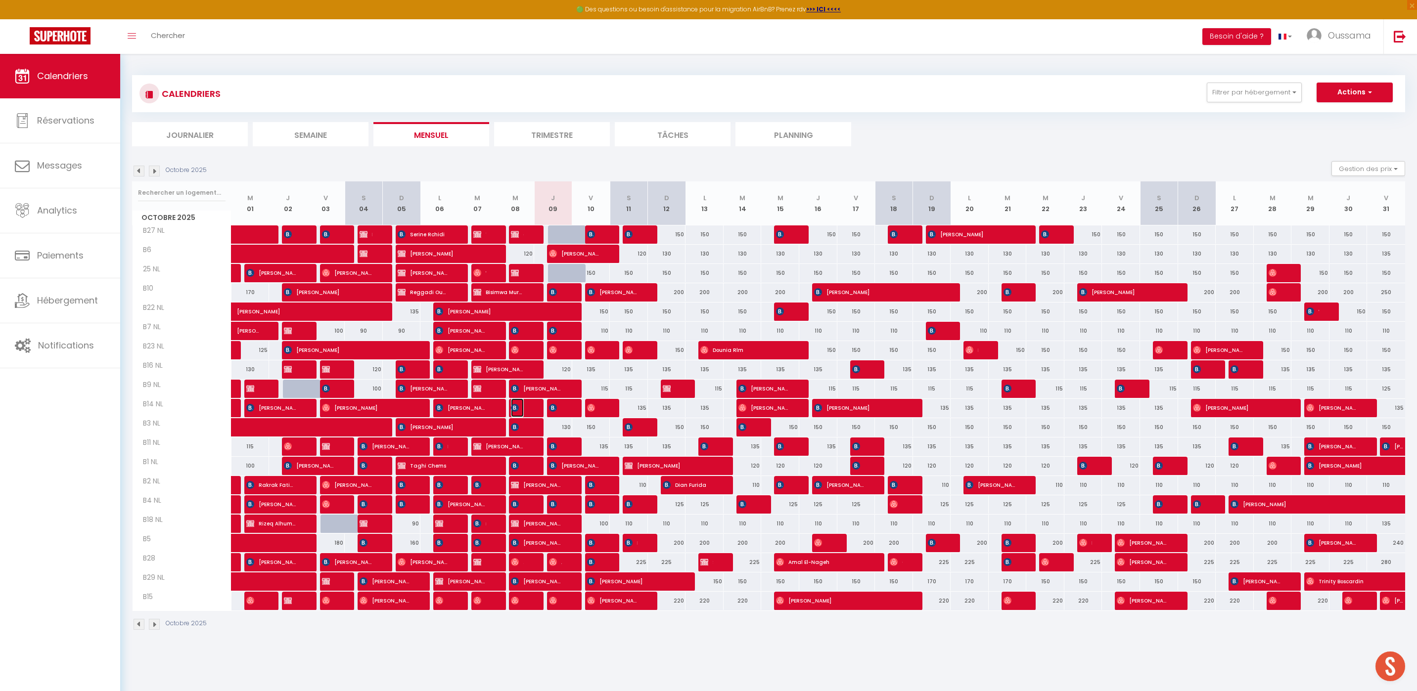
click at [515, 410] on img at bounding box center [515, 408] width 8 height 8
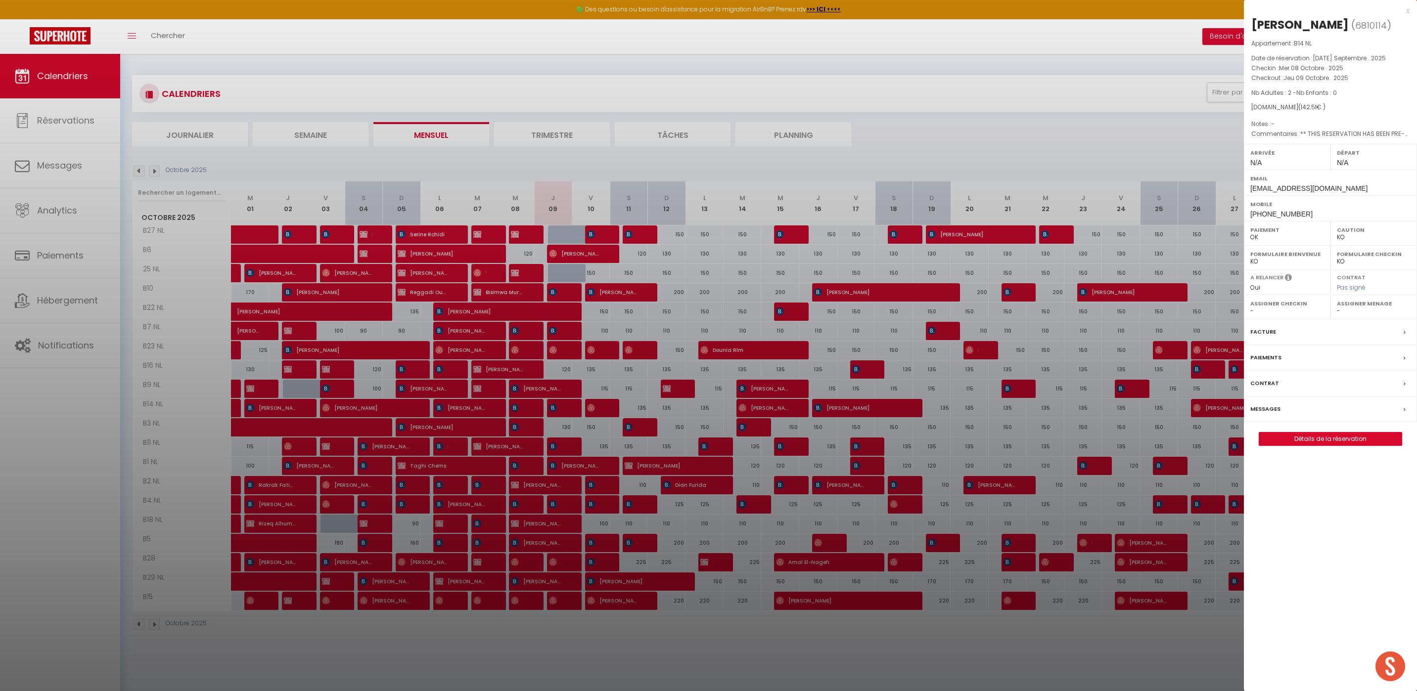
click at [734, 405] on div at bounding box center [708, 345] width 1417 height 691
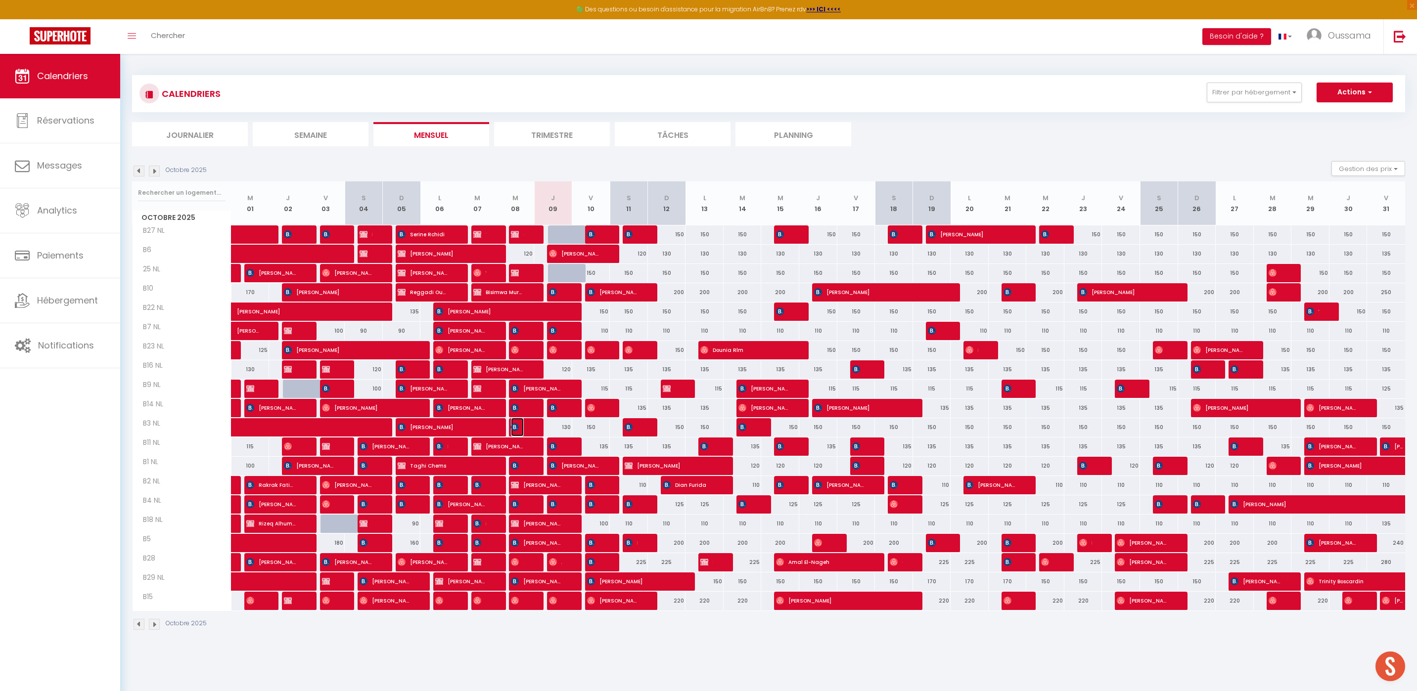
click at [519, 429] on span "[PERSON_NAME]" at bounding box center [517, 427] width 13 height 19
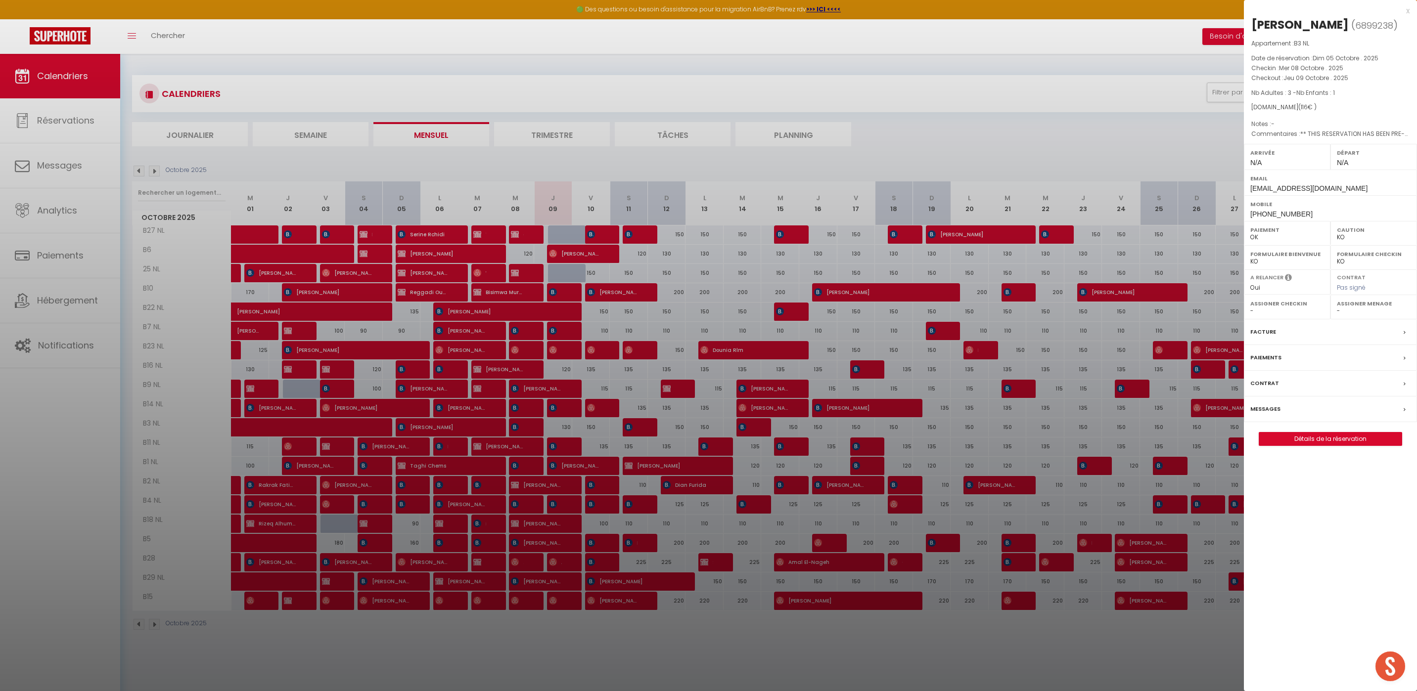
click at [644, 424] on div at bounding box center [708, 345] width 1417 height 691
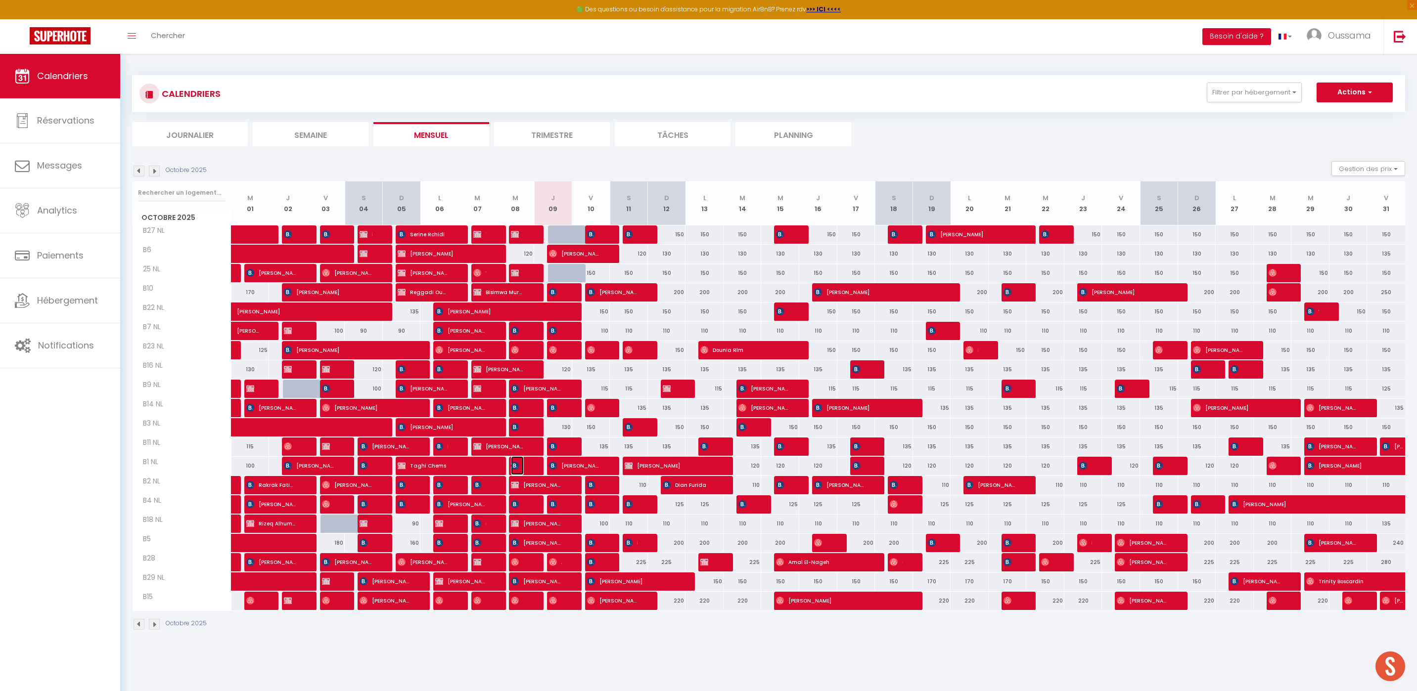
click at [515, 460] on span "[PERSON_NAME]" at bounding box center [517, 466] width 13 height 19
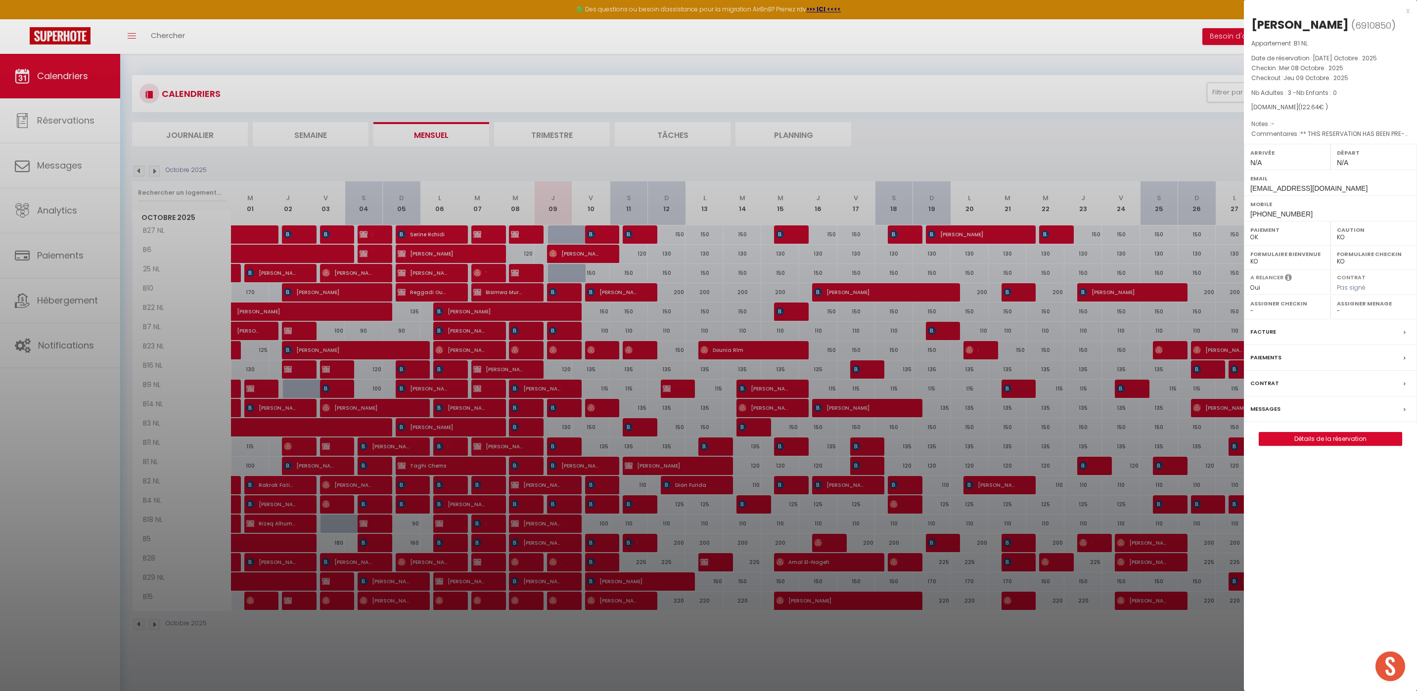
click at [692, 431] on div at bounding box center [708, 345] width 1417 height 691
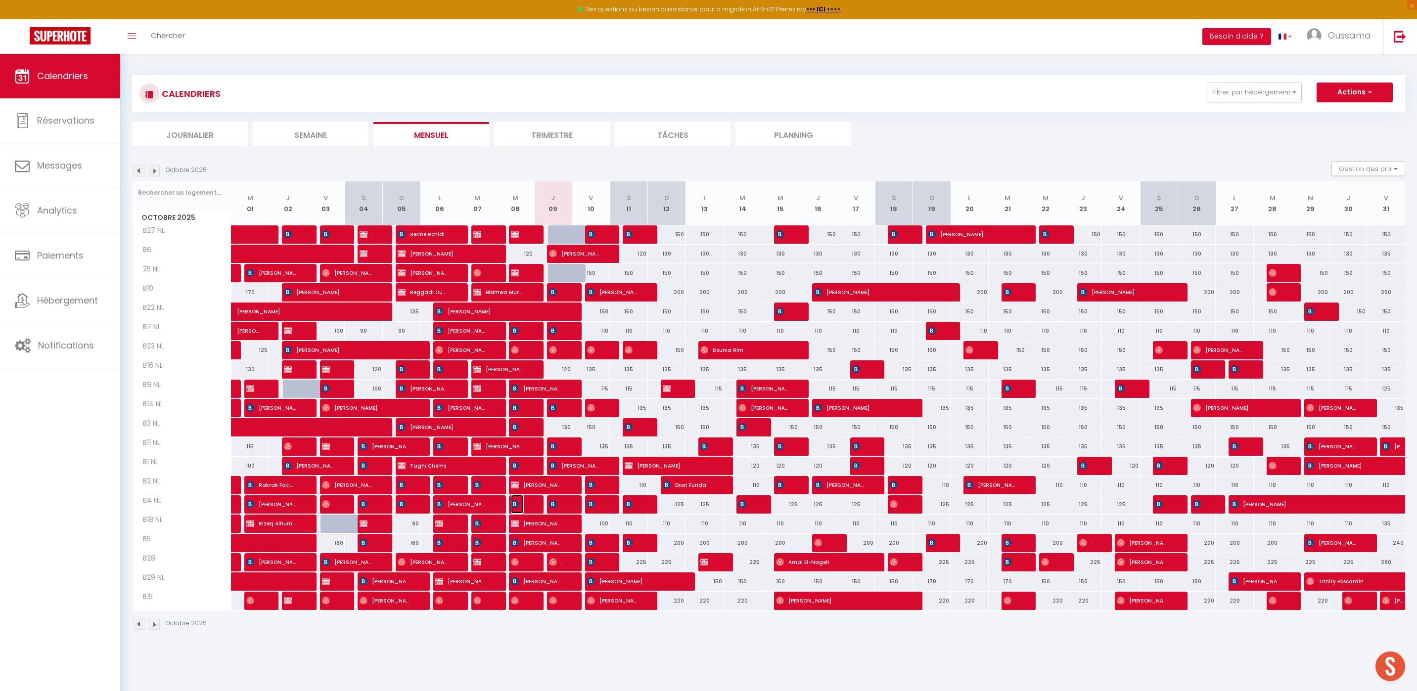
click at [521, 502] on span "Zineb Merras" at bounding box center [517, 504] width 13 height 19
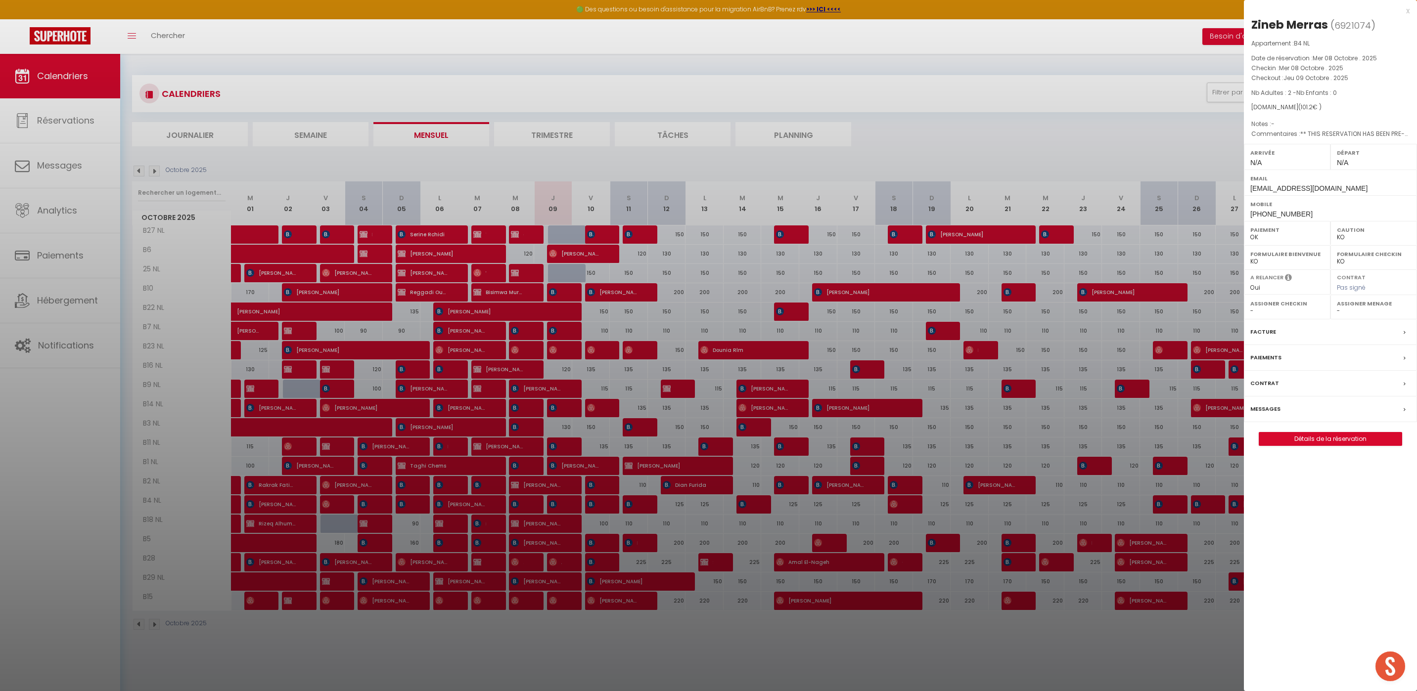
click at [703, 459] on div at bounding box center [708, 345] width 1417 height 691
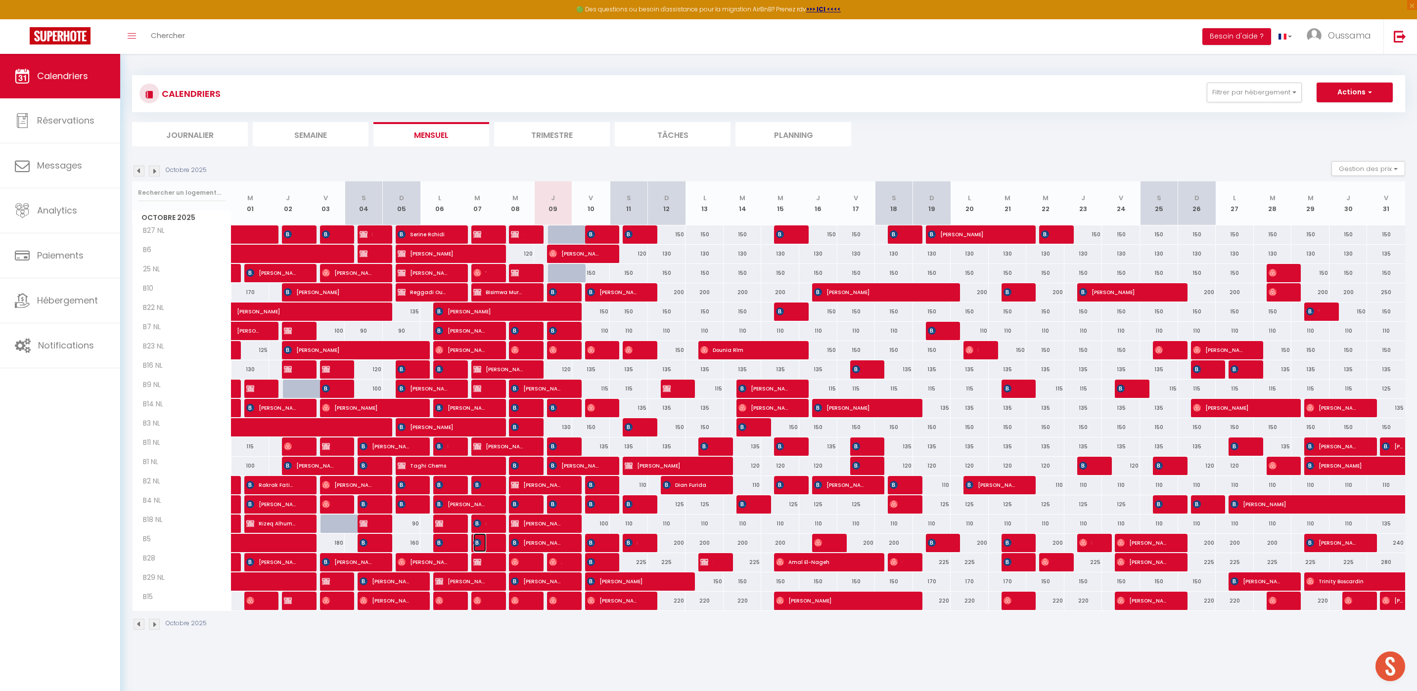
click at [477, 544] on img at bounding box center [477, 543] width 8 height 8
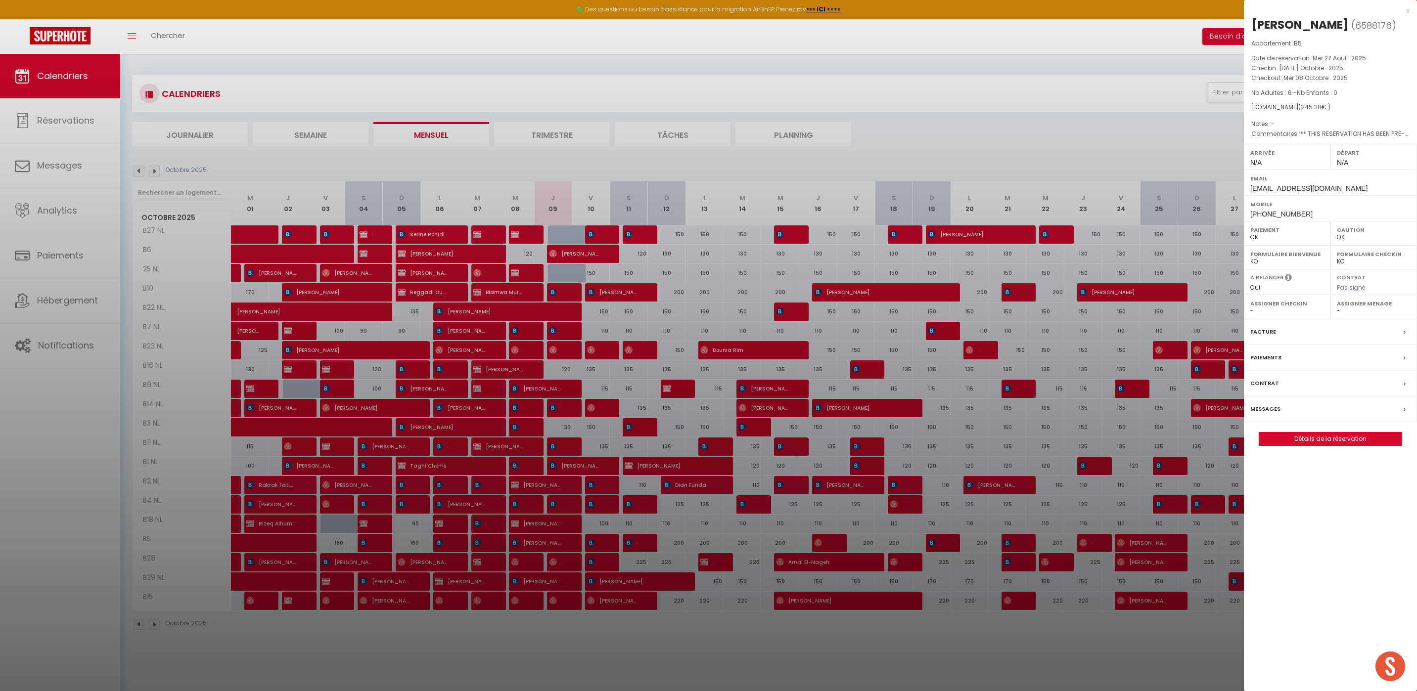
click at [610, 509] on div at bounding box center [708, 345] width 1417 height 691
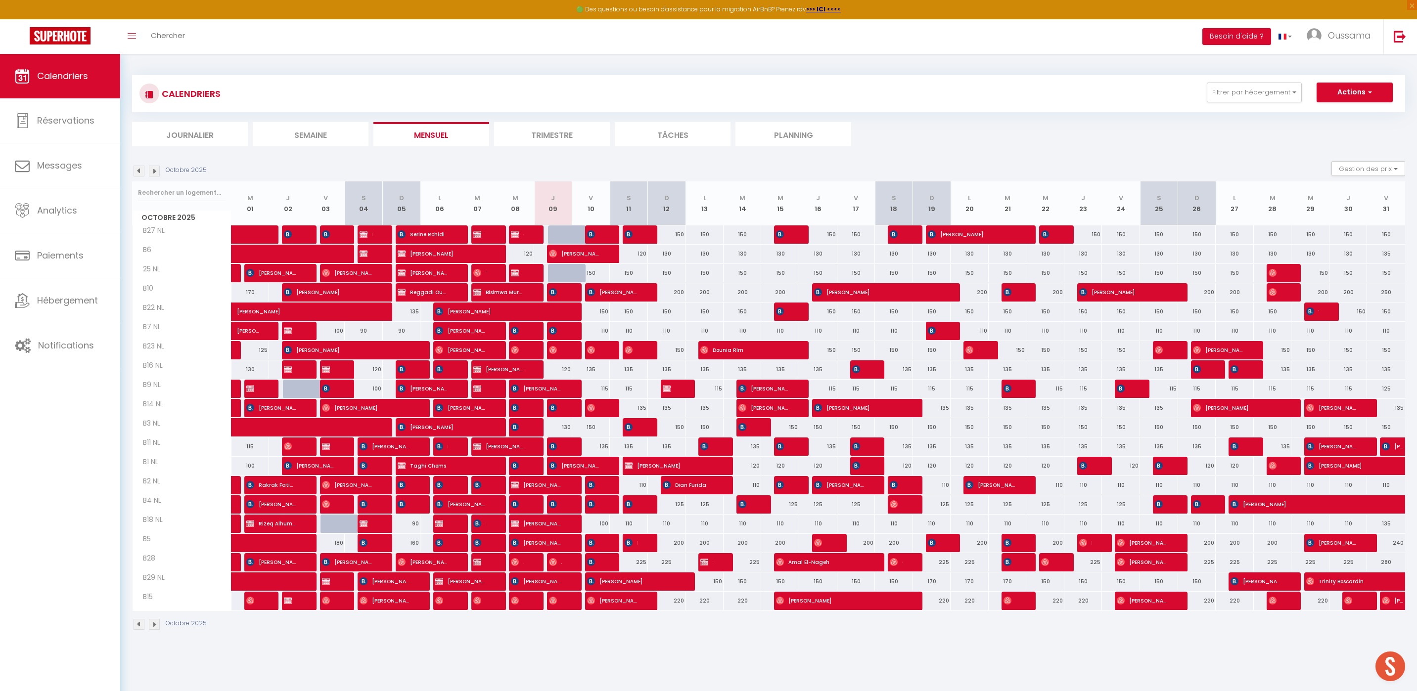
click at [487, 523] on div at bounding box center [490, 524] width 38 height 19
click at [484, 523] on span "mendil Chaima" at bounding box center [479, 523] width 13 height 19
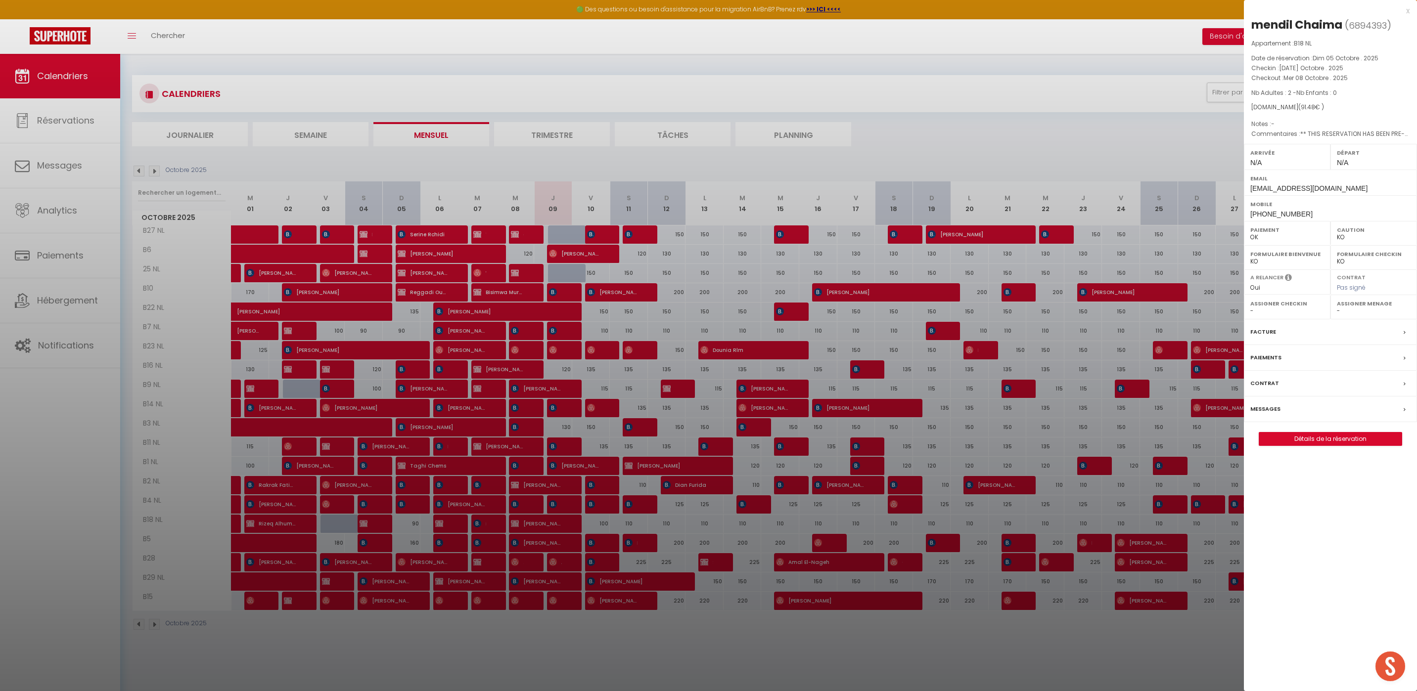
click at [603, 500] on div at bounding box center [708, 345] width 1417 height 691
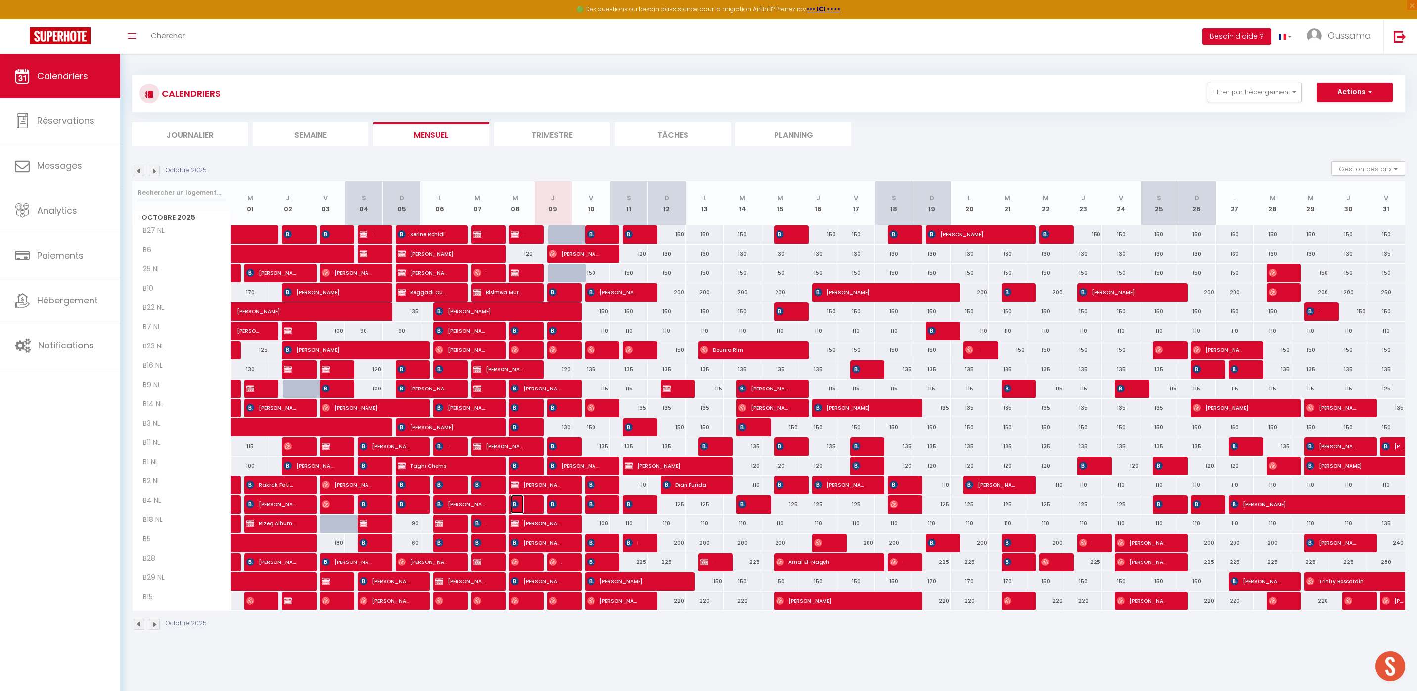
click at [516, 512] on span "Zineb Merras" at bounding box center [517, 504] width 13 height 19
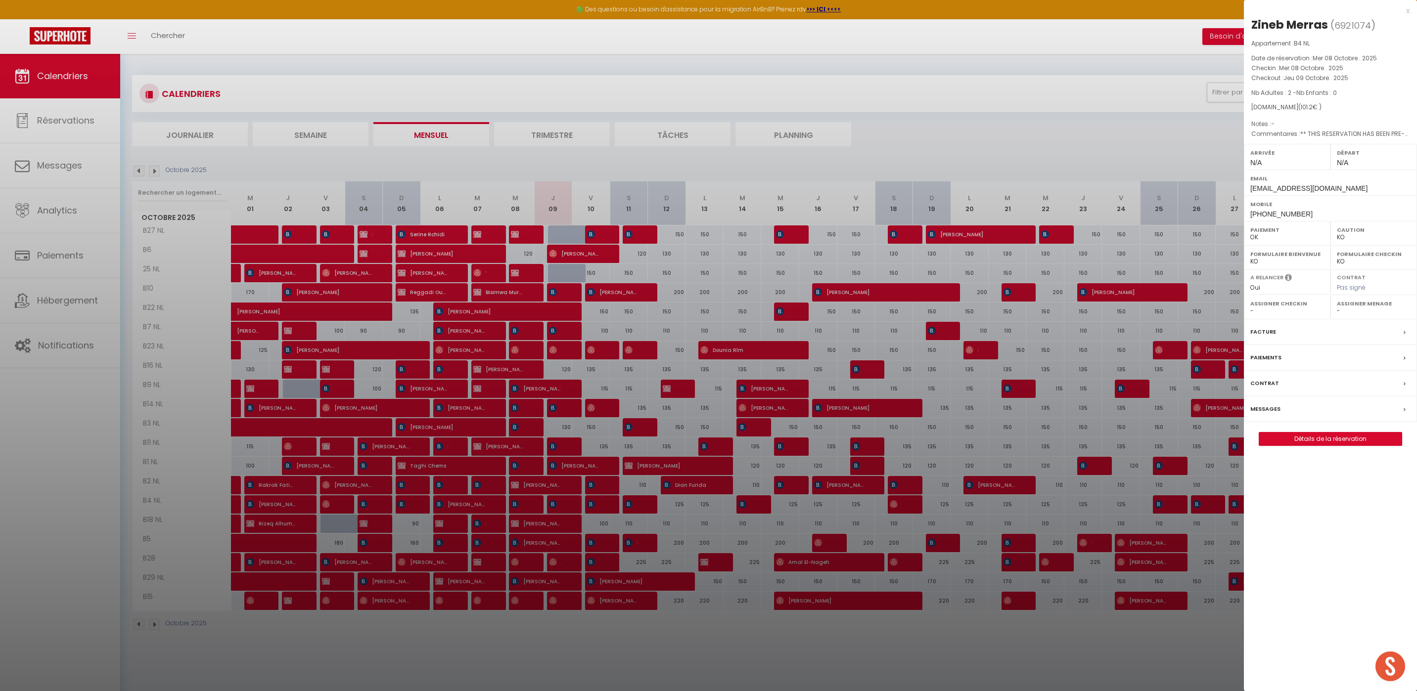
drag, startPoint x: 734, startPoint y: 467, endPoint x: 570, endPoint y: 516, distance: 171.0
click at [734, 467] on div at bounding box center [708, 345] width 1417 height 691
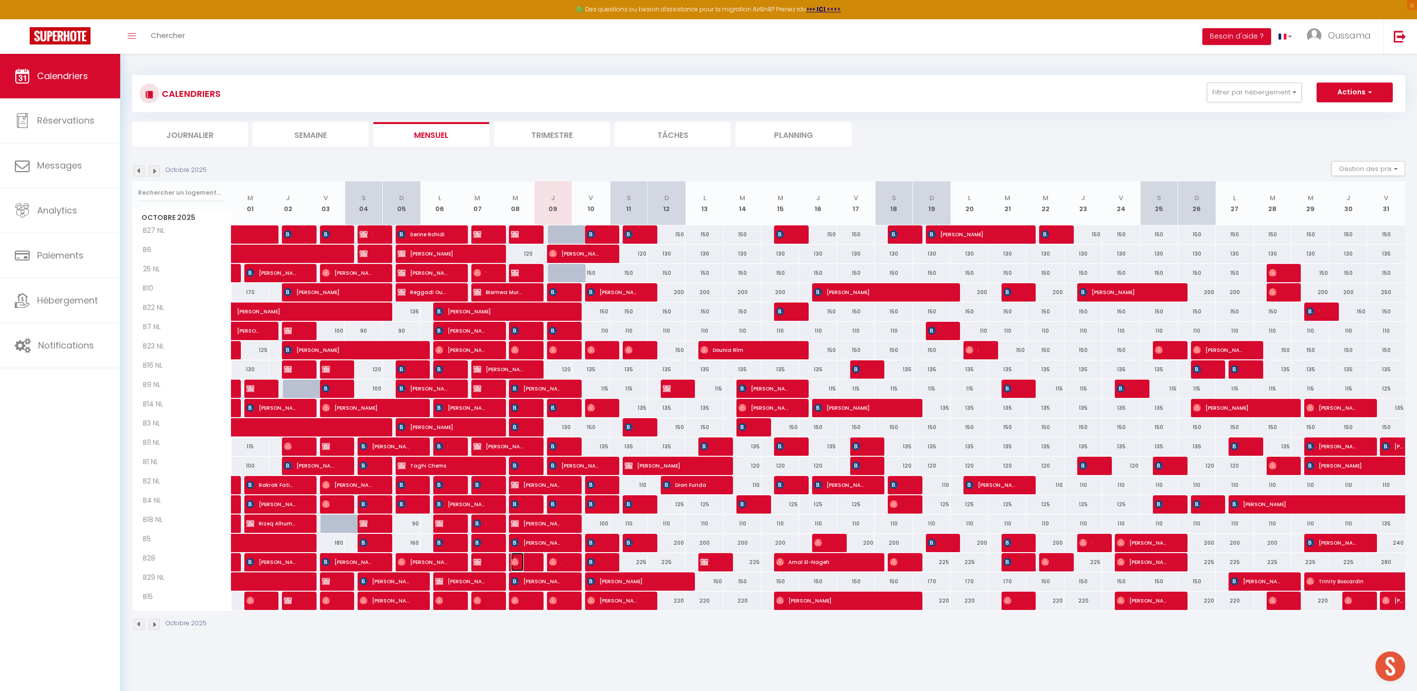
click at [516, 565] on img at bounding box center [515, 562] width 8 height 8
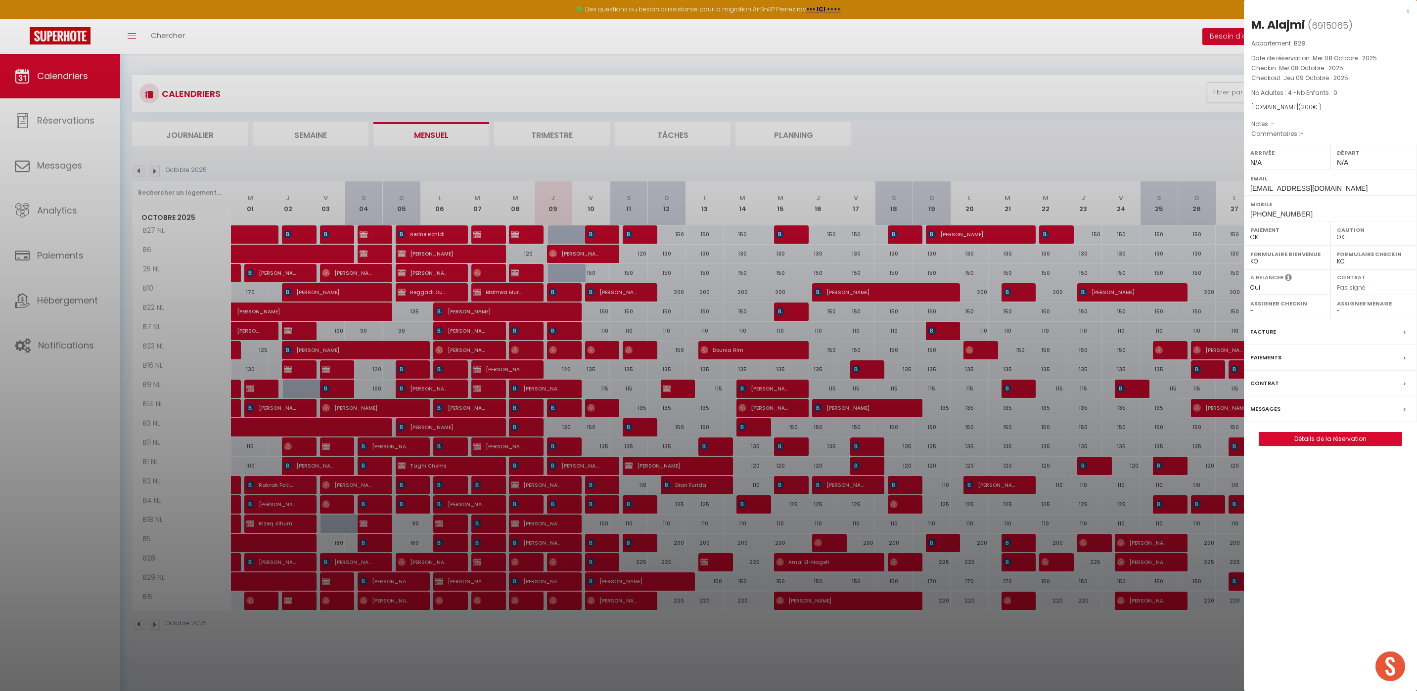
click at [691, 512] on div at bounding box center [708, 345] width 1417 height 691
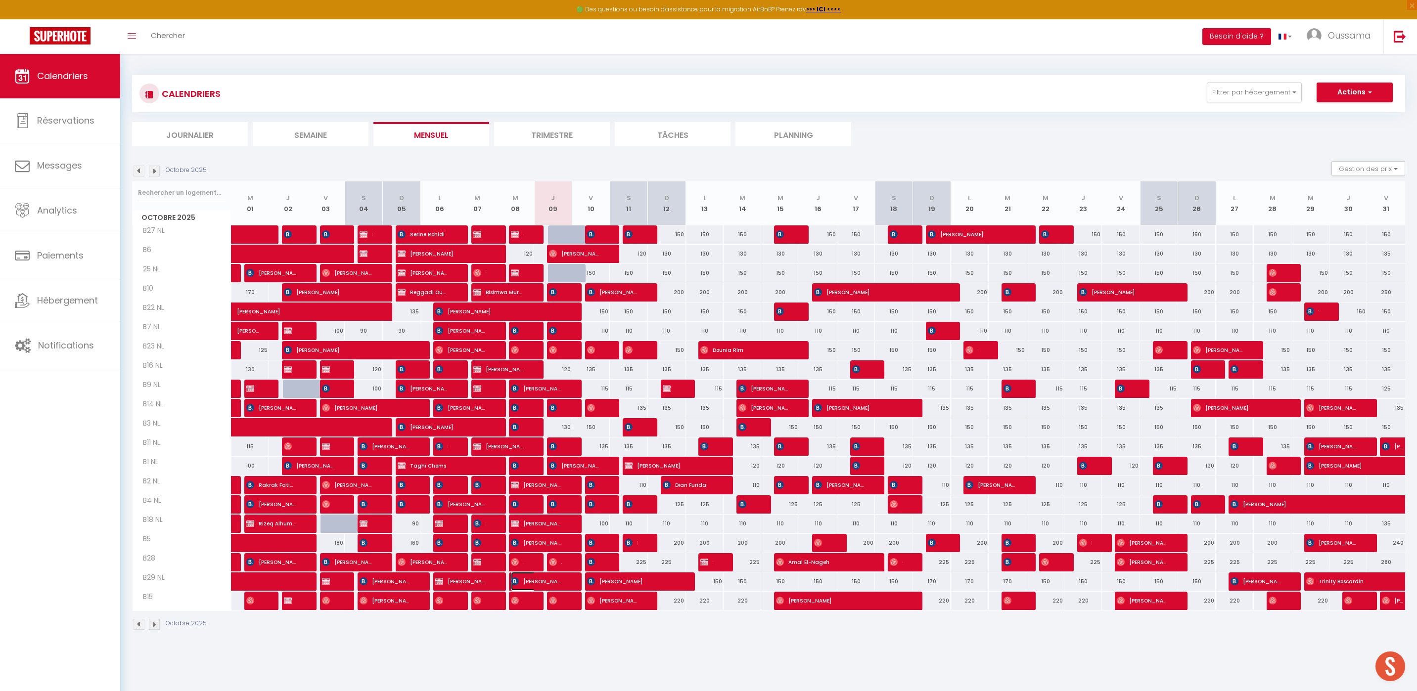
click at [526, 582] on span "[PERSON_NAME]" at bounding box center [536, 581] width 51 height 19
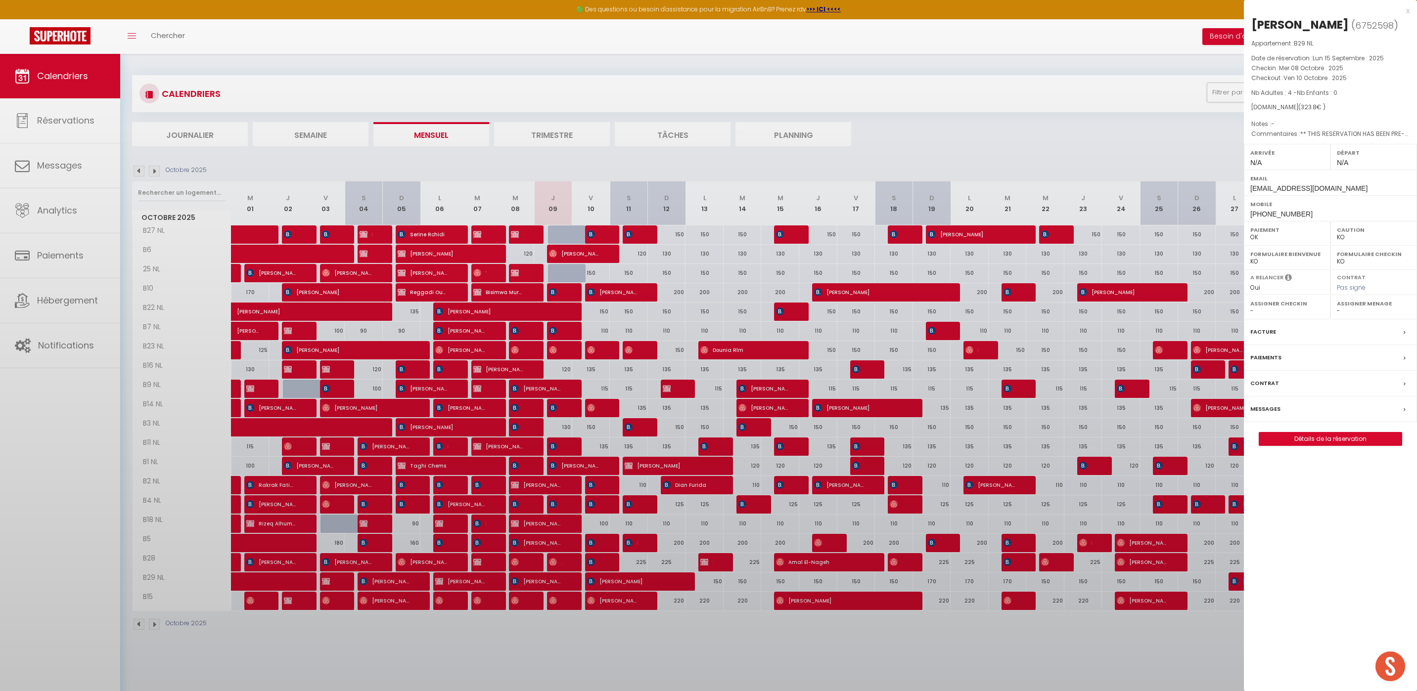
click at [689, 505] on div at bounding box center [708, 345] width 1417 height 691
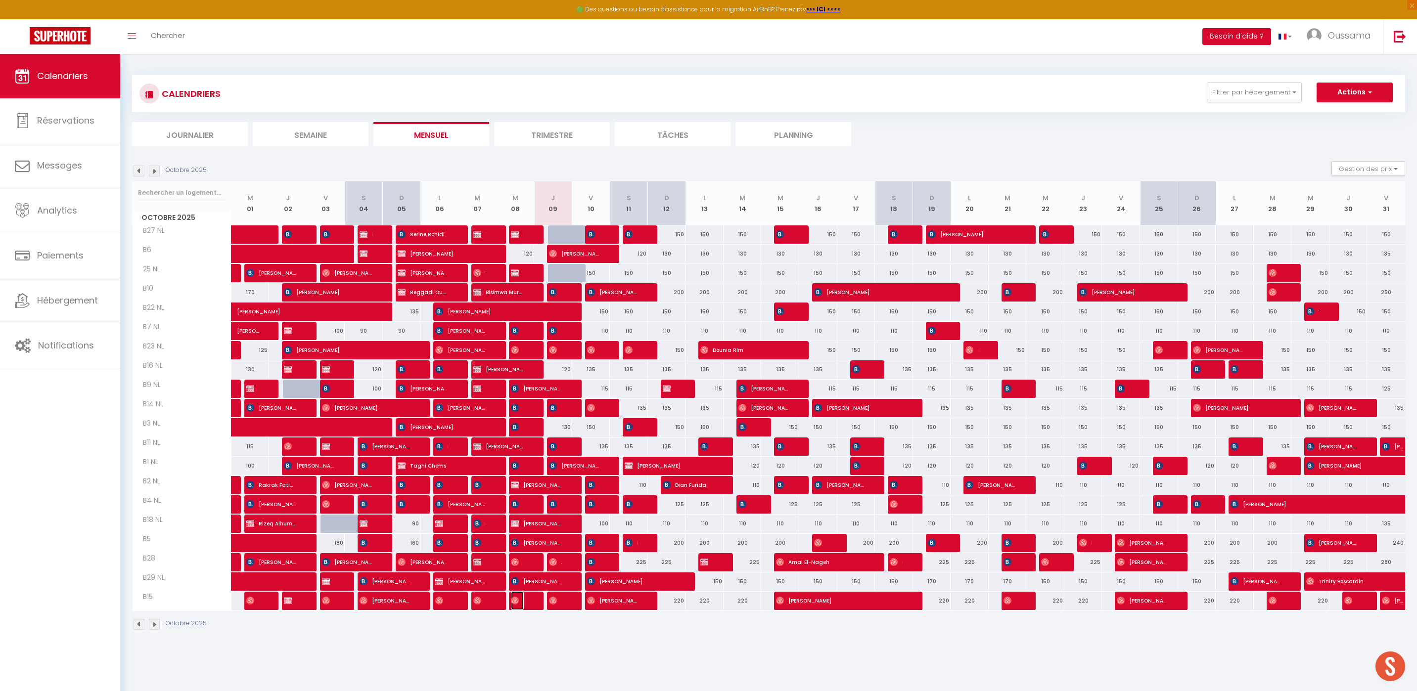
click at [519, 604] on span "[PERSON_NAME]" at bounding box center [517, 601] width 13 height 19
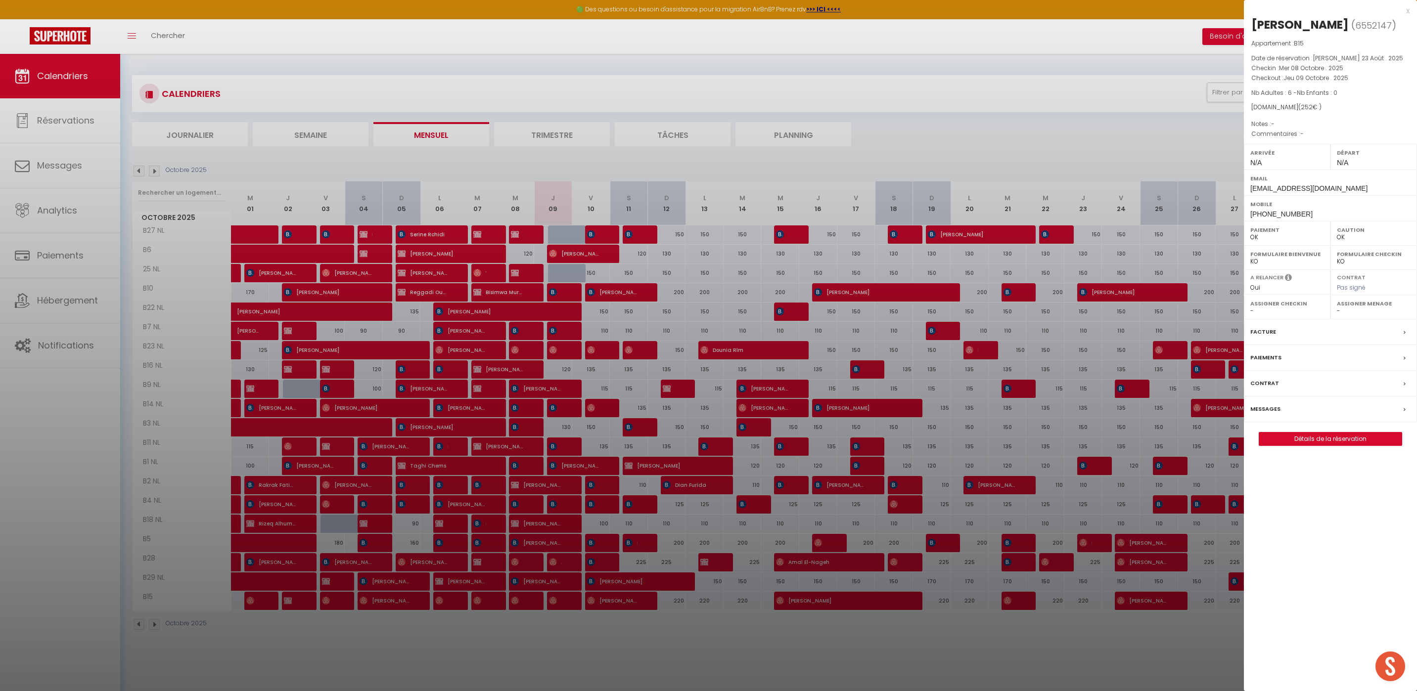
click at [959, 384] on div at bounding box center [708, 345] width 1417 height 691
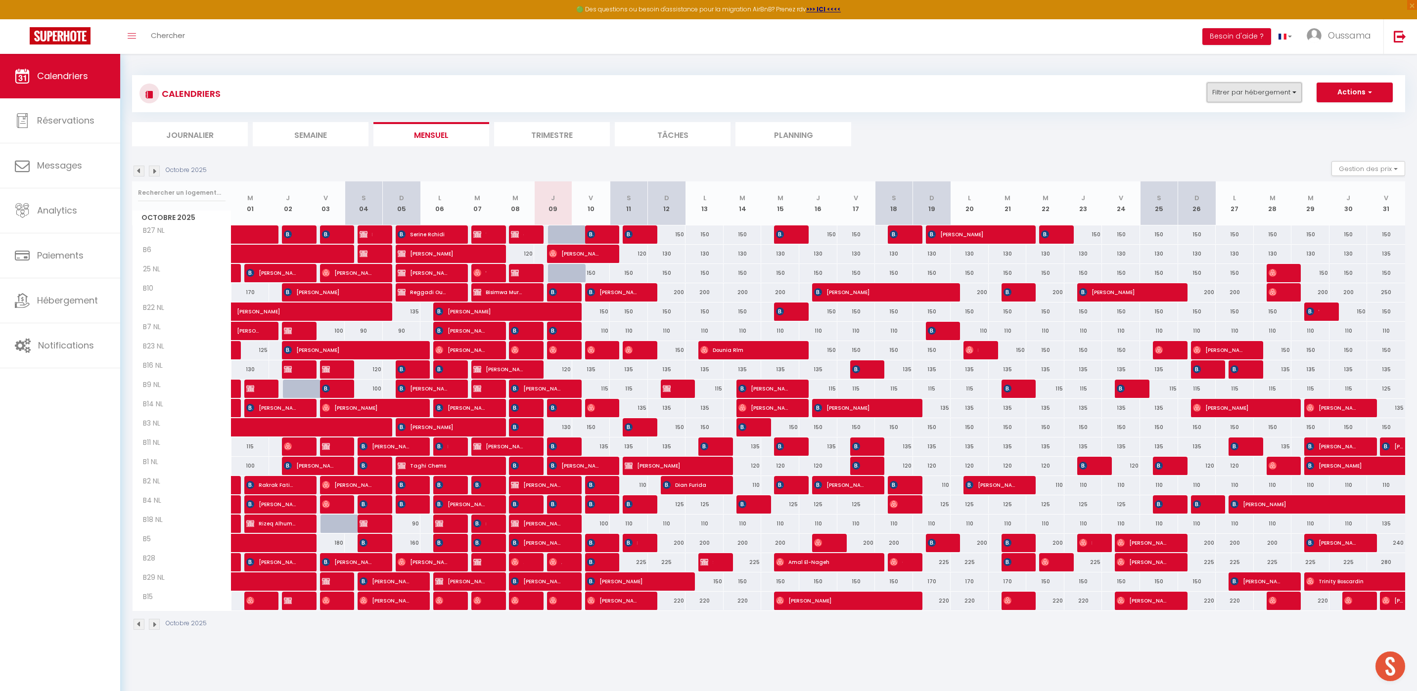
click at [1294, 87] on button "Filtrer par hébergement" at bounding box center [1254, 93] width 95 height 20
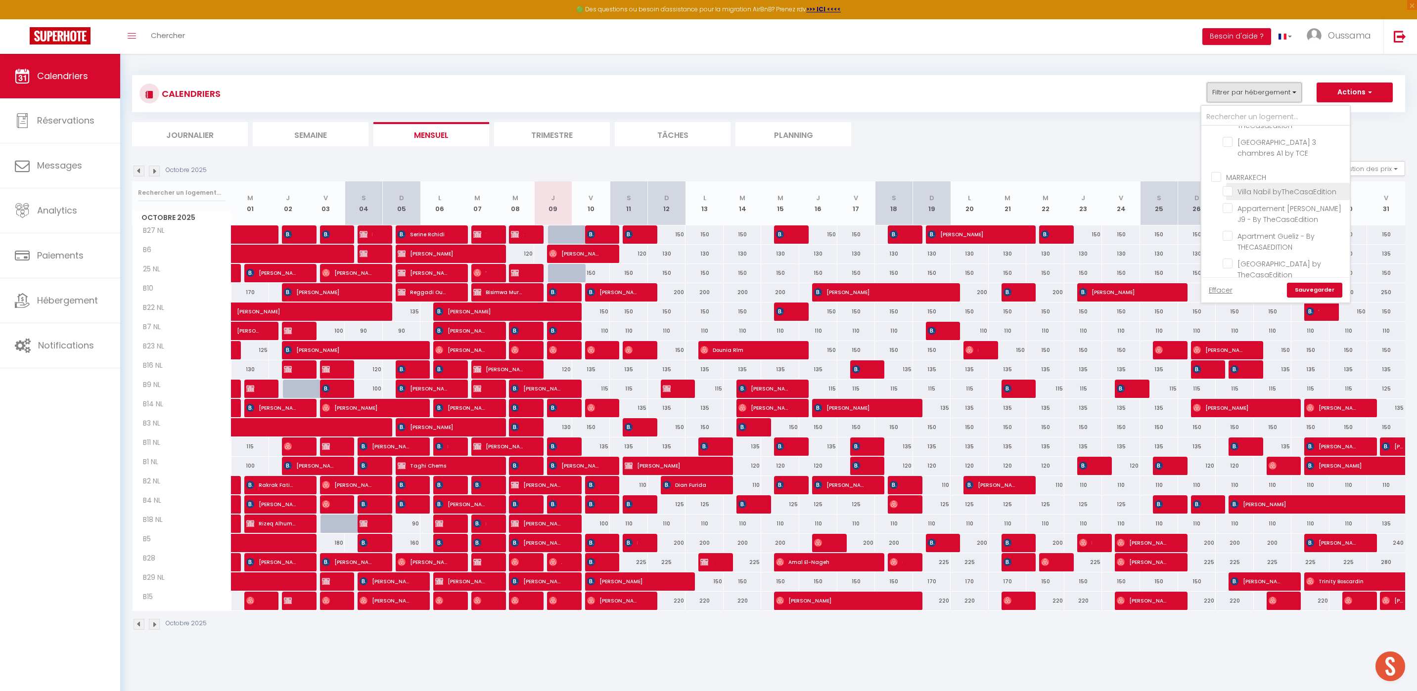
scroll to position [269, 0]
click at [1216, 239] on input "CASABLANCA BEL AZUR" at bounding box center [1285, 243] width 148 height 10
click at [1216, 172] on input "CASABLANCA BEL AZUR" at bounding box center [1285, 175] width 148 height 10
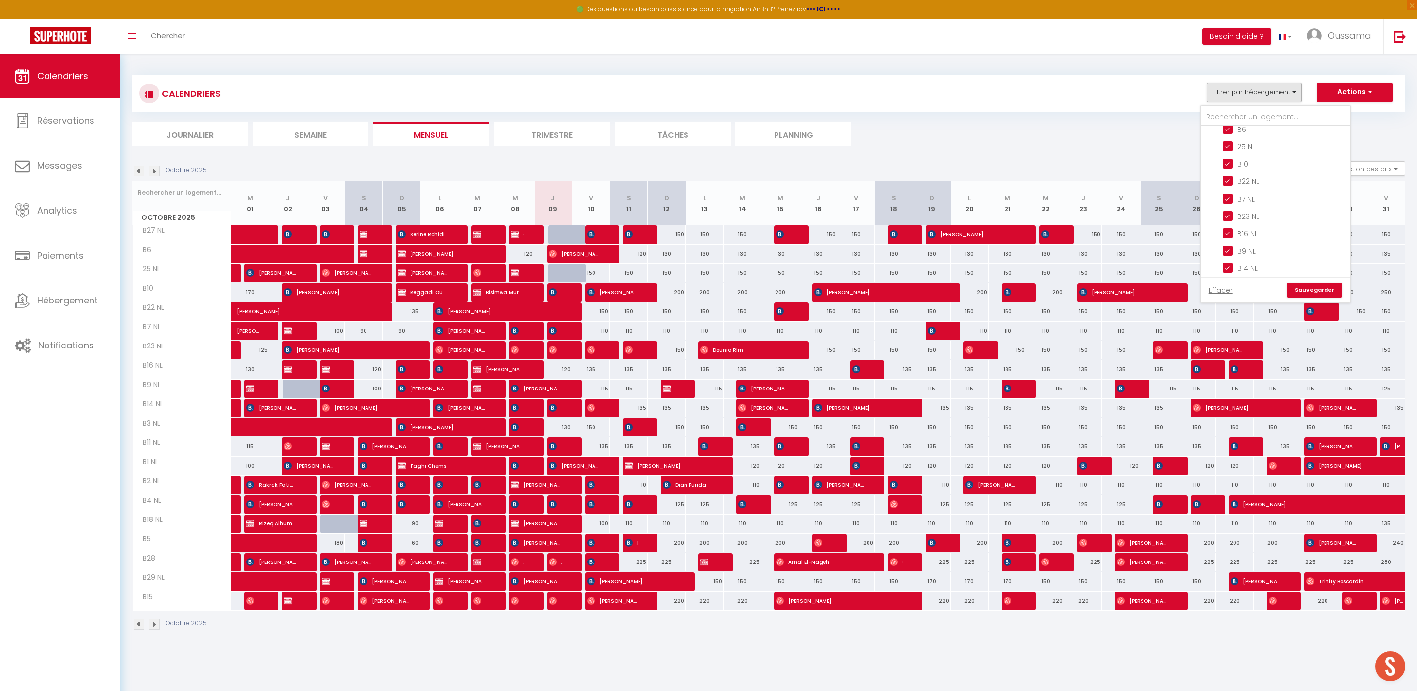
click at [1327, 289] on link "Sauvegarder" at bounding box center [1314, 290] width 55 height 15
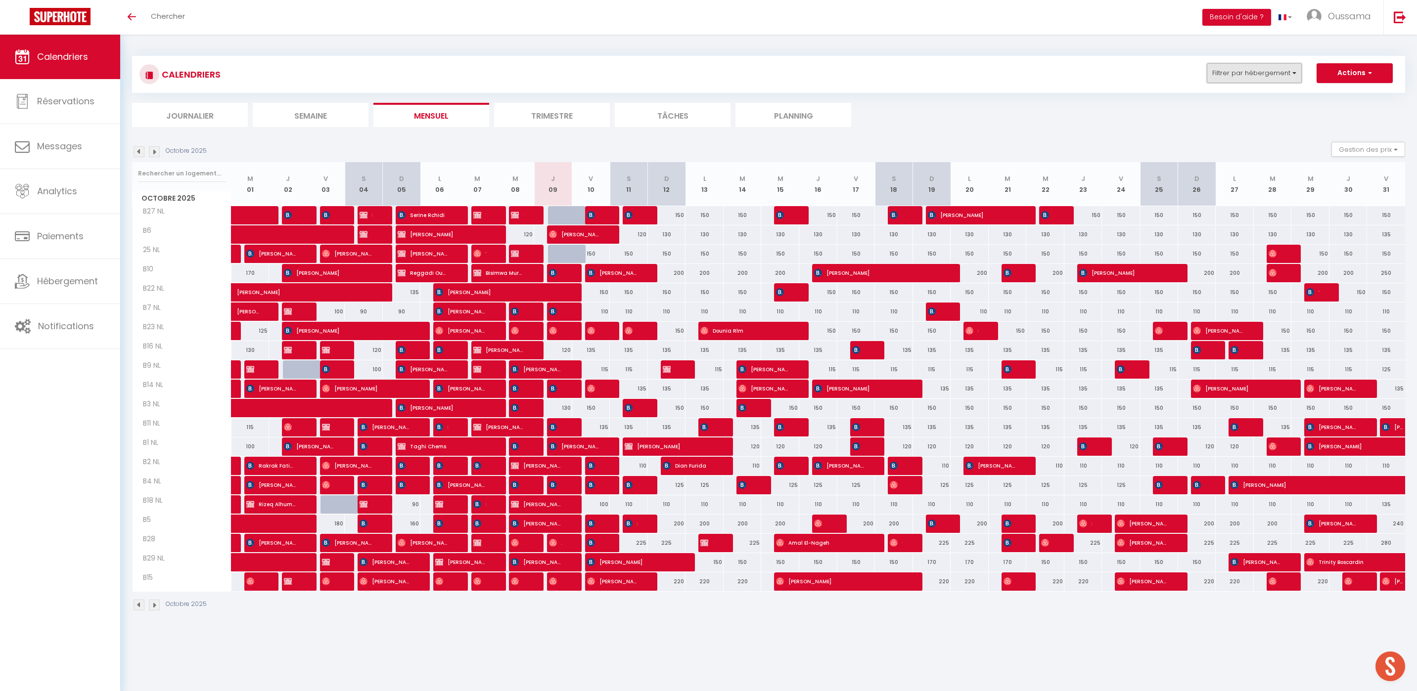
click at [1231, 72] on button "Filtrer par hébergement" at bounding box center [1254, 73] width 95 height 20
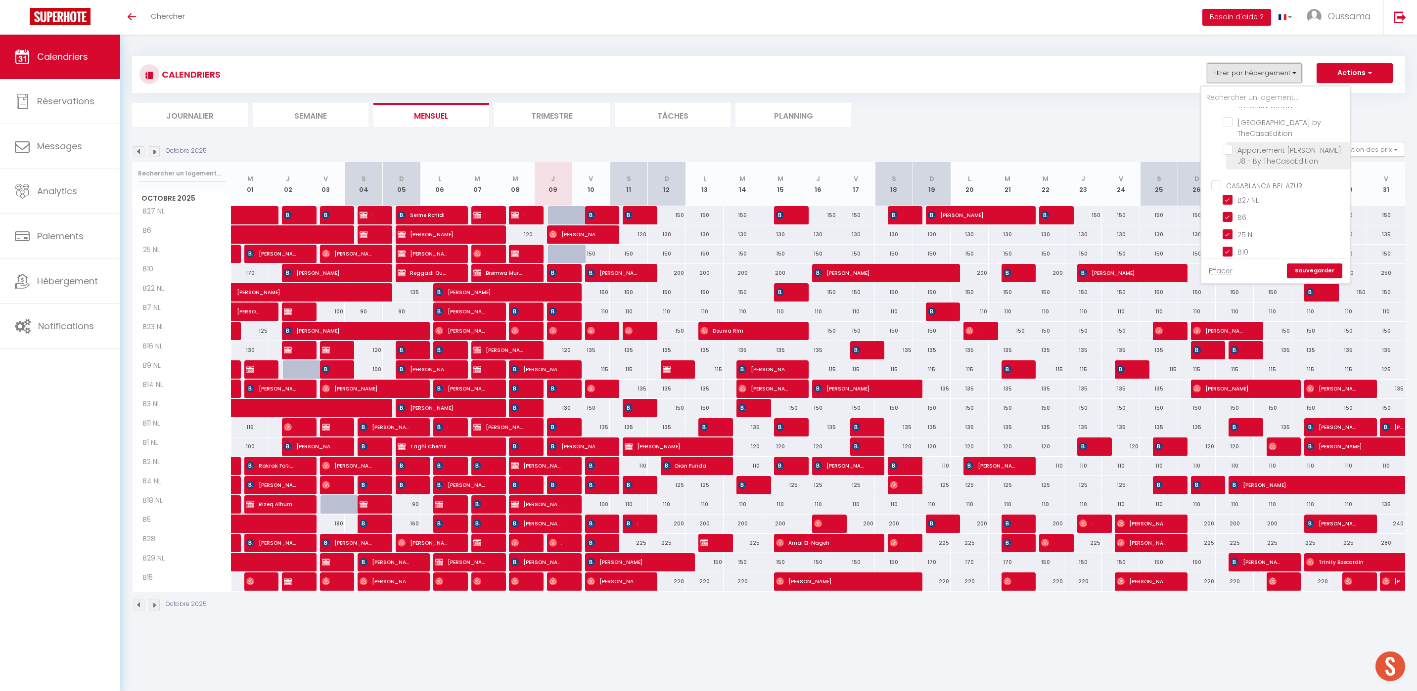
scroll to position [364, 0]
click at [1222, 129] on input "CASABLANCA BEL AZUR" at bounding box center [1285, 128] width 148 height 10
checkbox input "true"
checkbox input "false"
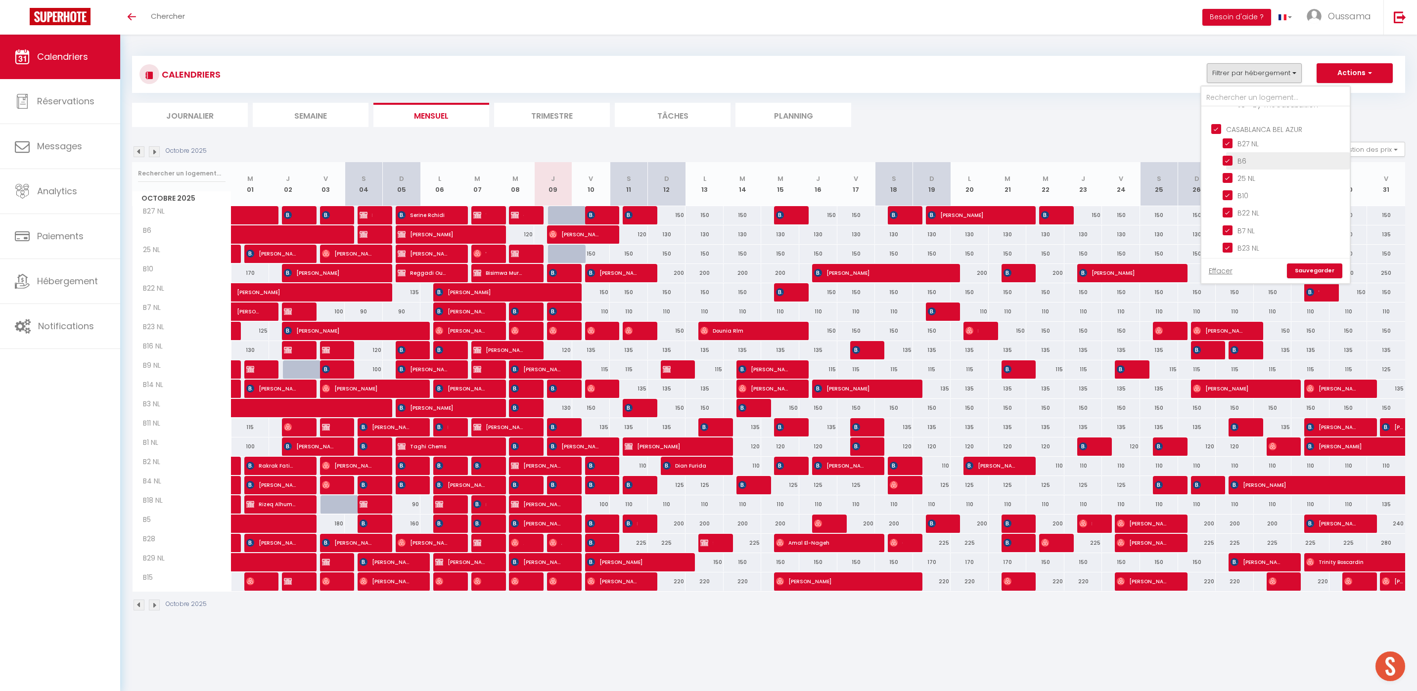
checkbox input "false"
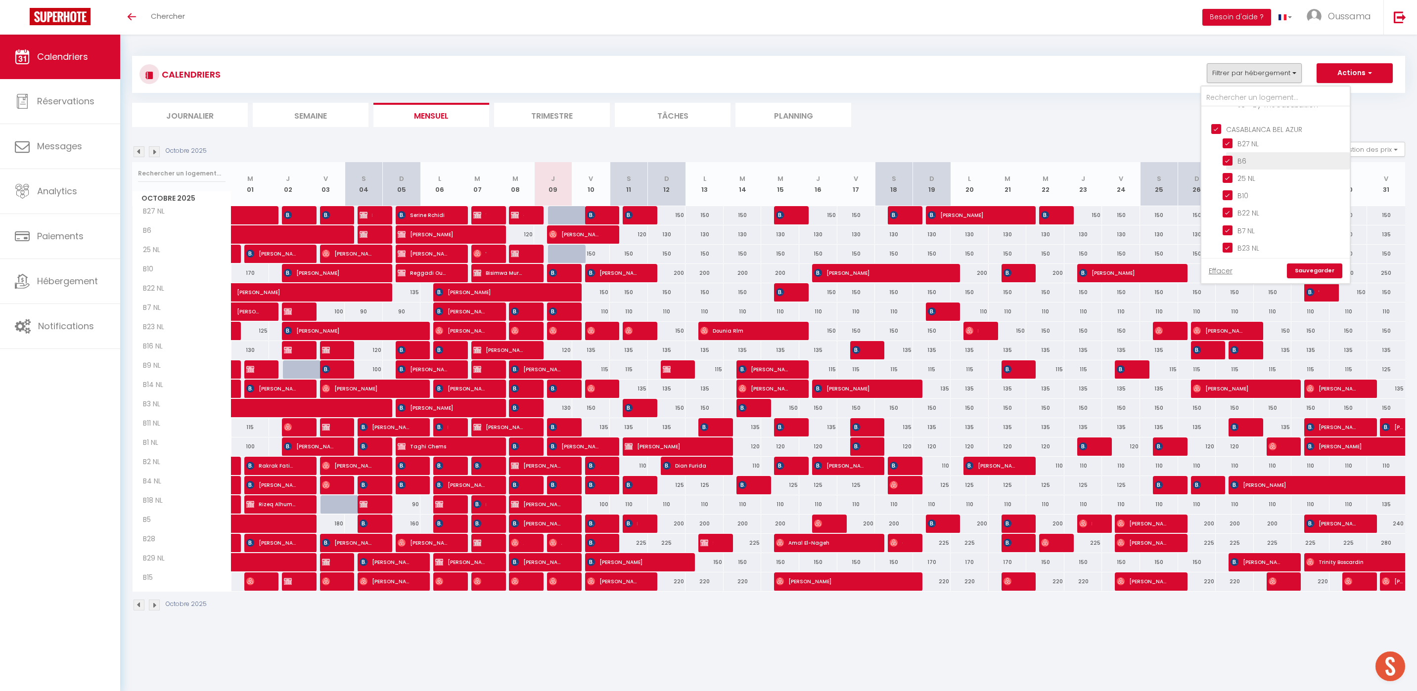
checkbox input "false"
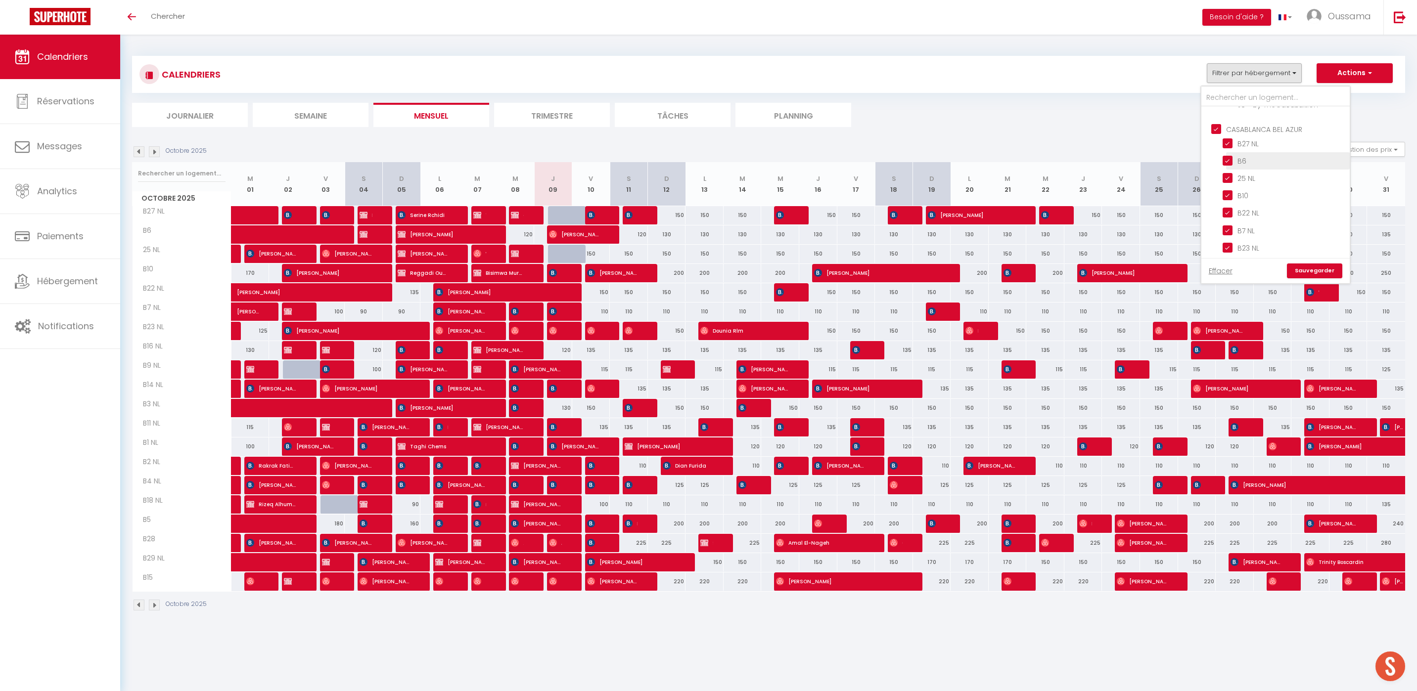
checkbox input "false"
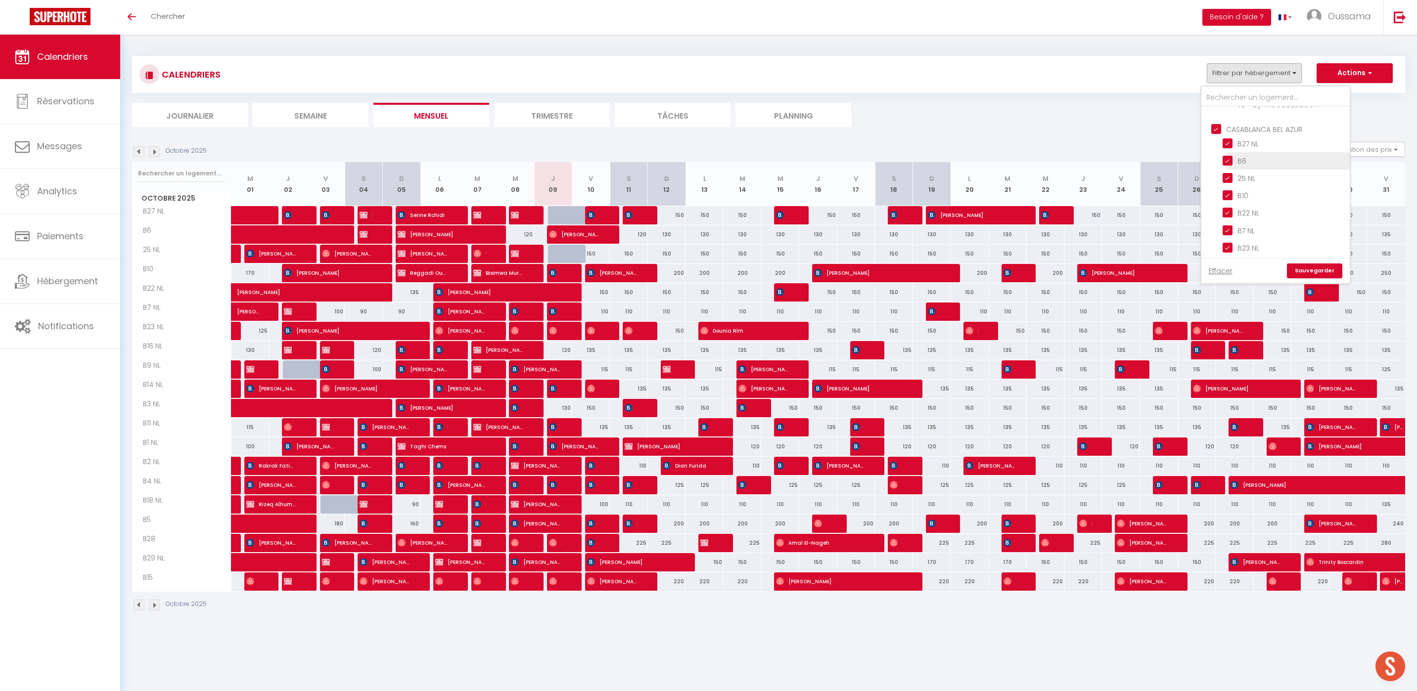
checkbox input "false"
click at [1218, 126] on input "CASABLANCA BEL AZUR" at bounding box center [1285, 128] width 148 height 10
checkbox input "false"
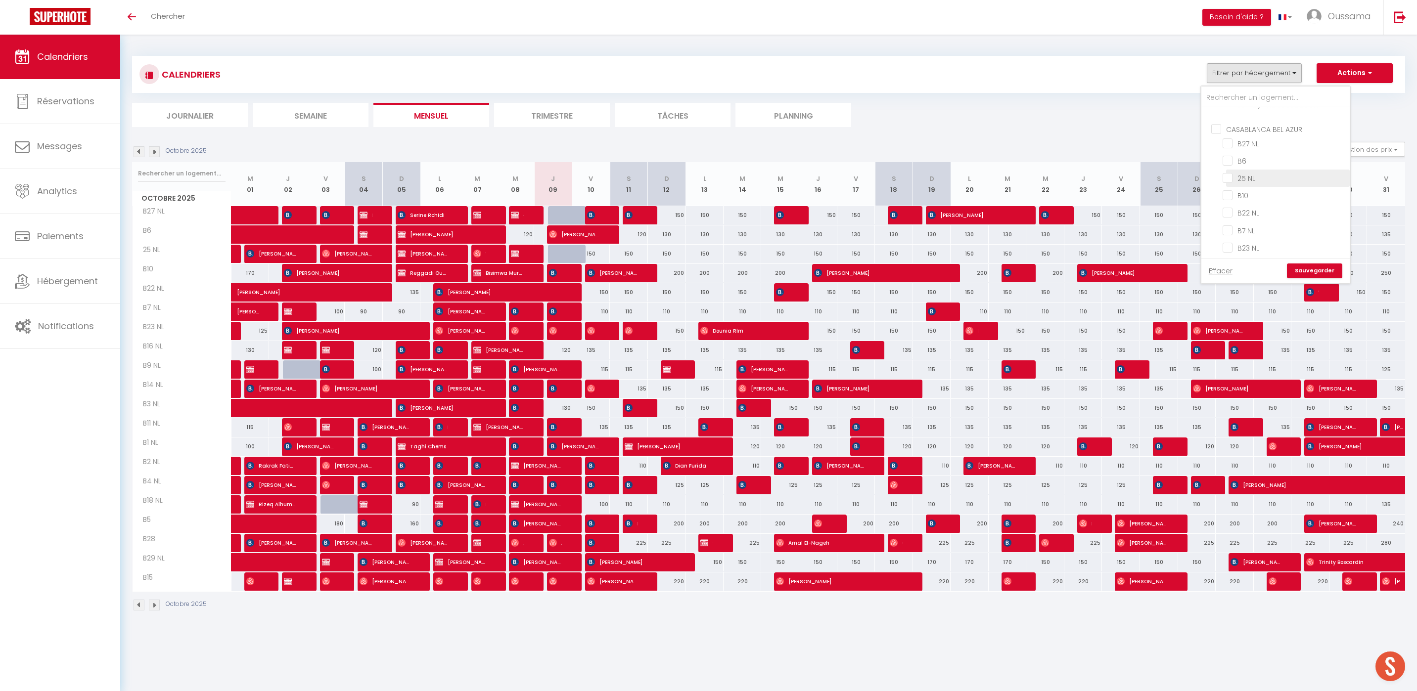
checkbox input "false"
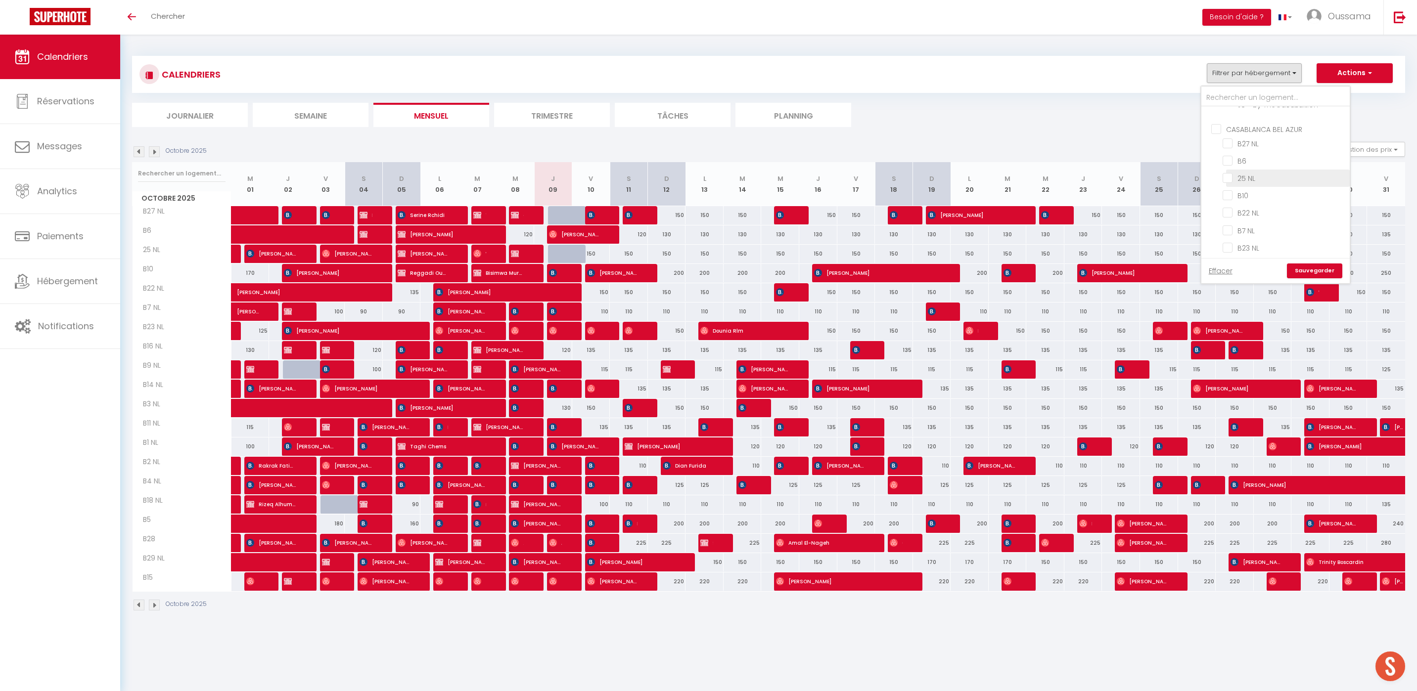
checkbox input "false"
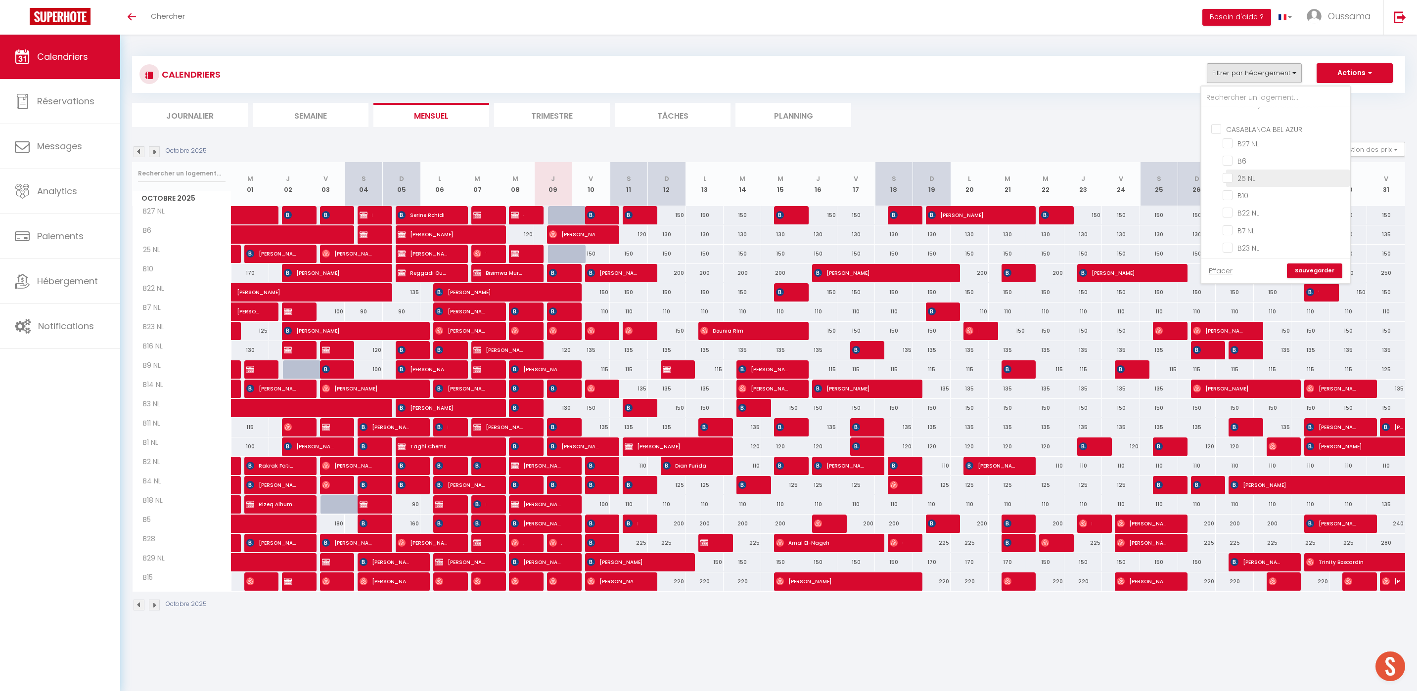
checkbox input "false"
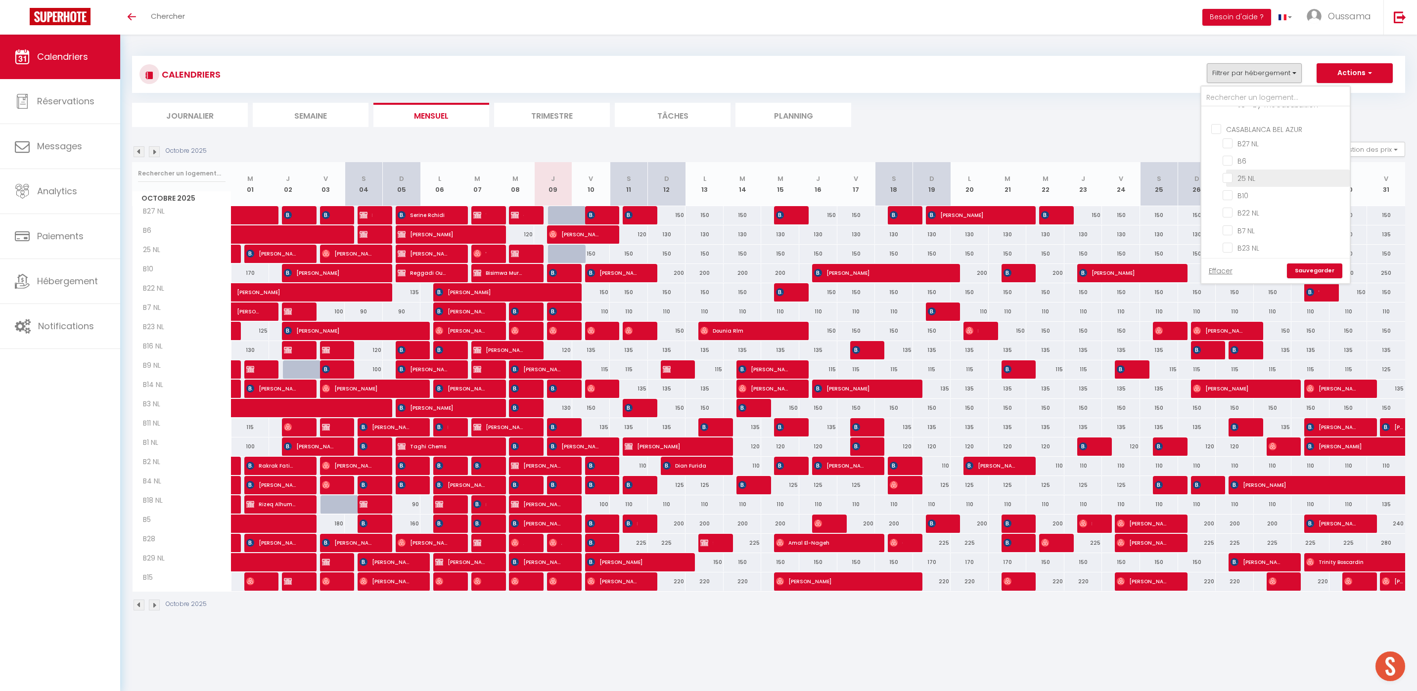
checkbox input "false"
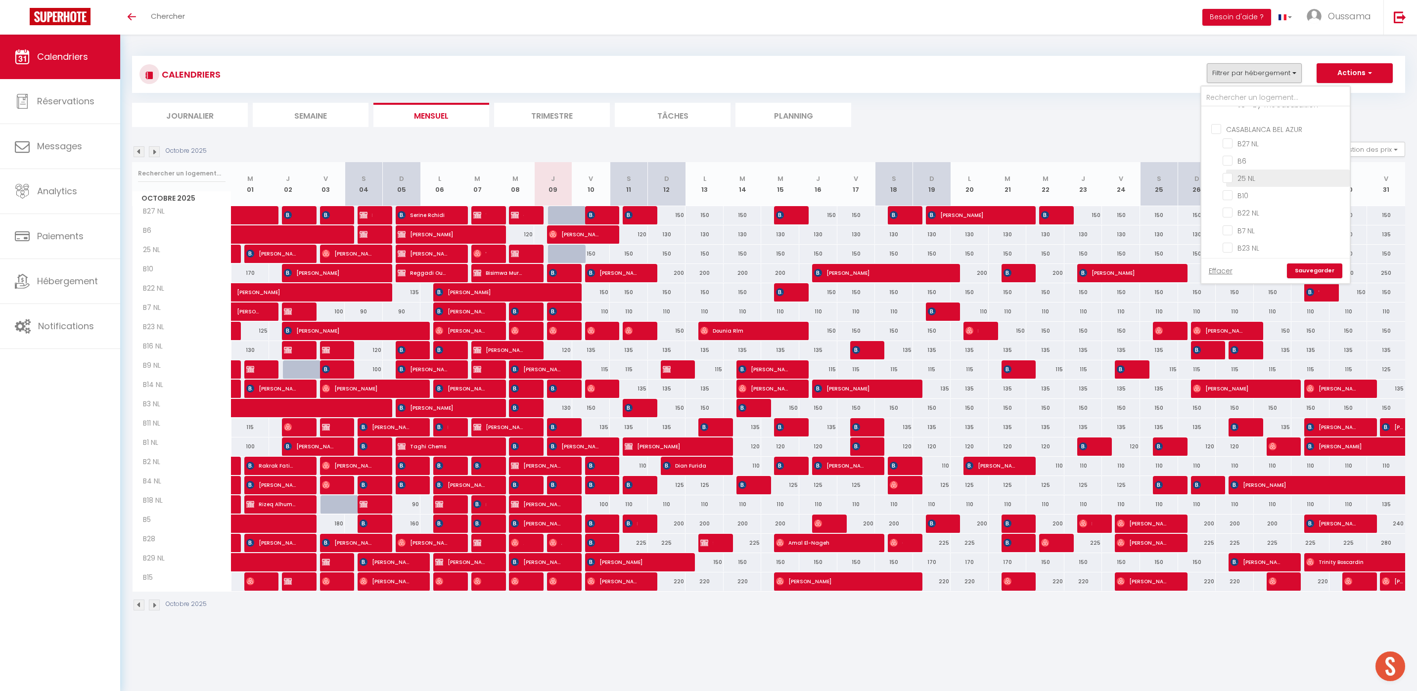
checkbox input "false"
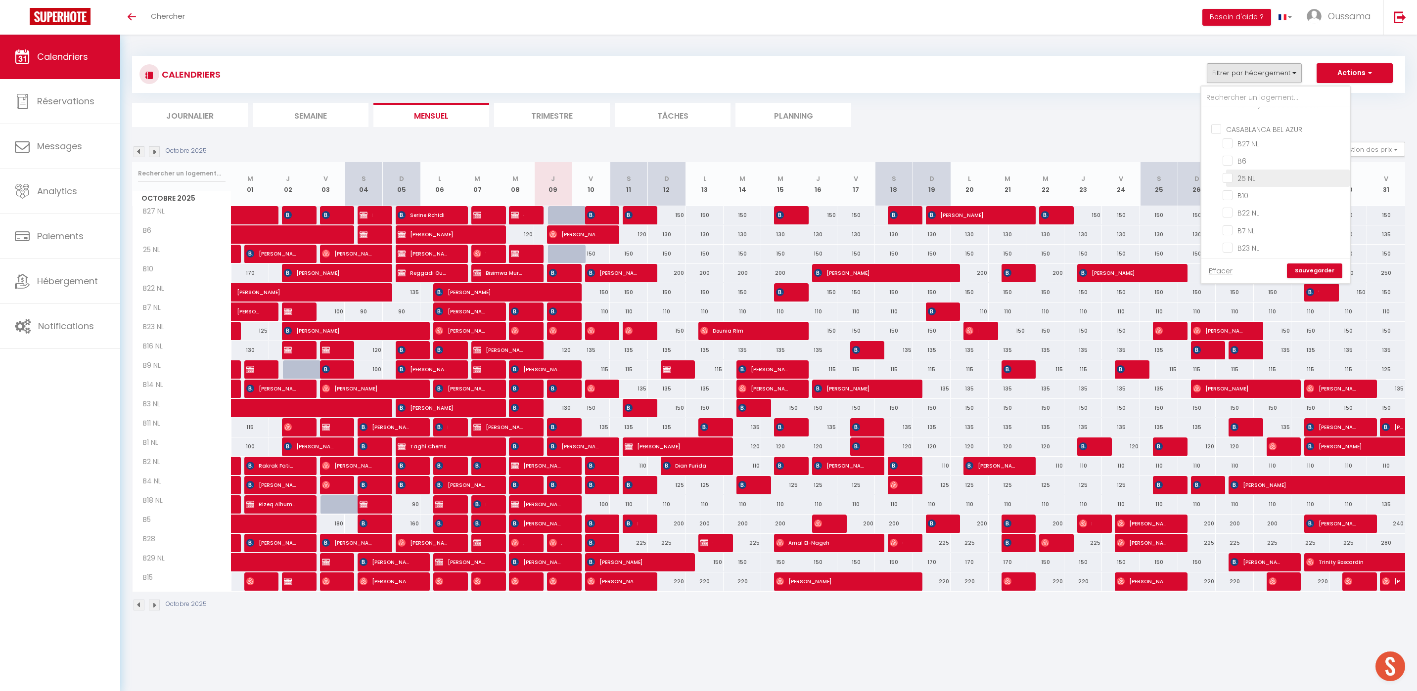
checkbox input "false"
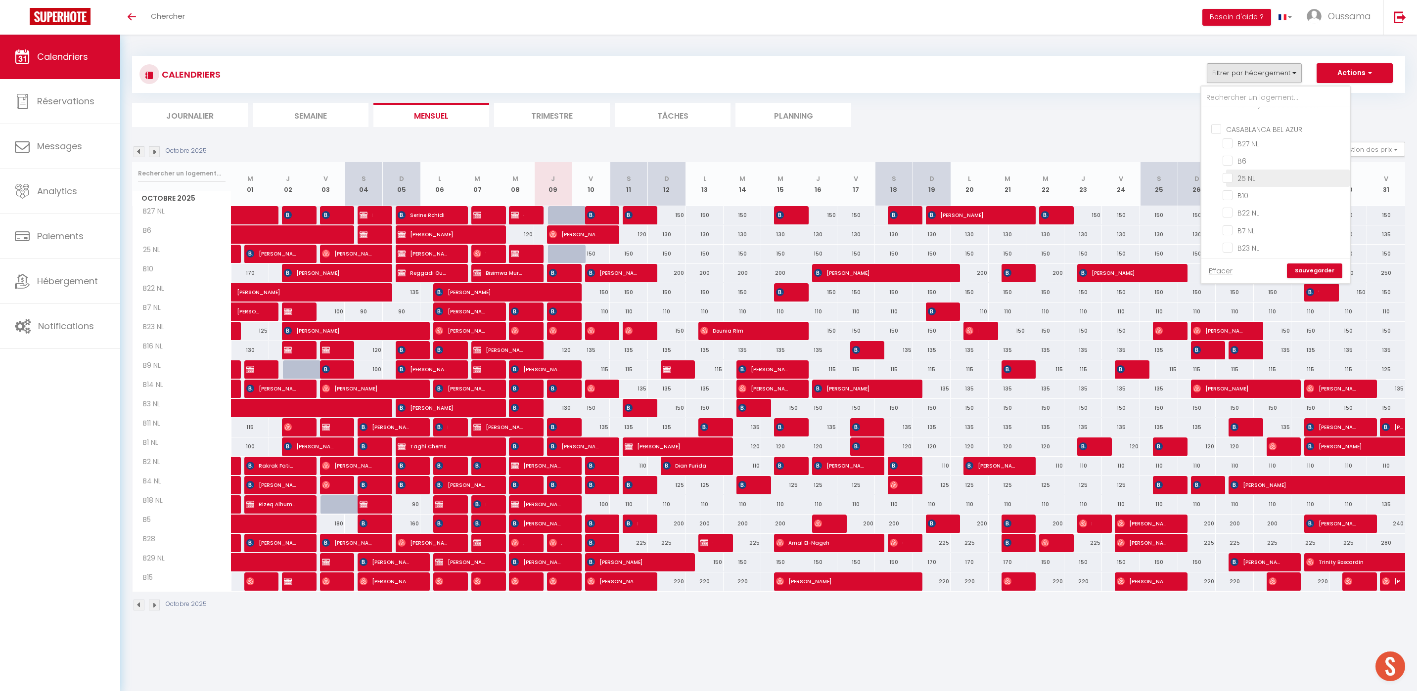
checkbox input "false"
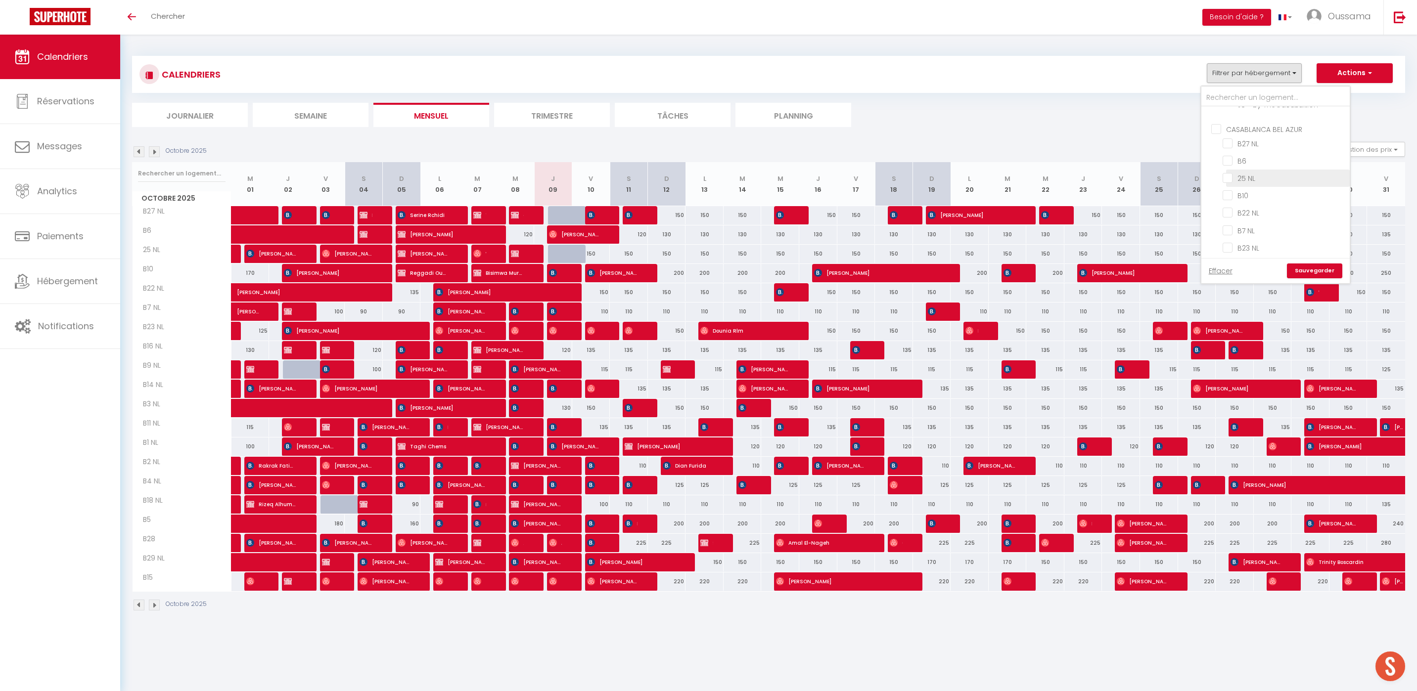
checkbox input "false"
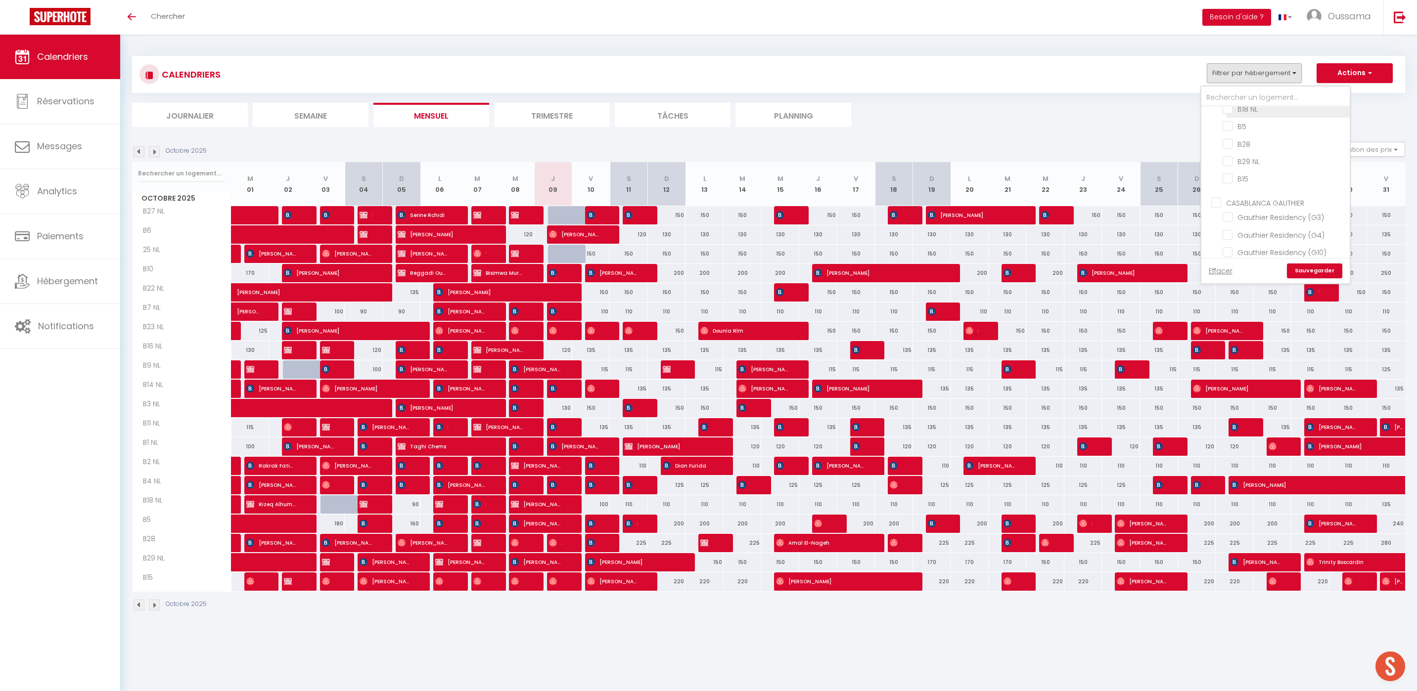
scroll to position [730, 0]
click at [1220, 127] on input "CASABLANCA GAUTHIER" at bounding box center [1285, 132] width 148 height 10
checkbox input "true"
checkbox input "false"
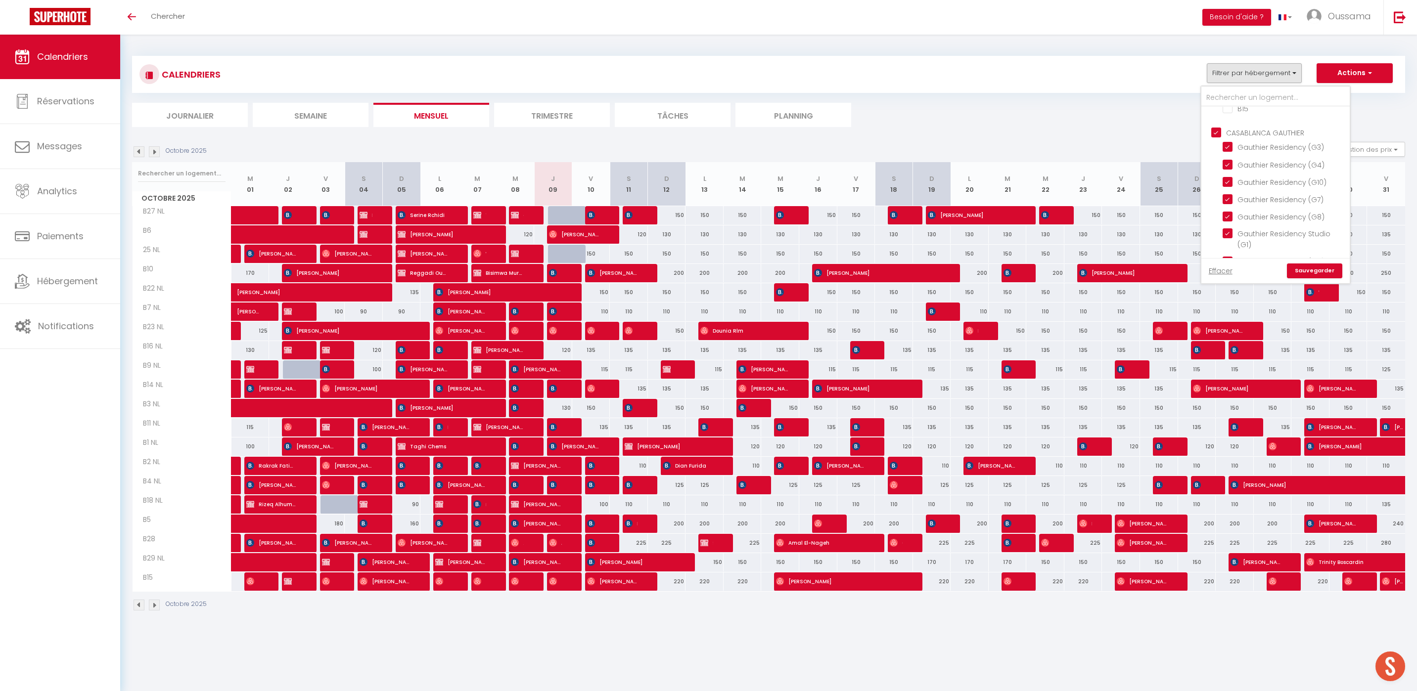
checkbox input "false"
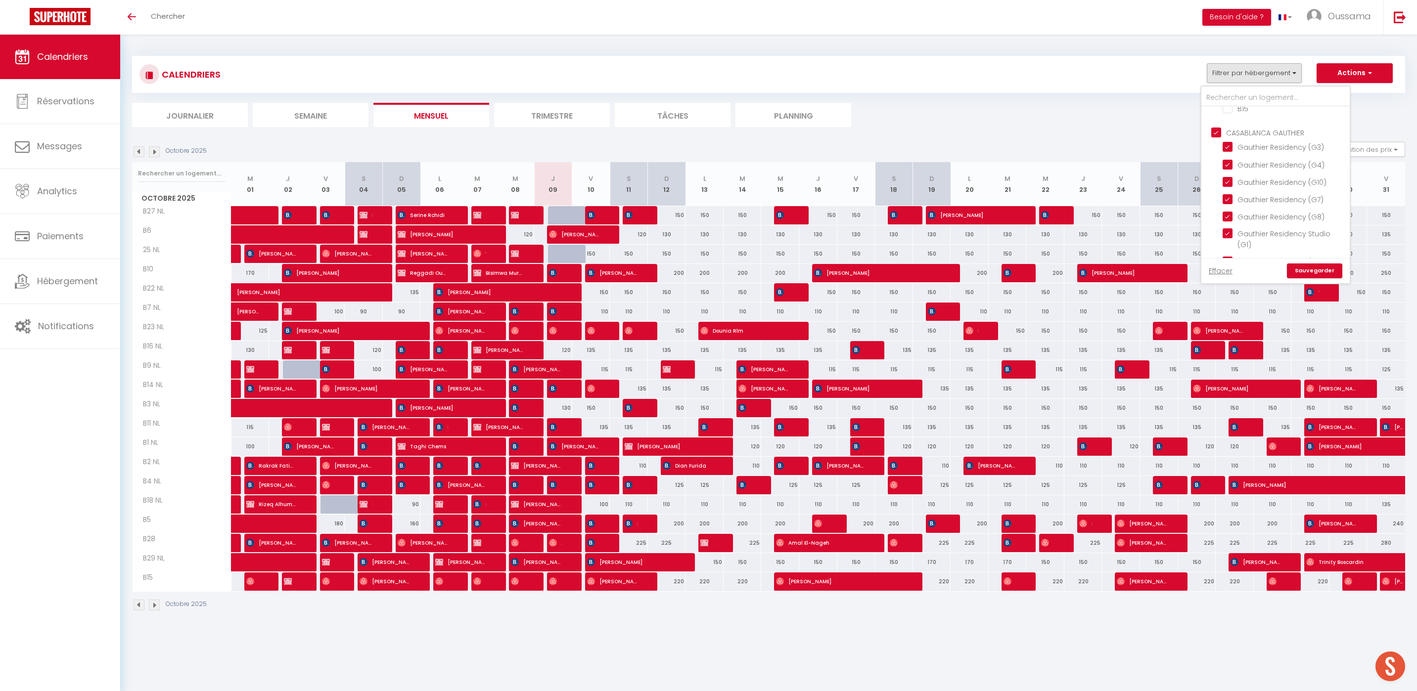
checkbox input "false"
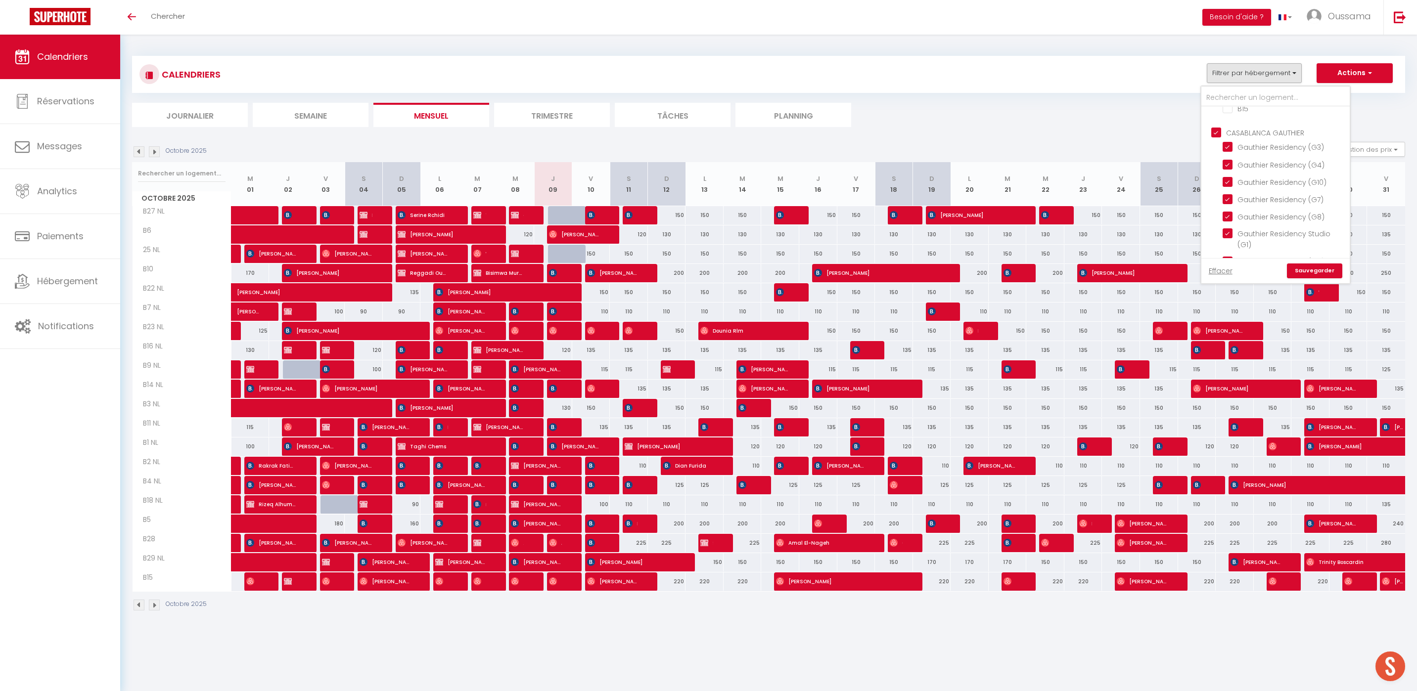
checkbox input "true"
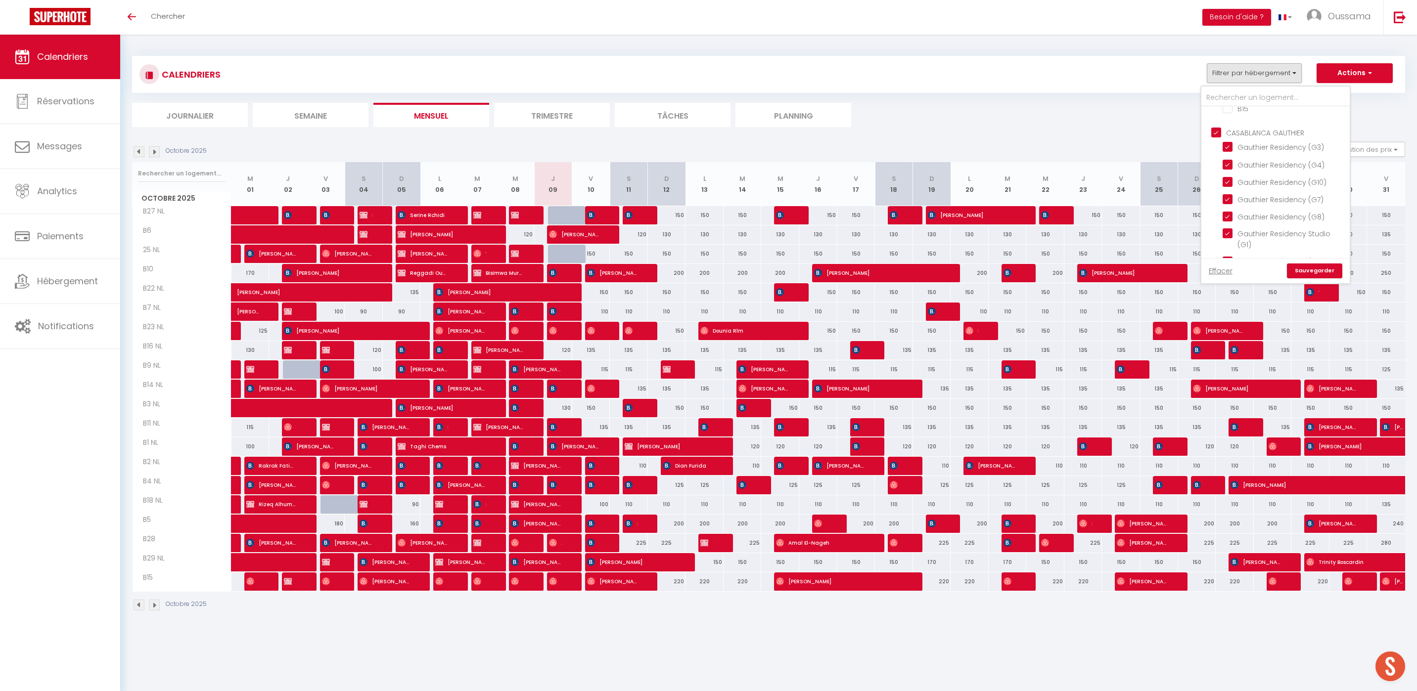
checkbox input "true"
click at [1319, 271] on link "Sauvegarder" at bounding box center [1314, 271] width 55 height 15
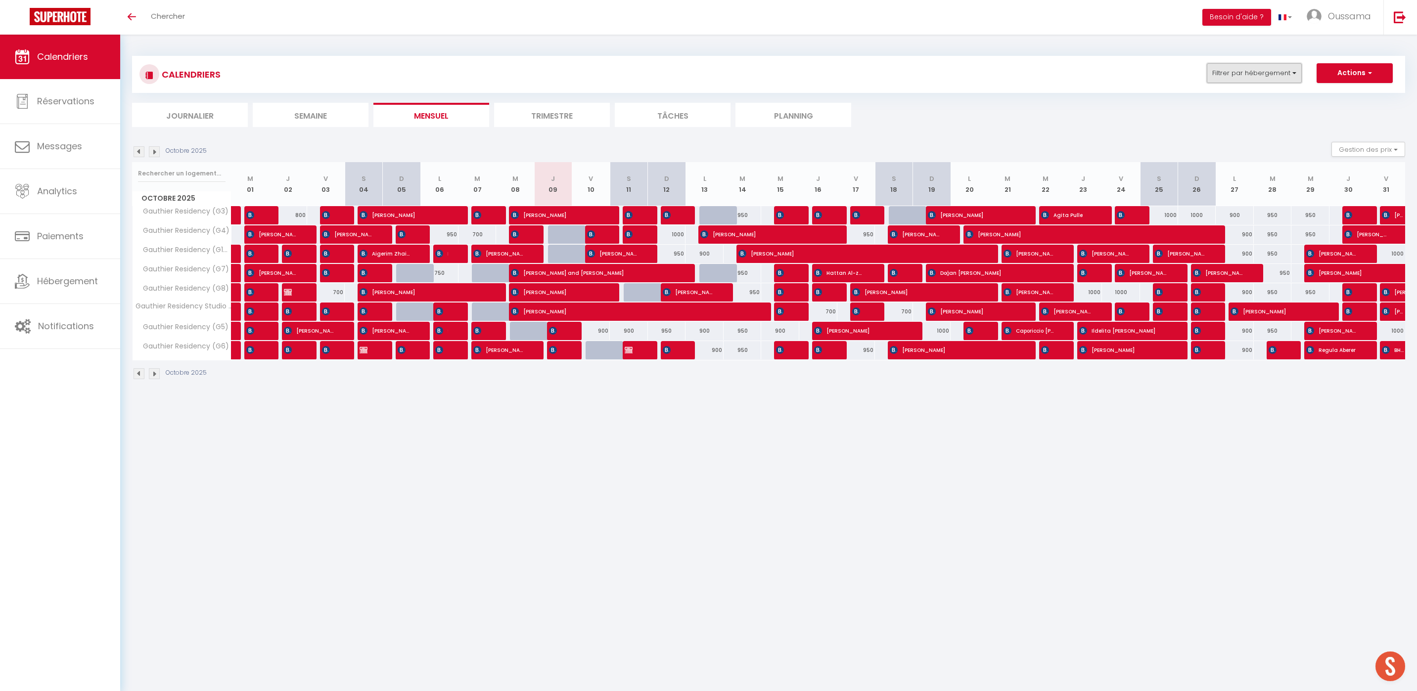
click at [1286, 74] on button "Filtrer par hébergement" at bounding box center [1254, 73] width 95 height 20
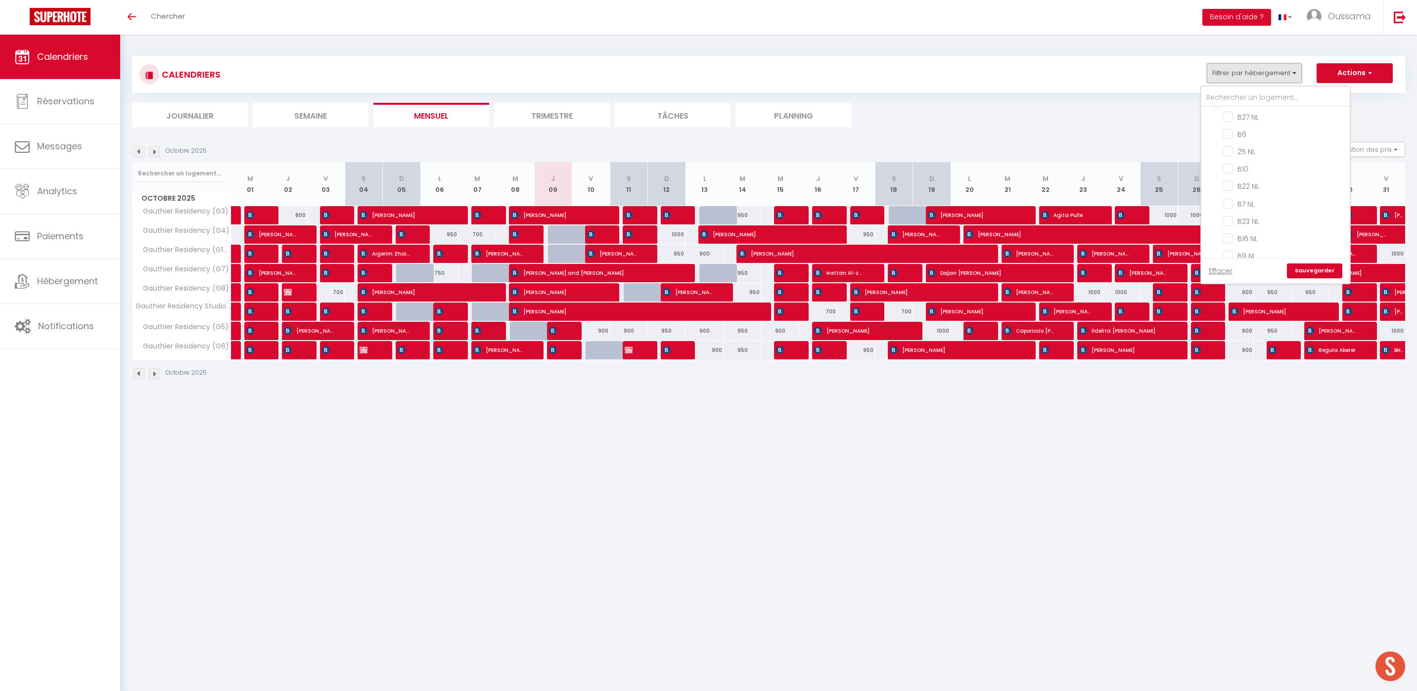
scroll to position [341, 0]
click at [1221, 148] on input "CASABLANCA BEL AZUR" at bounding box center [1285, 151] width 148 height 10
checkbox input "true"
checkbox input "false"
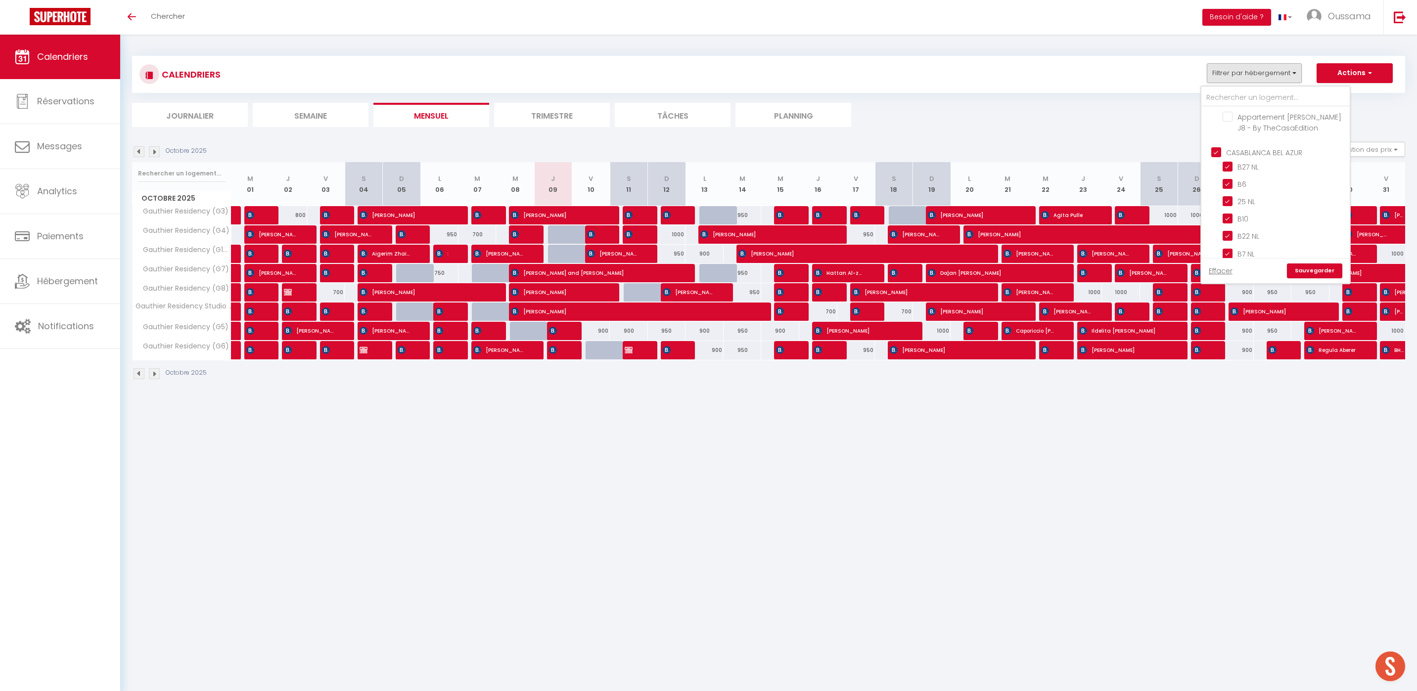
checkbox input "false"
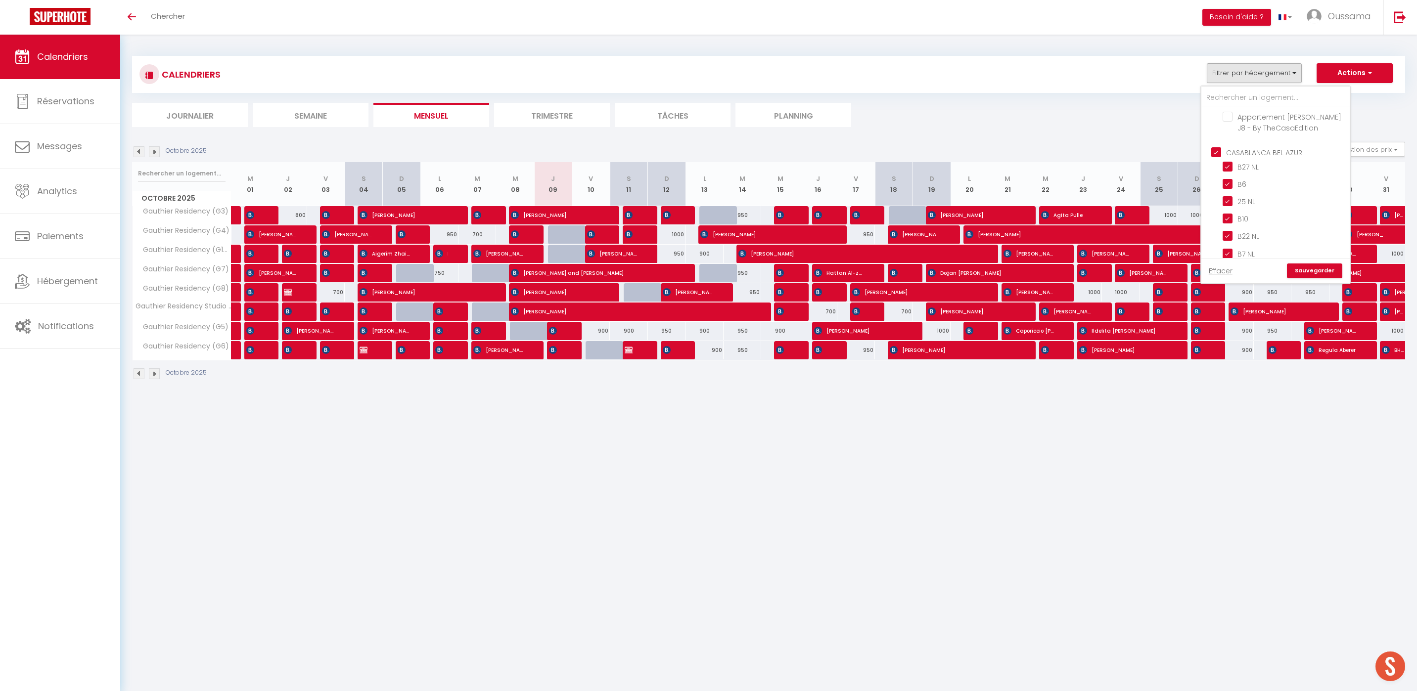
checkbox input "false"
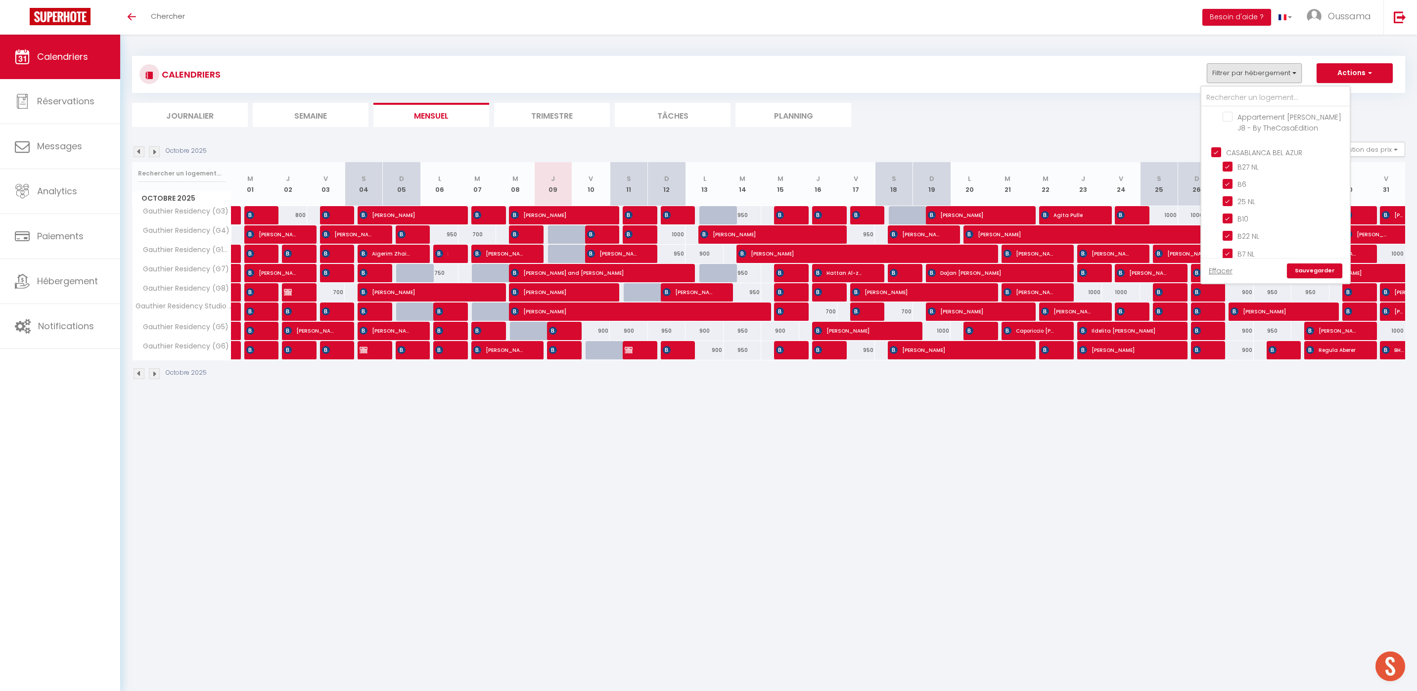
checkbox input "true"
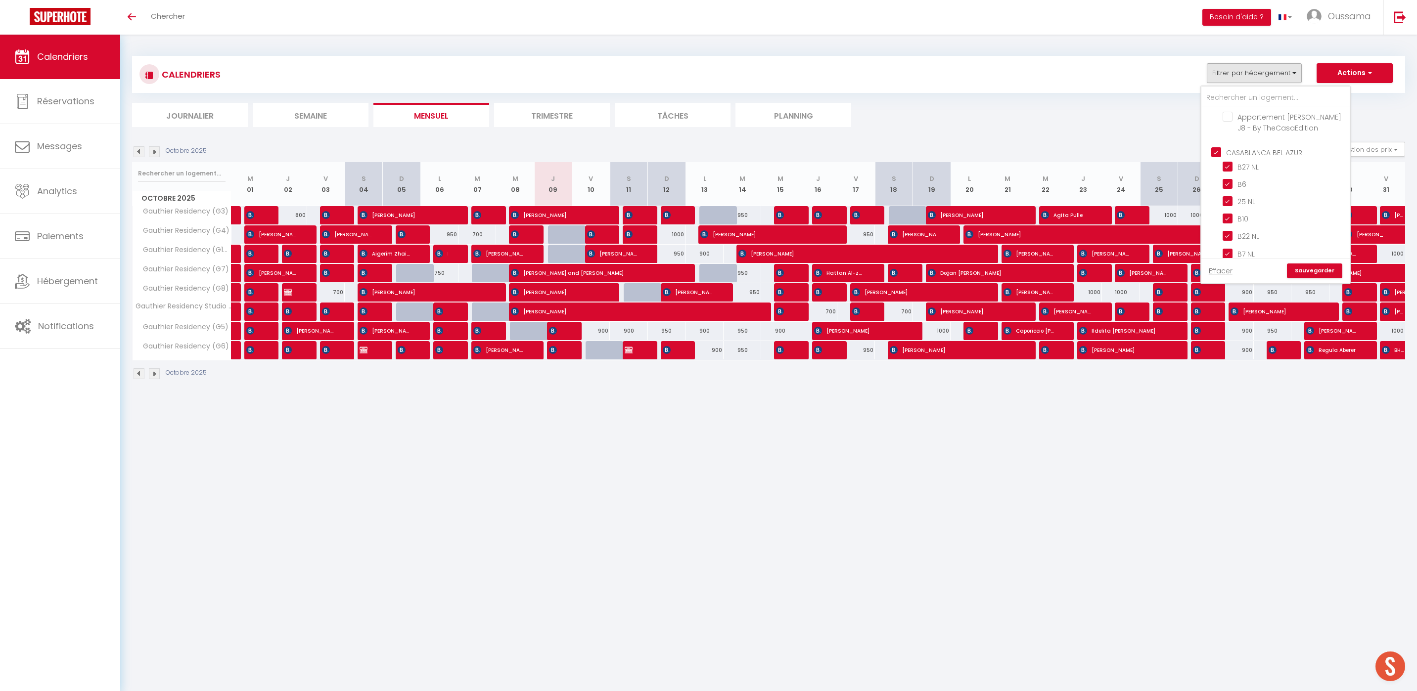
checkbox input "true"
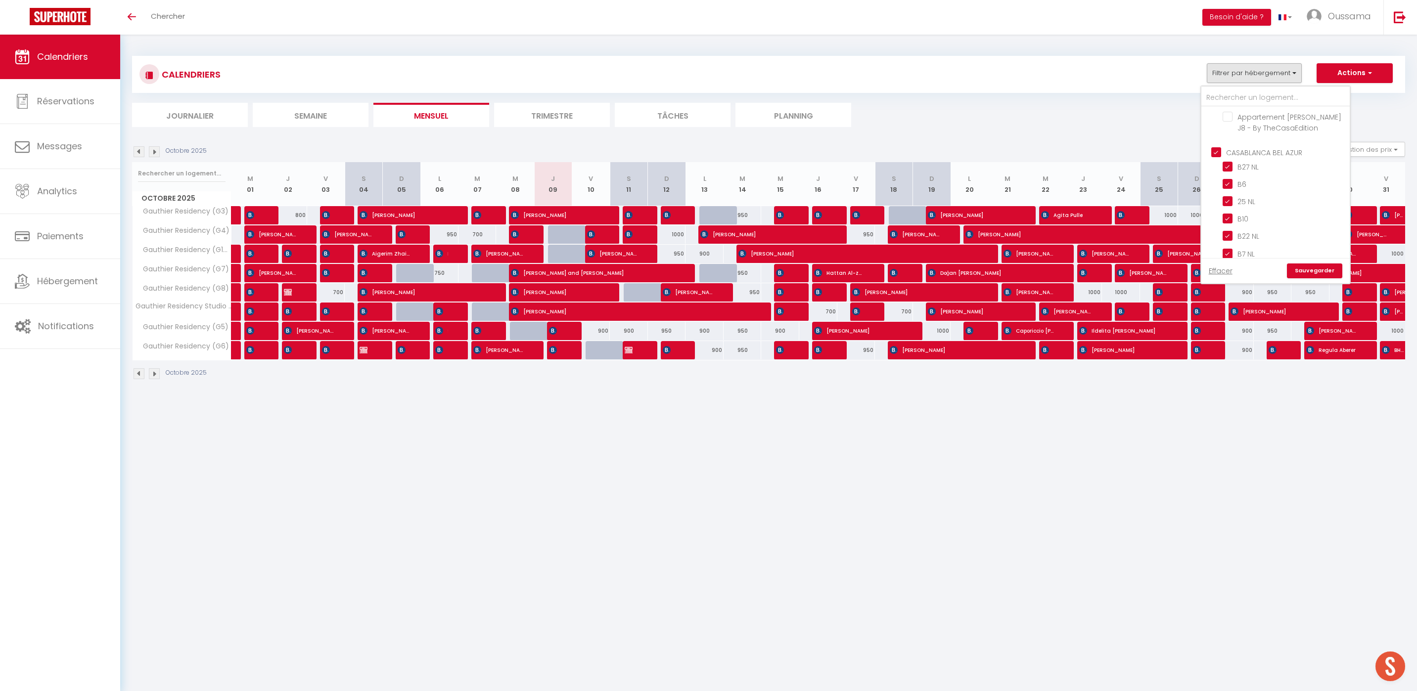
checkbox input "true"
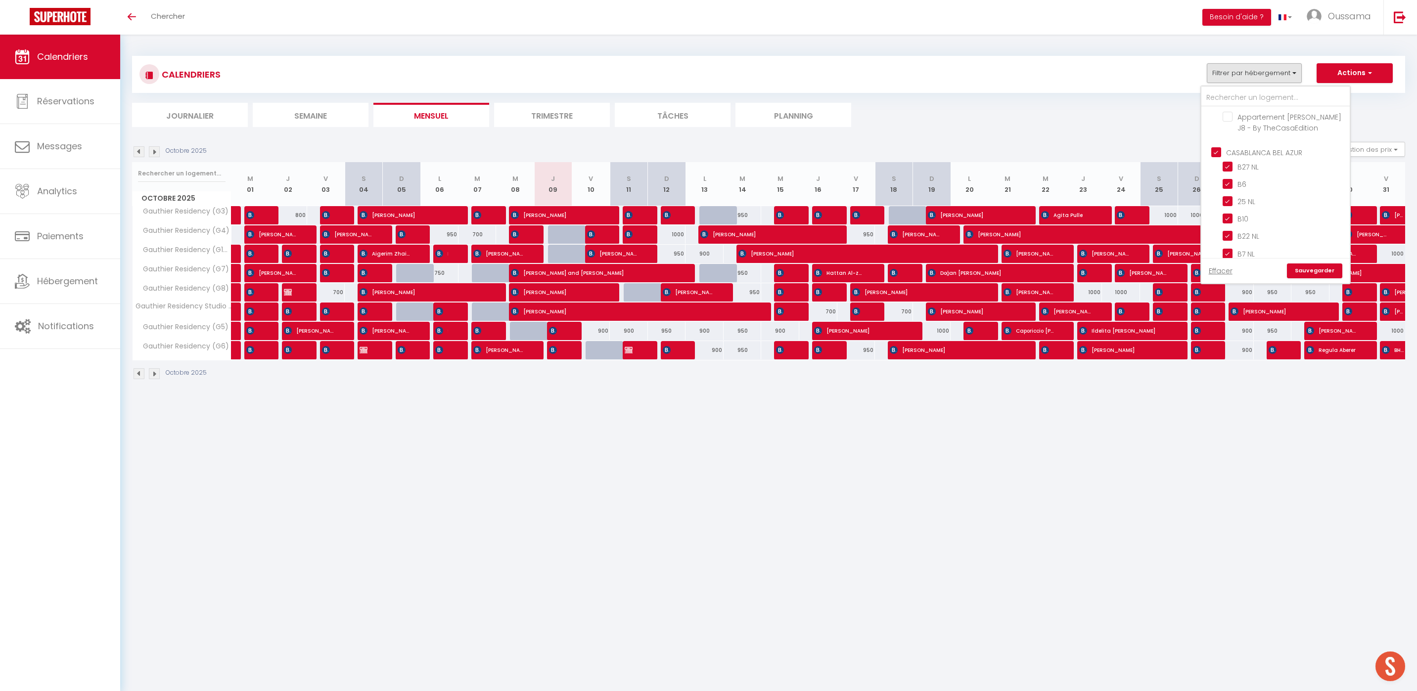
checkbox input "true"
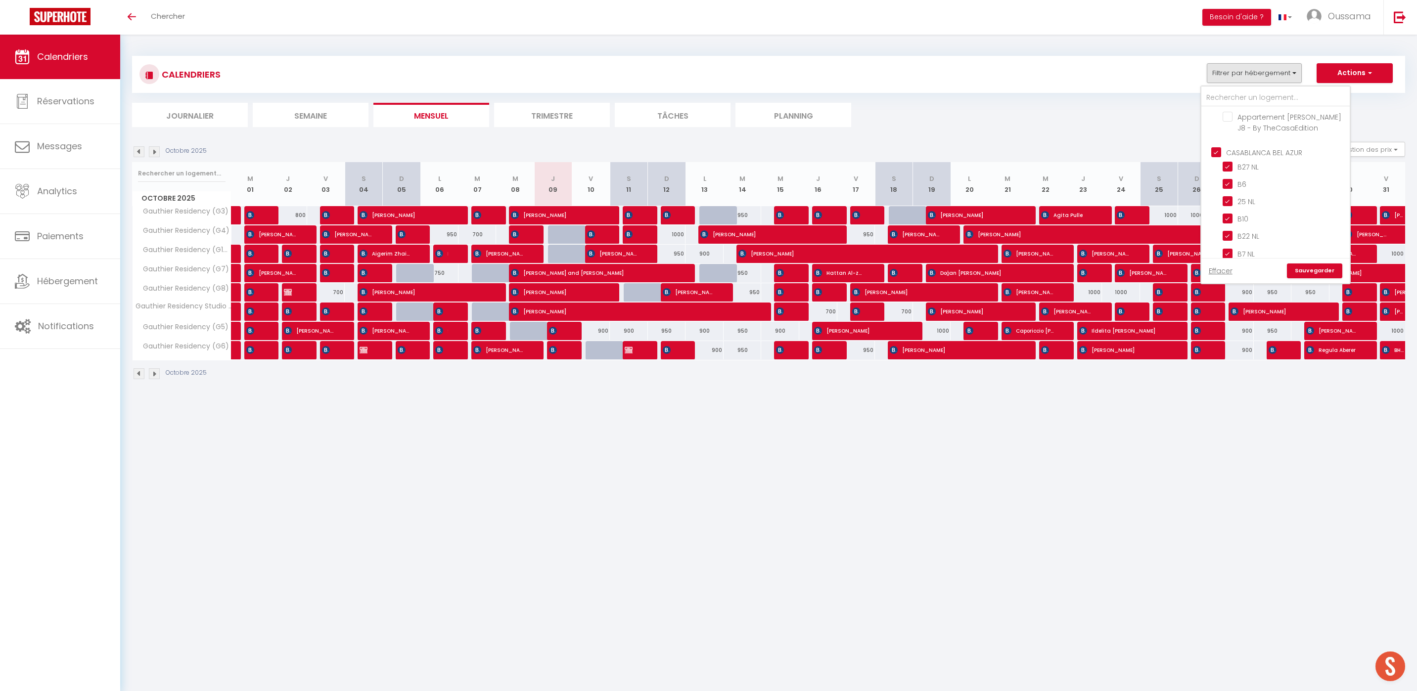
click at [1220, 153] on input "CASABLANCA BEL AZUR" at bounding box center [1285, 151] width 148 height 10
checkbox input "false"
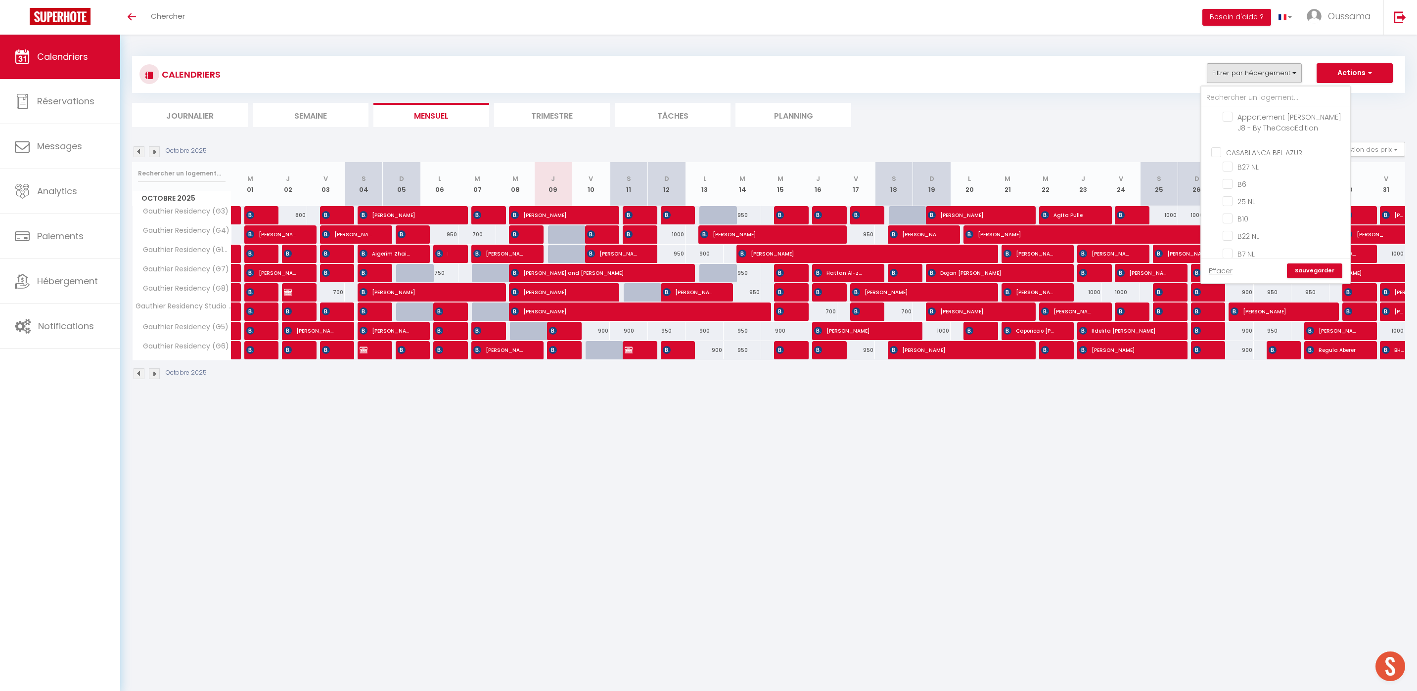
checkbox input "false"
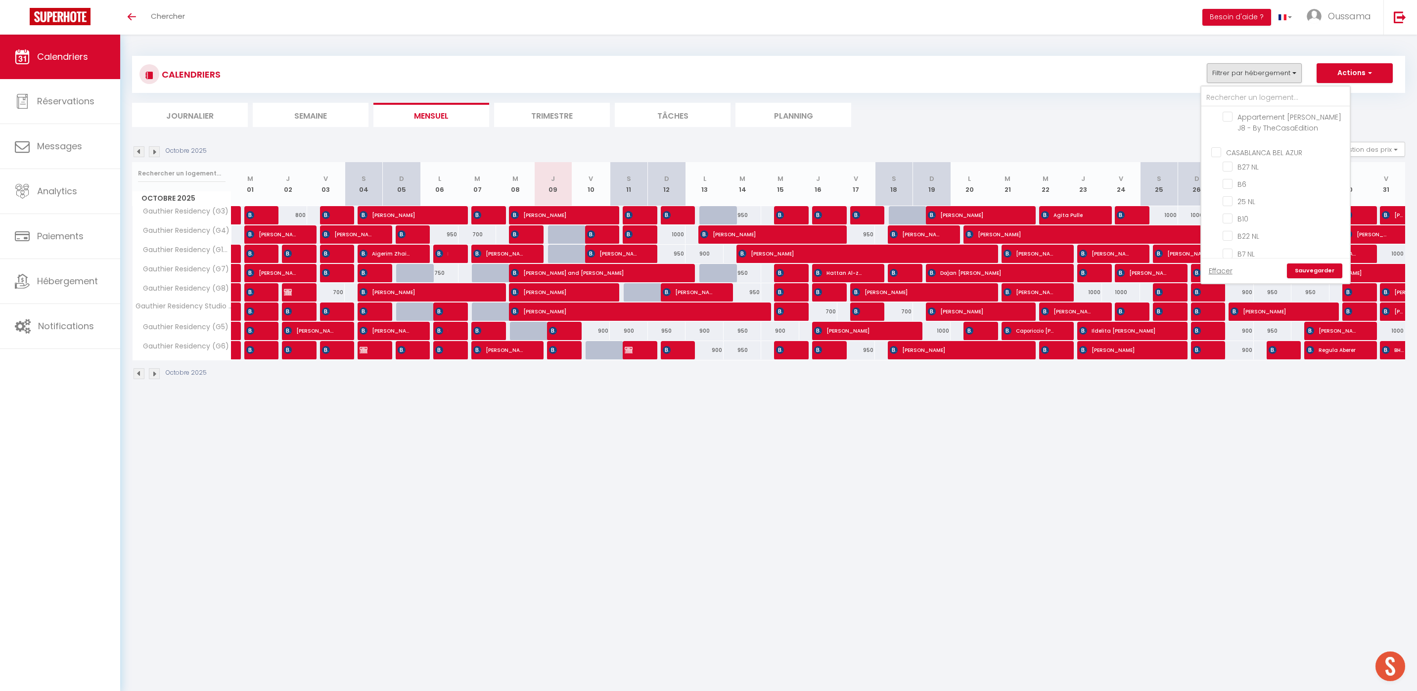
checkbox input "false"
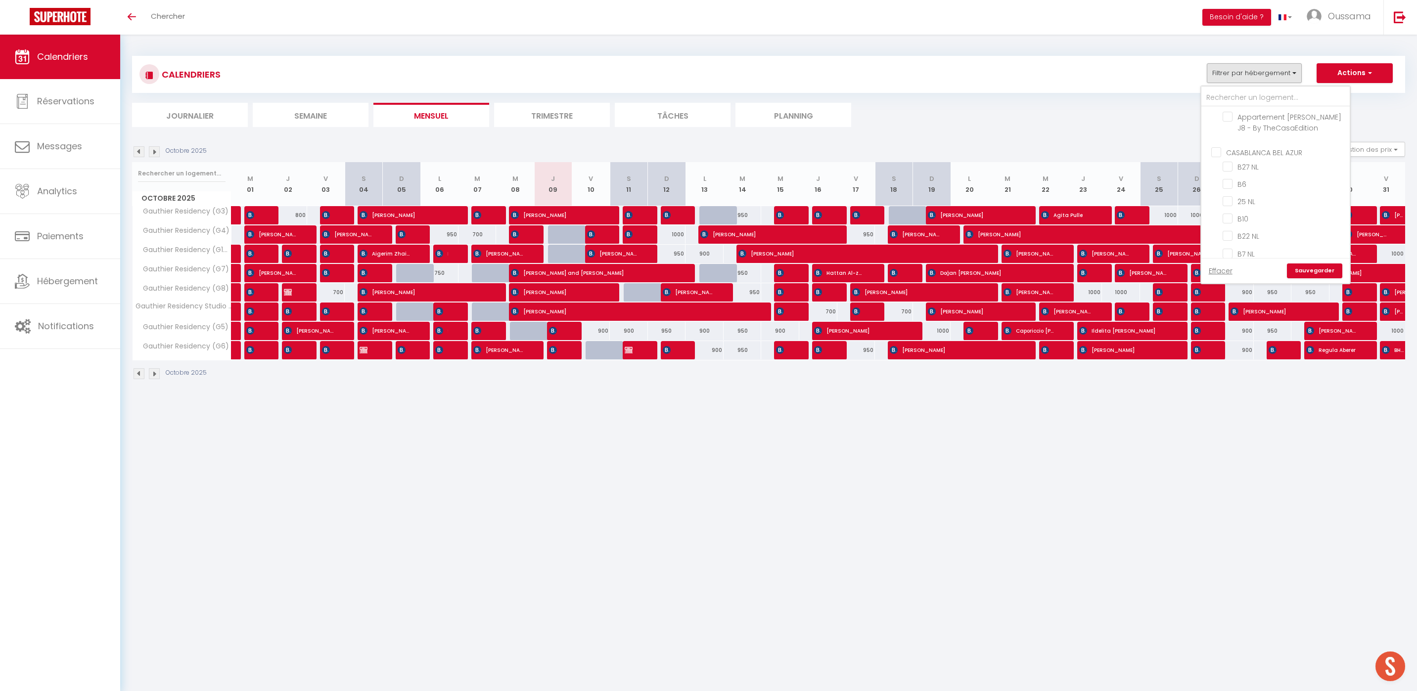
checkbox input "false"
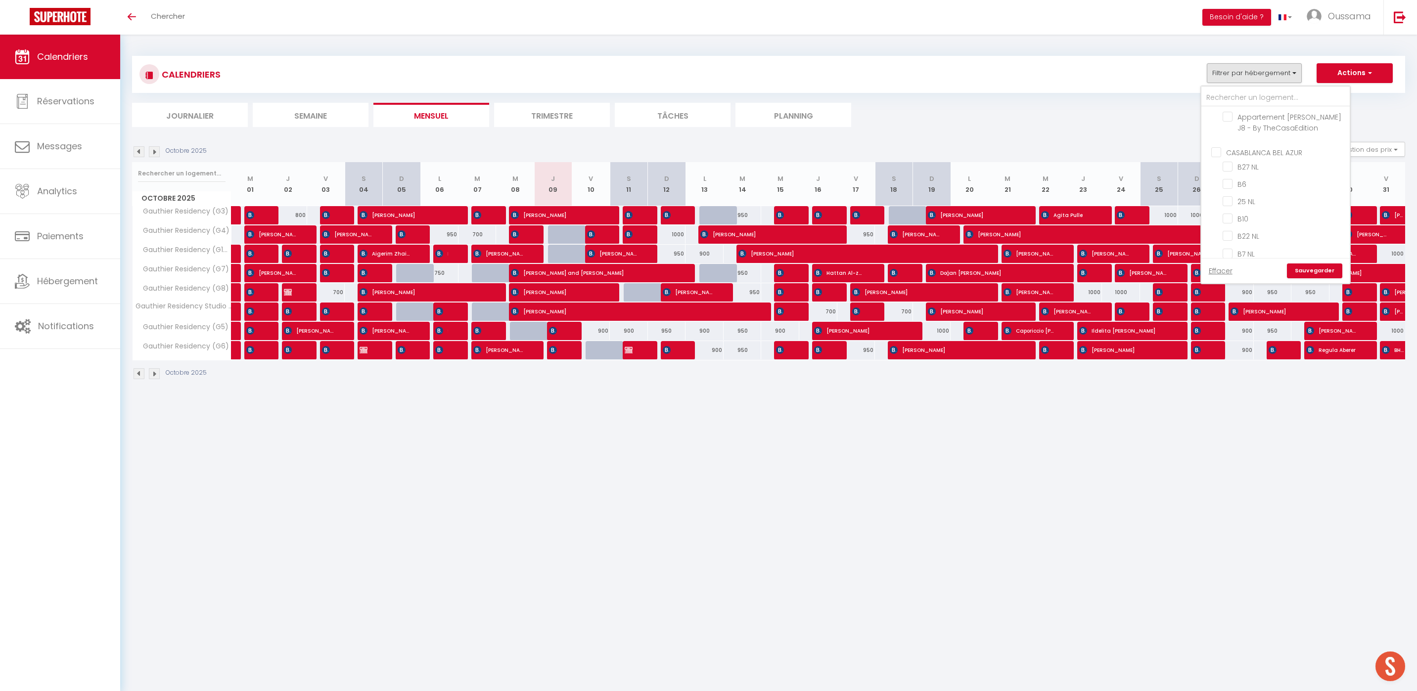
checkbox input "false"
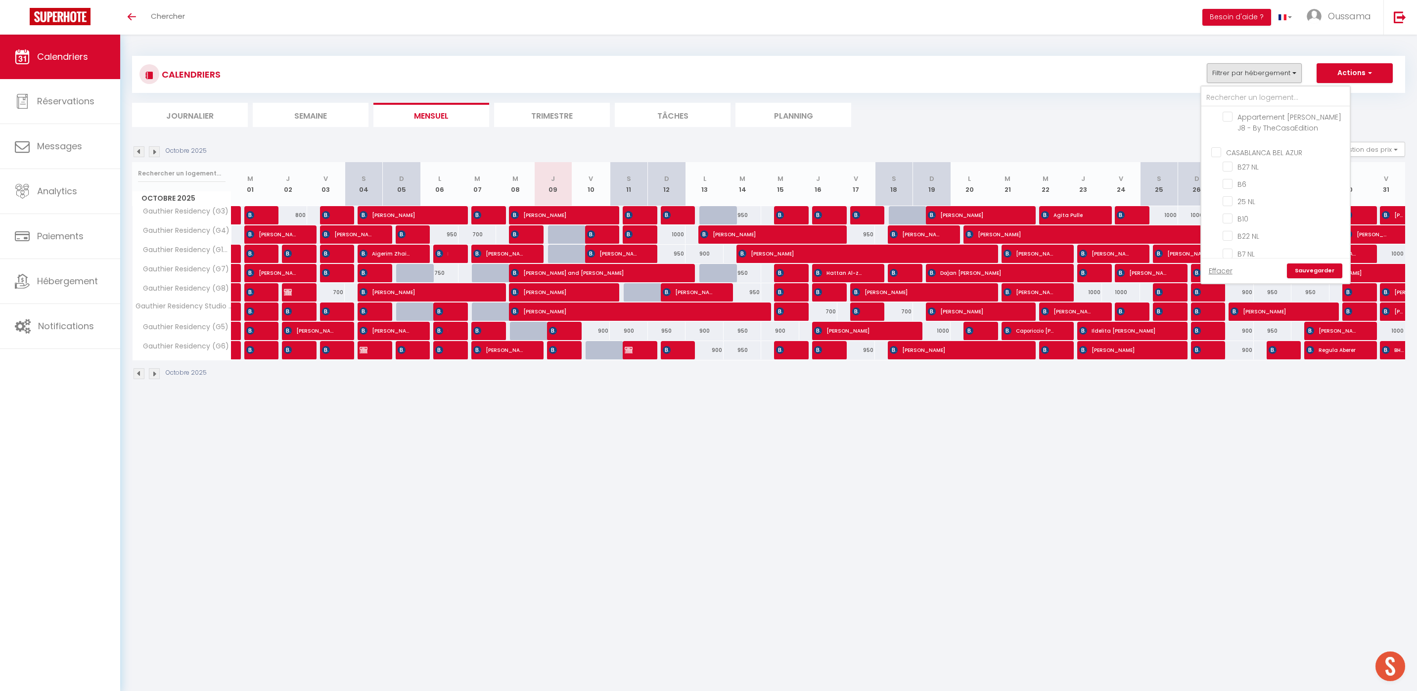
checkbox input "false"
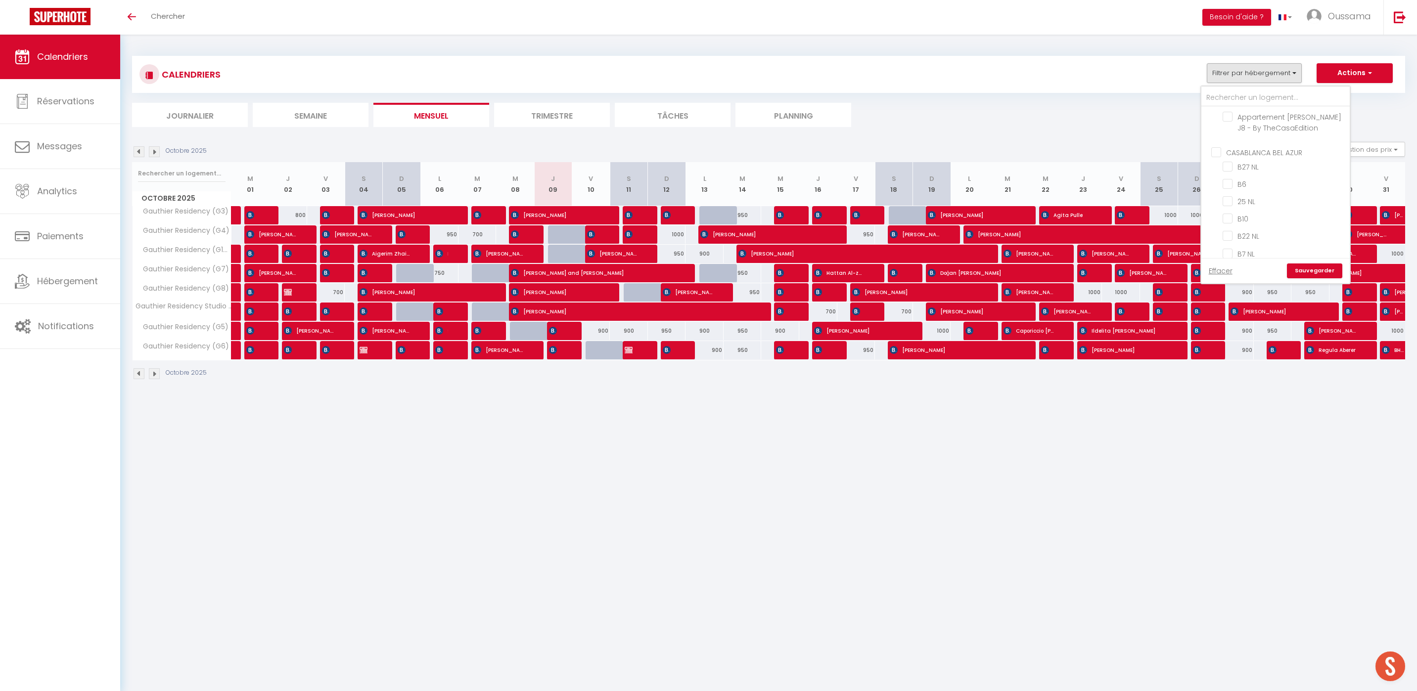
checkbox input "false"
click at [1219, 153] on input "CASABLANCA BEL AZUR" at bounding box center [1285, 151] width 148 height 10
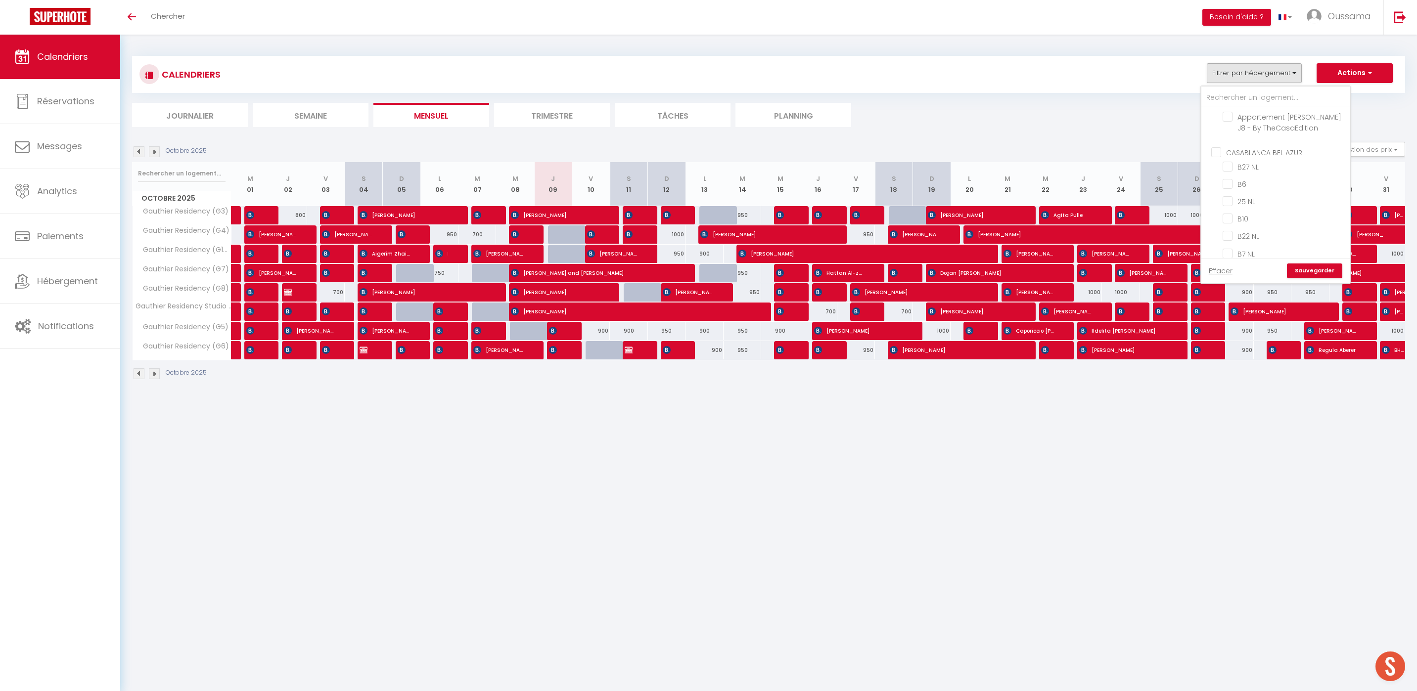
checkbox input "true"
checkbox input "false"
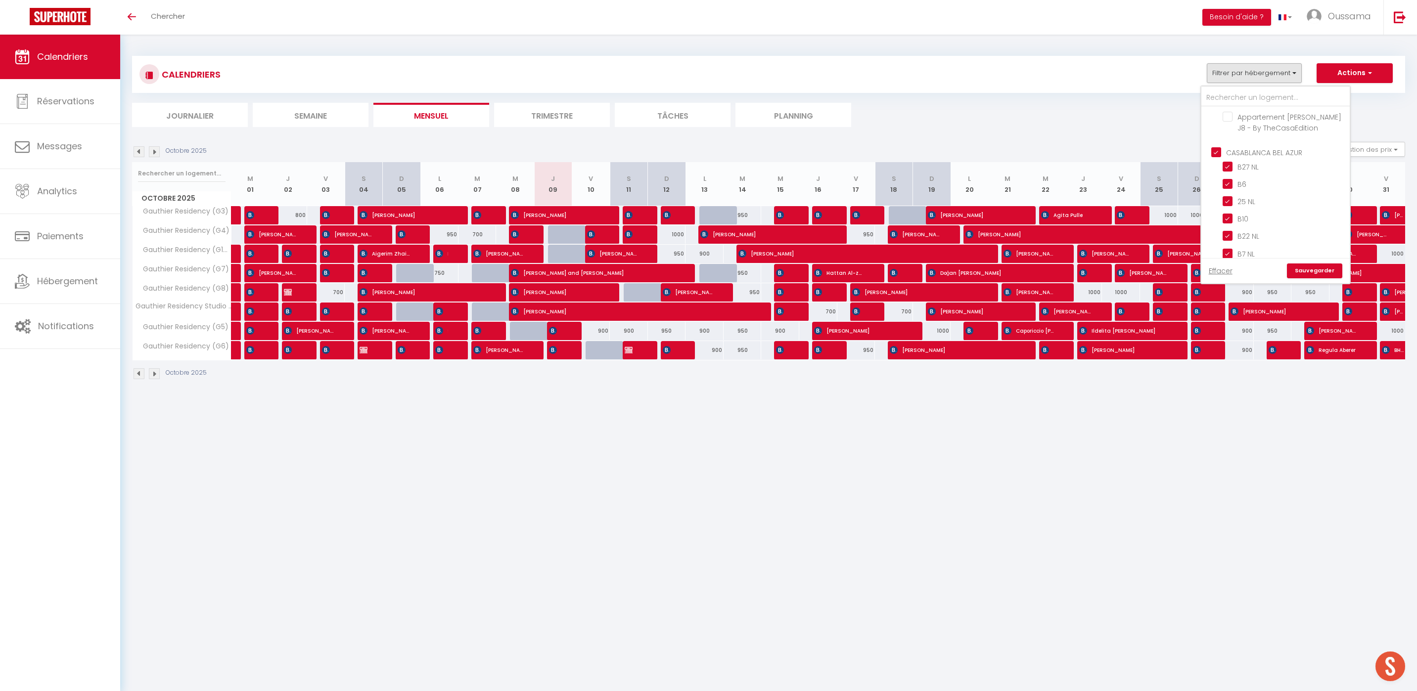
checkbox input "false"
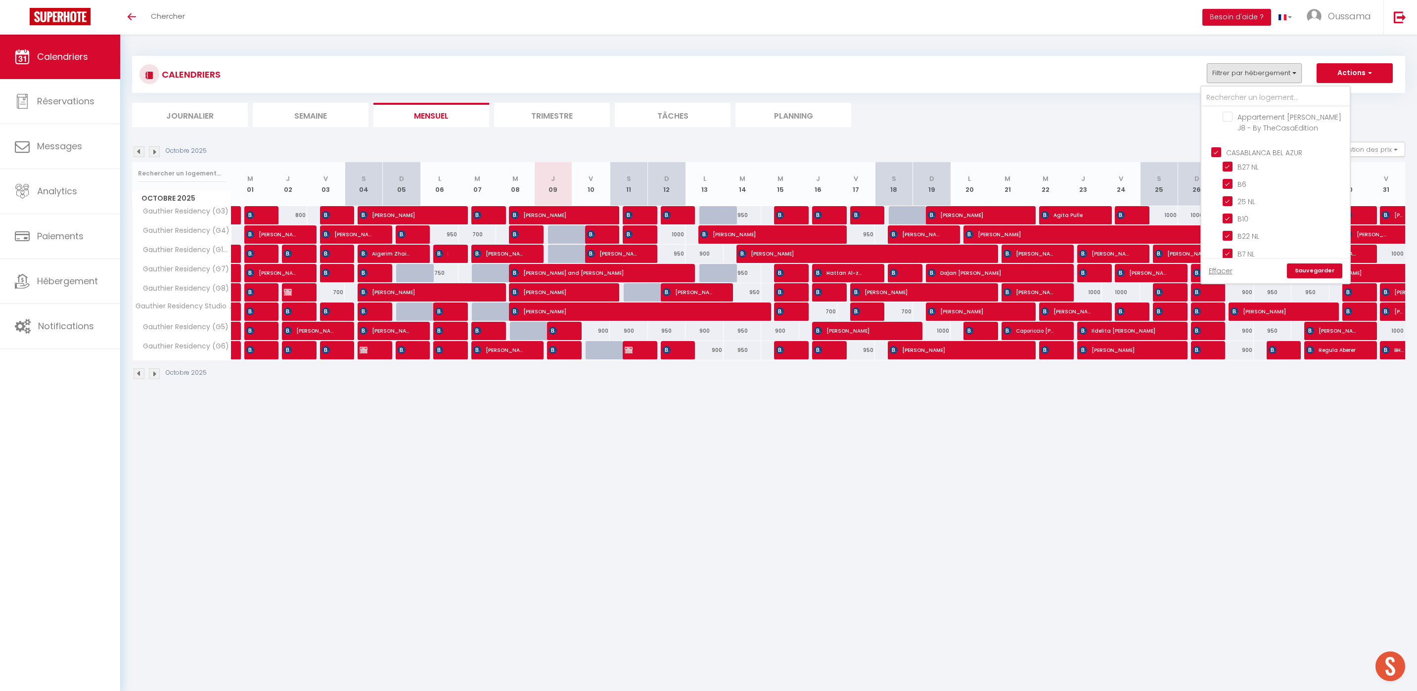
checkbox input "false"
checkbox input "true"
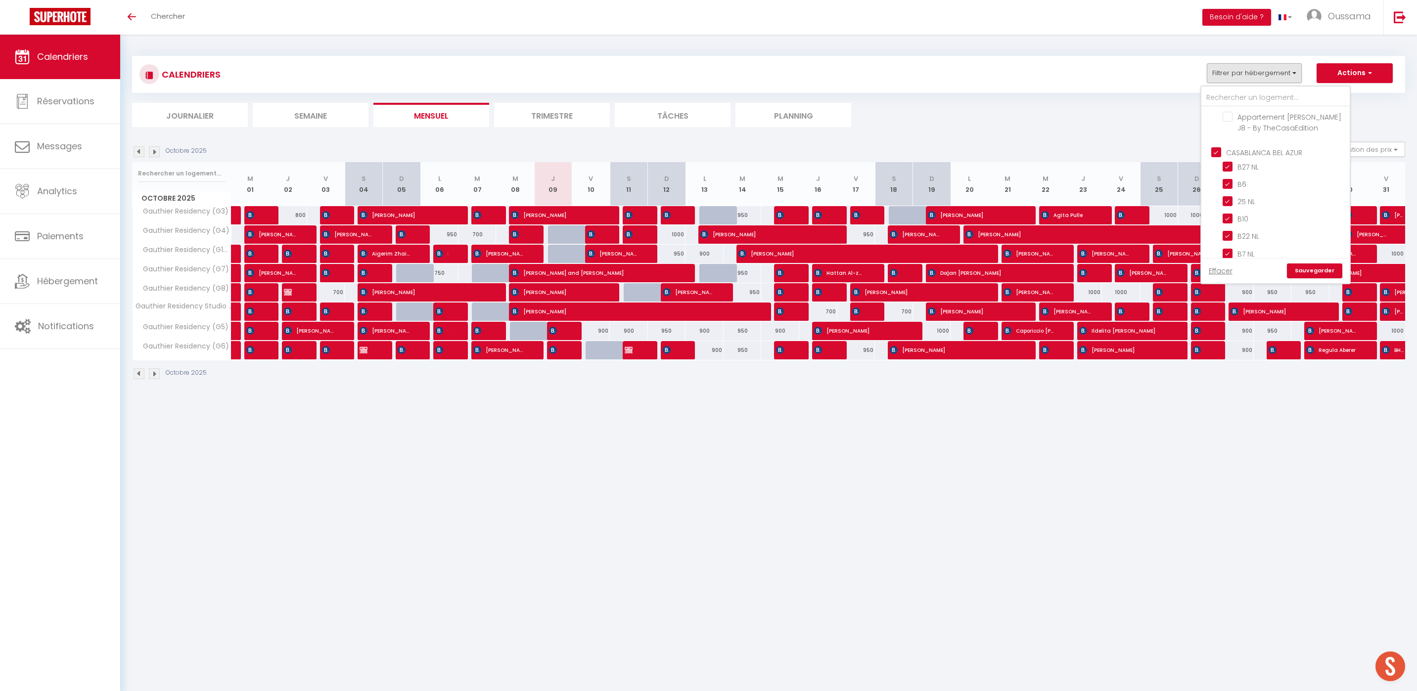
checkbox input "true"
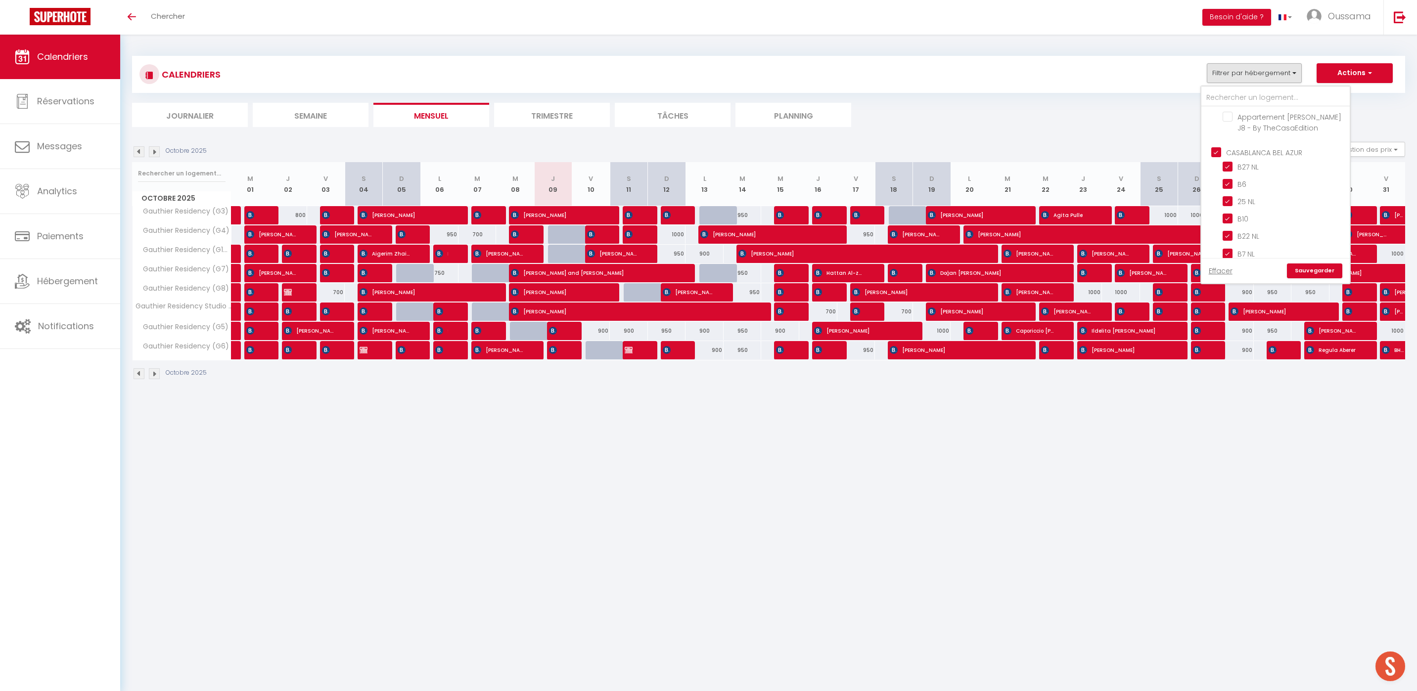
checkbox input "true"
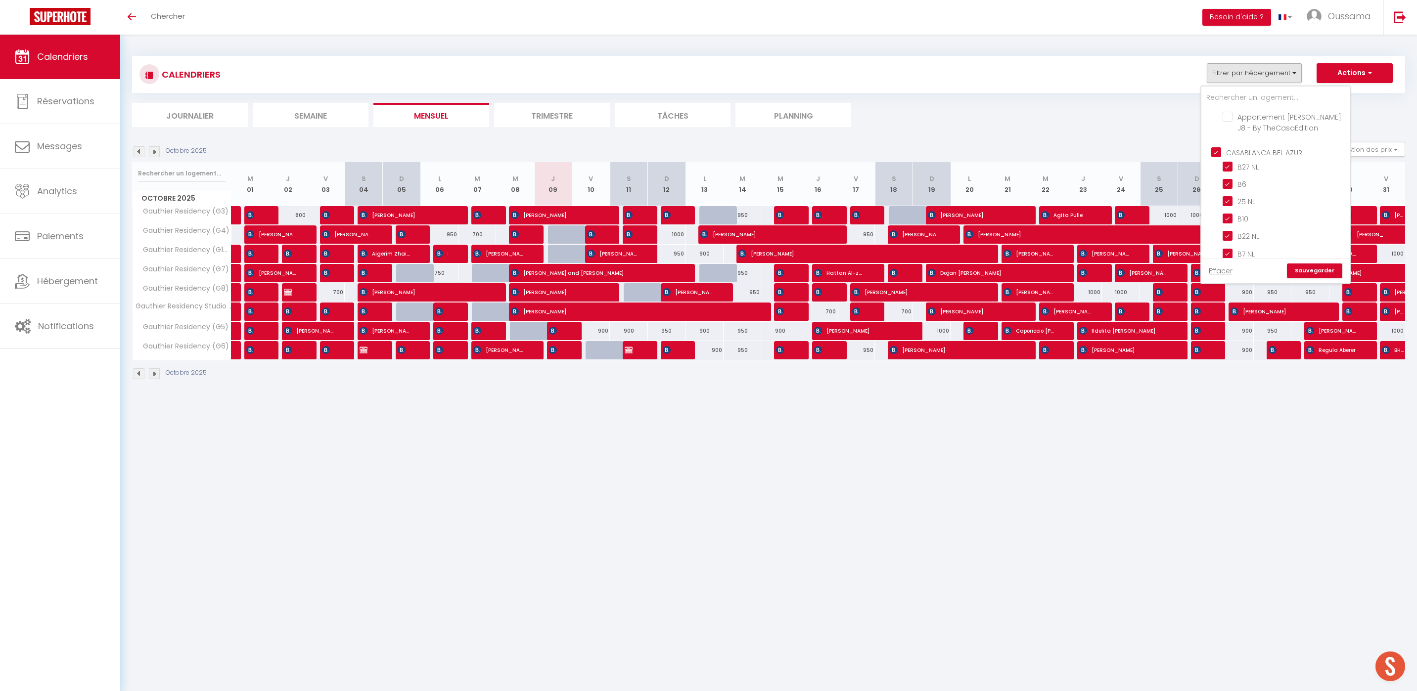
checkbox input "true"
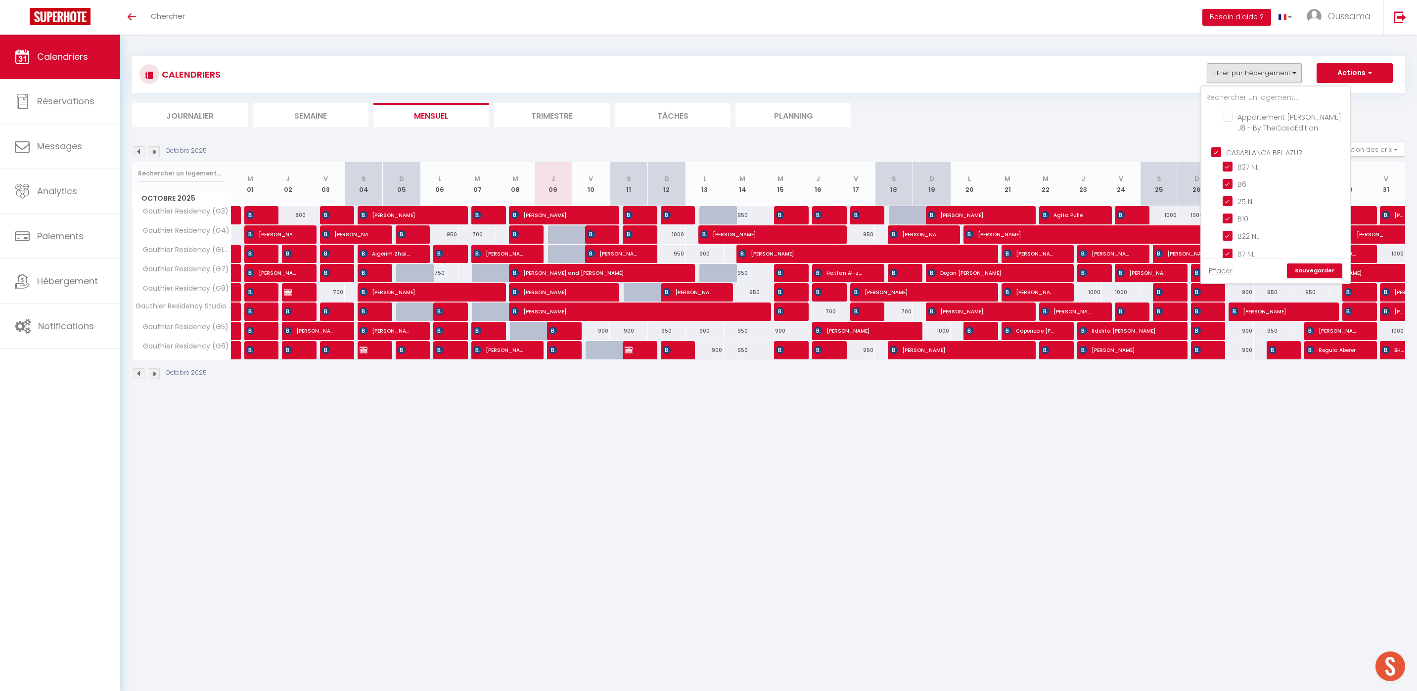
checkbox input "true"
click at [1333, 269] on link "Sauvegarder" at bounding box center [1314, 271] width 55 height 15
